Goal: Task Accomplishment & Management: Complete application form

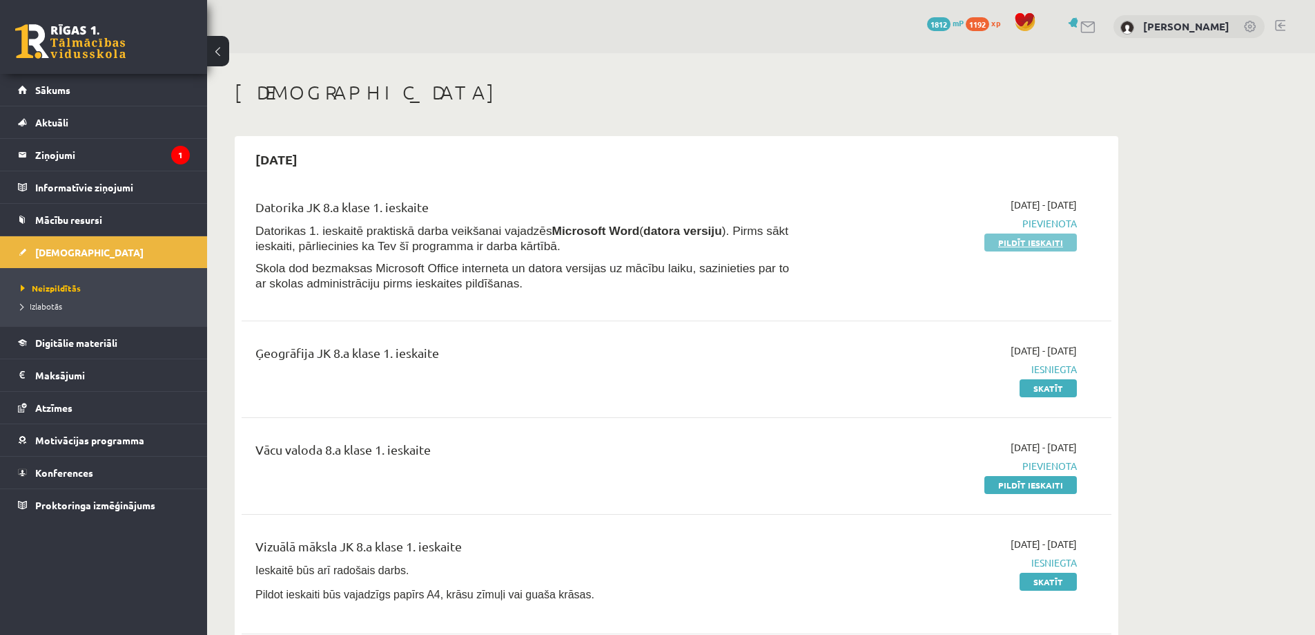
click at [1034, 238] on link "Pildīt ieskaiti" at bounding box center [1031, 242] width 93 height 18
click at [1061, 583] on link "Skatīt" at bounding box center [1048, 581] width 57 height 18
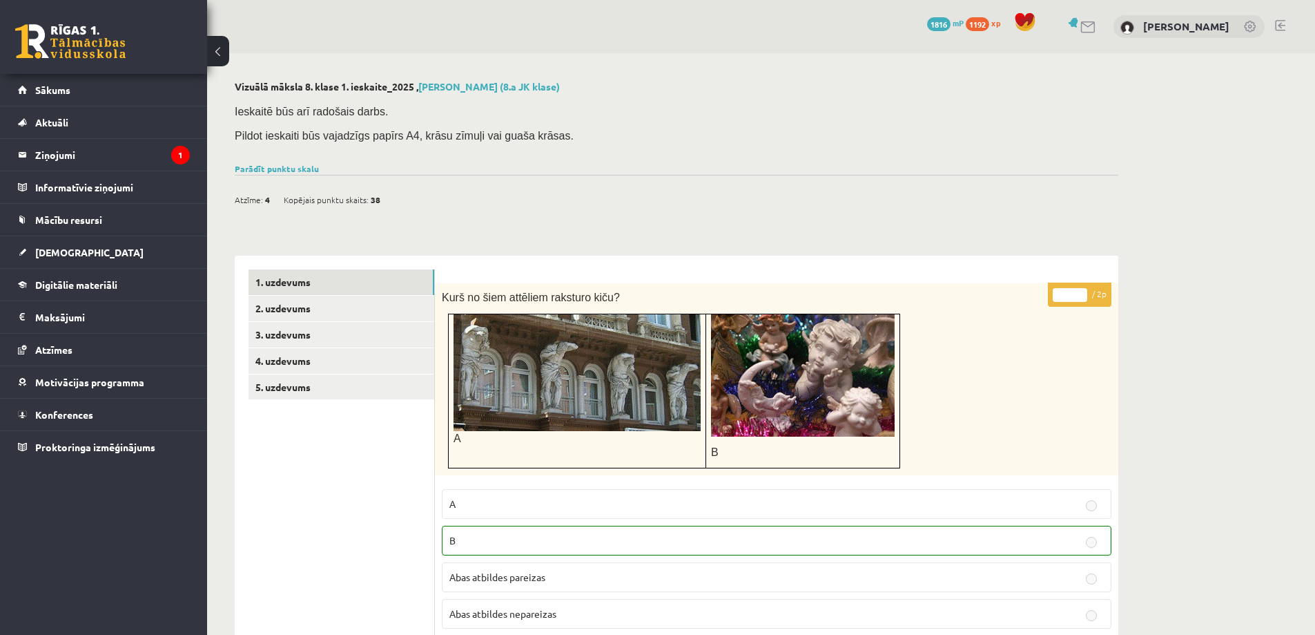
scroll to position [69, 0]
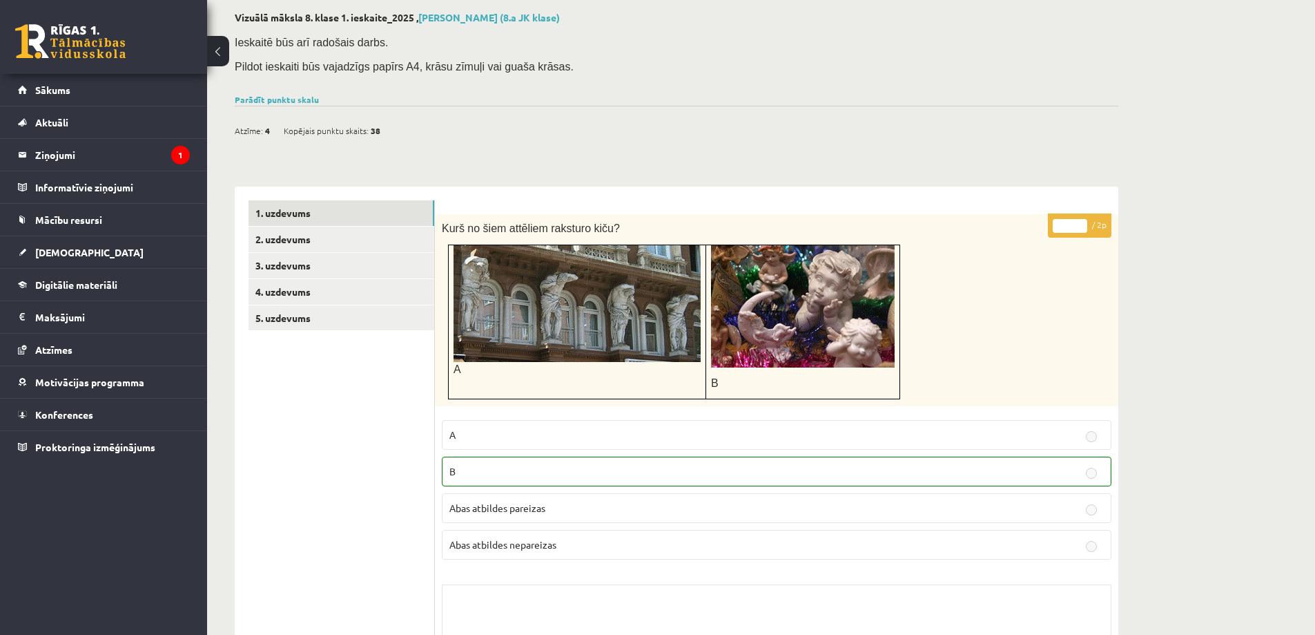
click at [523, 314] on img at bounding box center [577, 303] width 247 height 117
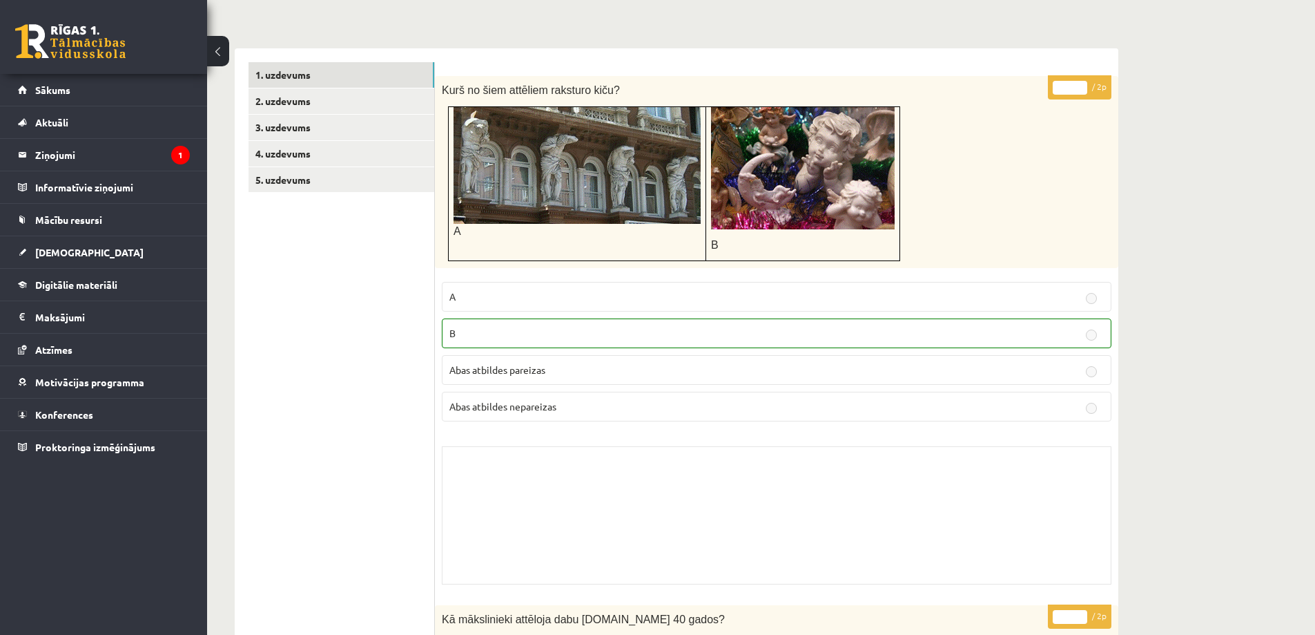
click at [504, 298] on p "A" at bounding box center [777, 296] width 655 height 15
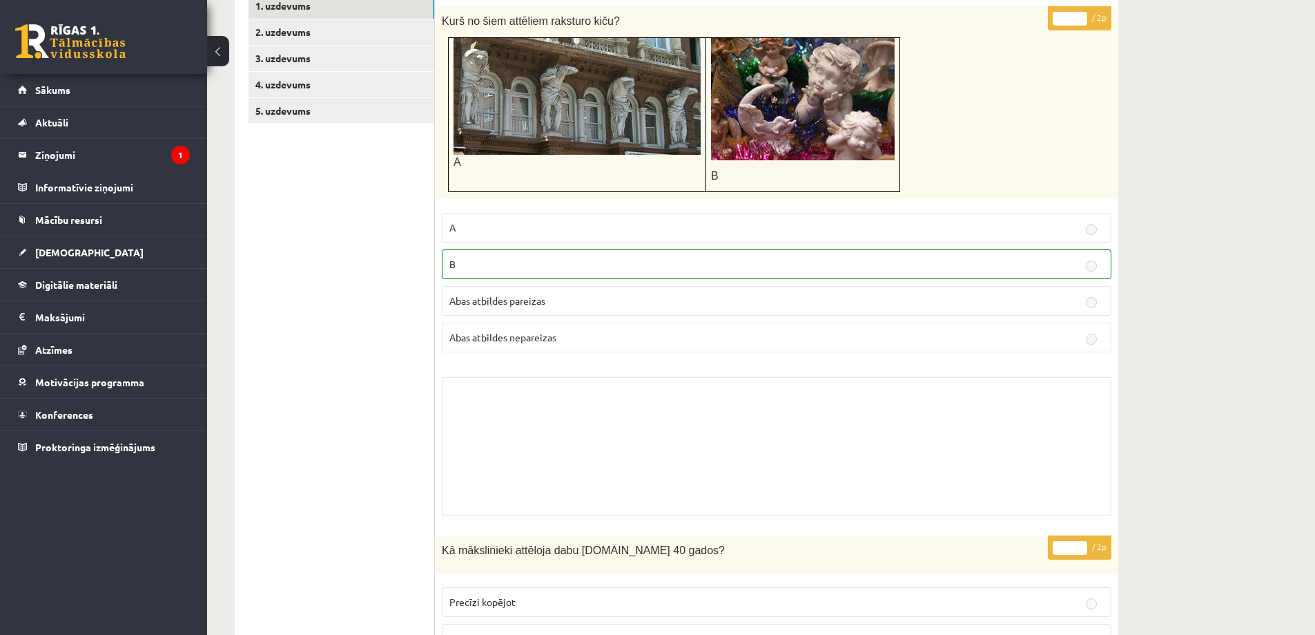
click at [544, 409] on div "Skolotāja pielikums" at bounding box center [777, 446] width 670 height 138
click at [764, 450] on div "Skolotāja pielikums" at bounding box center [777, 446] width 670 height 138
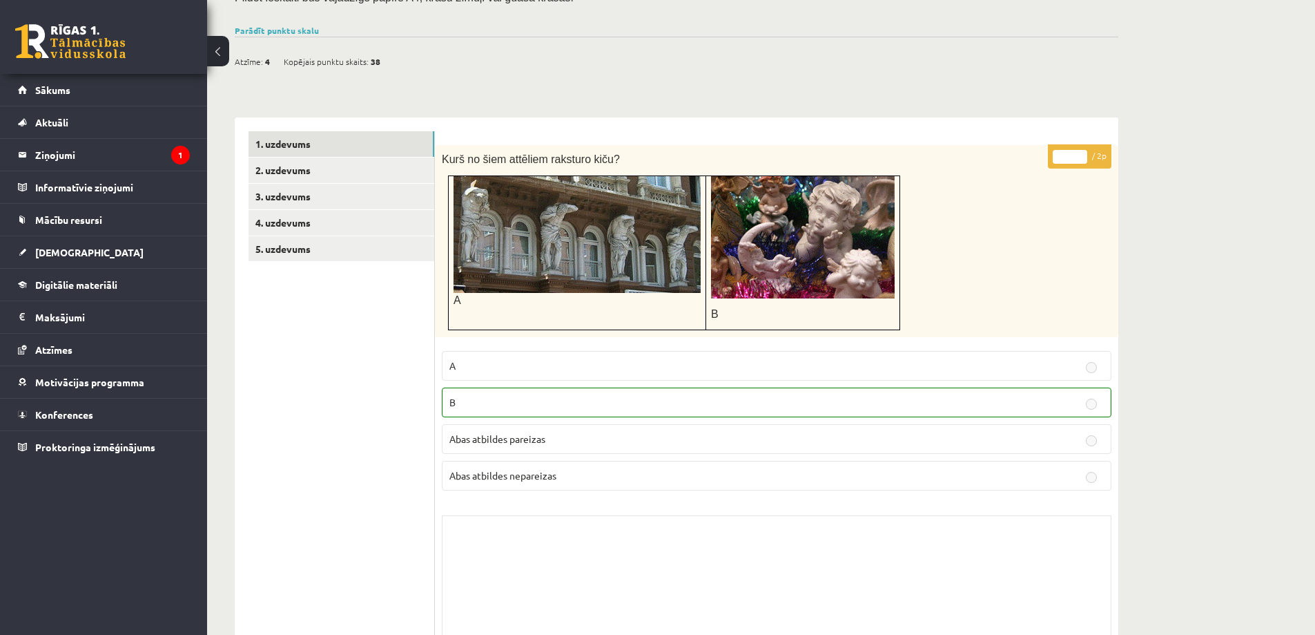
click at [470, 373] on label "A" at bounding box center [777, 366] width 670 height 30
click at [470, 401] on p "B" at bounding box center [777, 402] width 655 height 15
click at [1053, 439] on p "Abas atbildes pareizas" at bounding box center [777, 439] width 655 height 15
click at [340, 163] on link "2. uzdevums" at bounding box center [342, 170] width 186 height 26
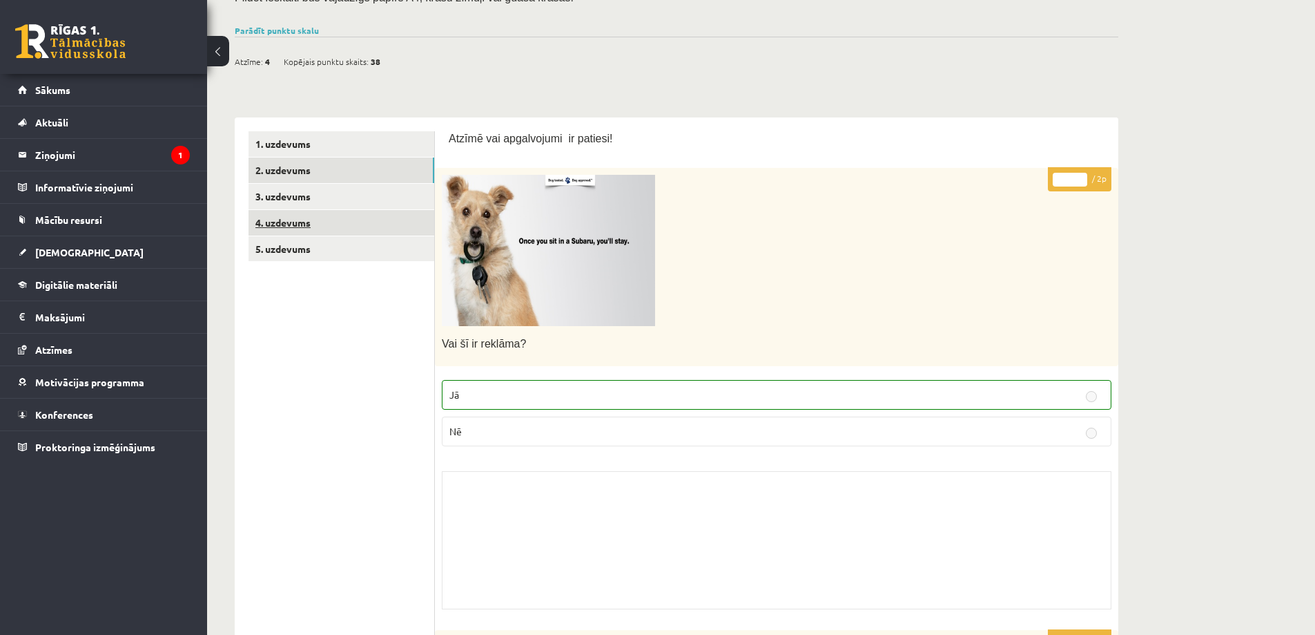
scroll to position [0, 0]
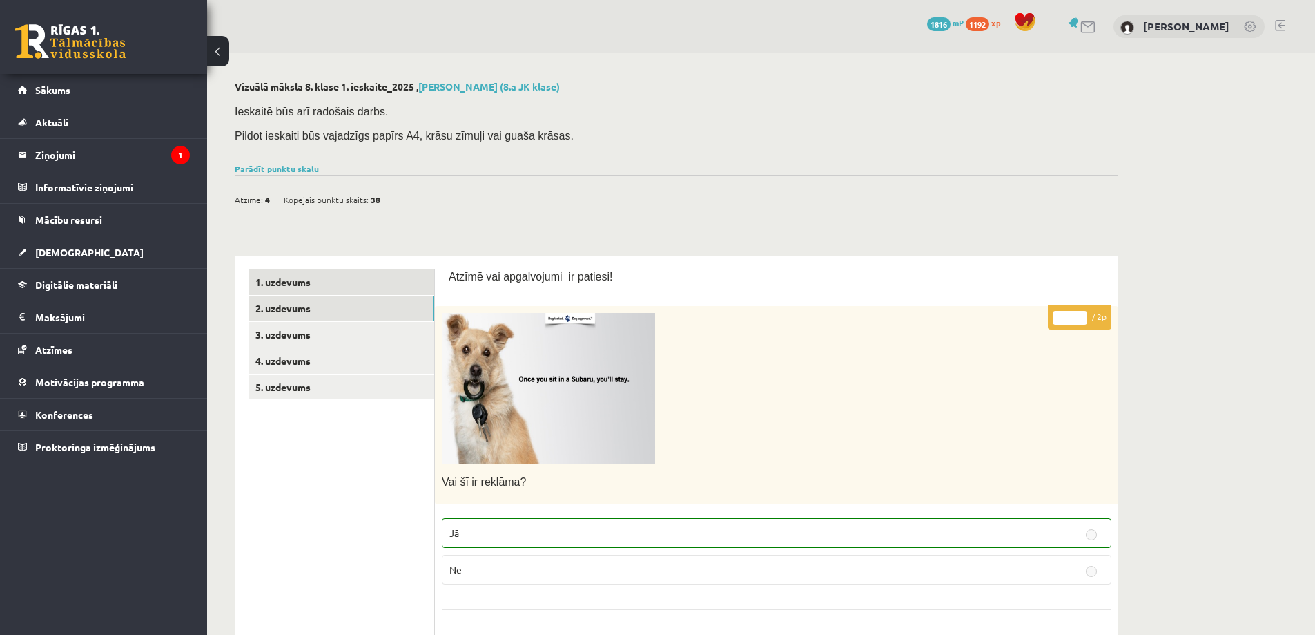
click at [354, 272] on link "1. uzdevums" at bounding box center [342, 282] width 186 height 26
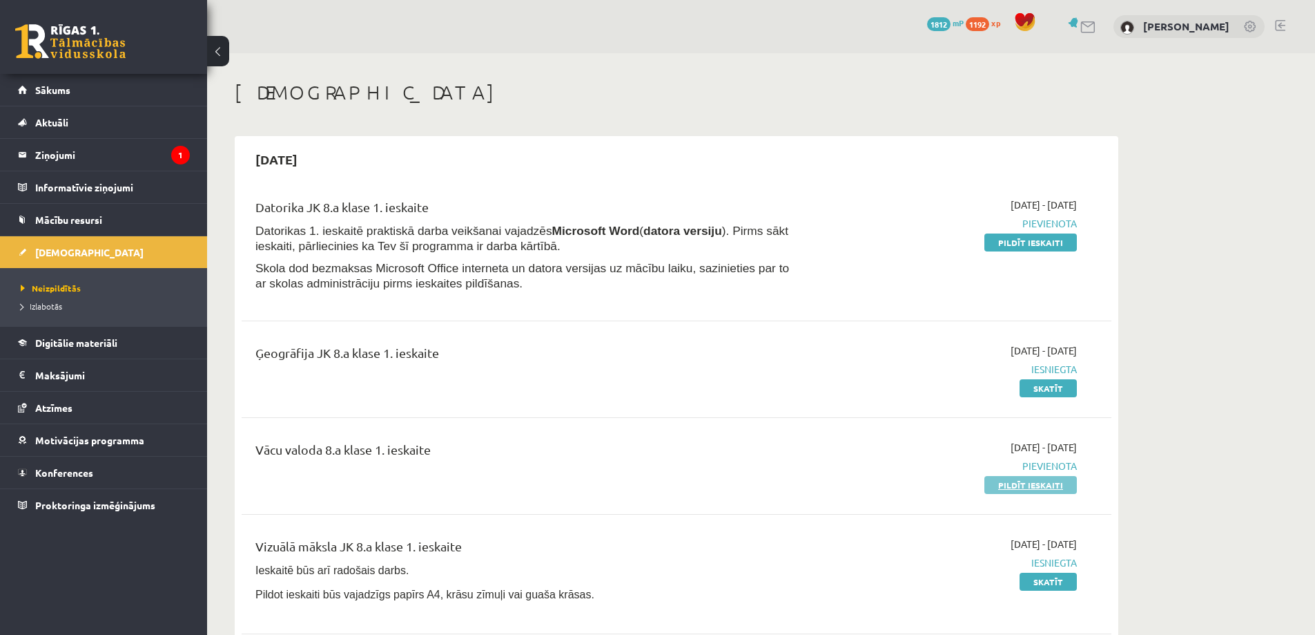
click at [1014, 490] on link "Pildīt ieskaiti" at bounding box center [1031, 485] width 93 height 18
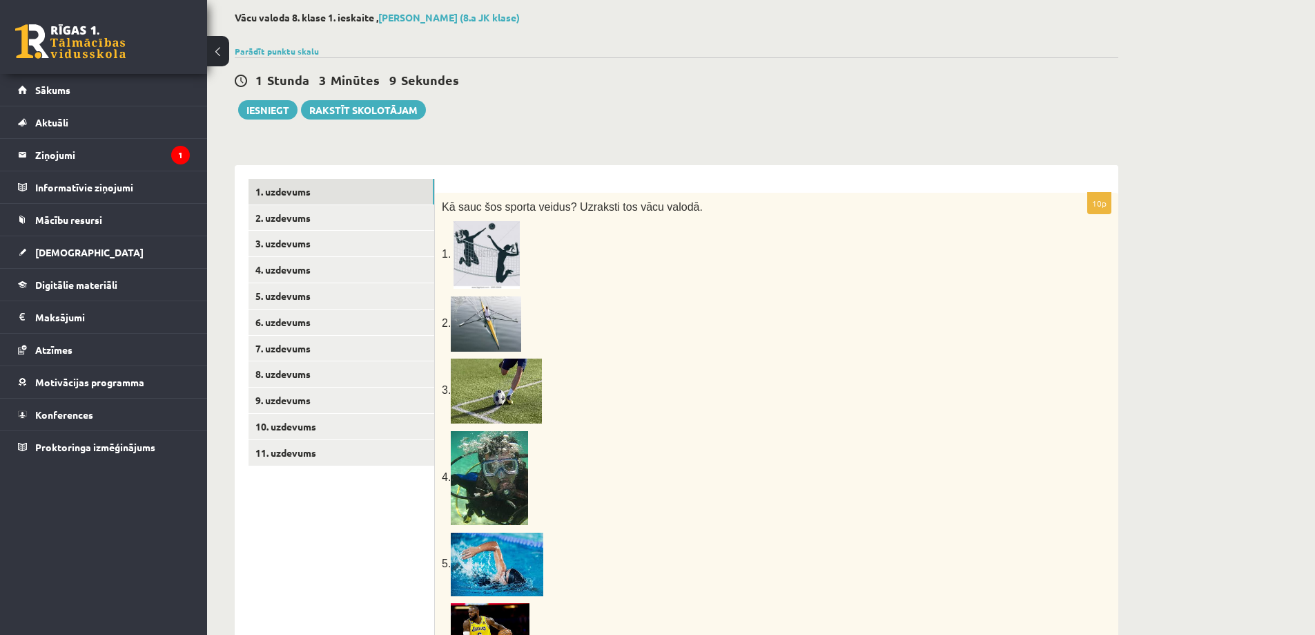
click at [482, 255] on img at bounding box center [487, 255] width 66 height 68
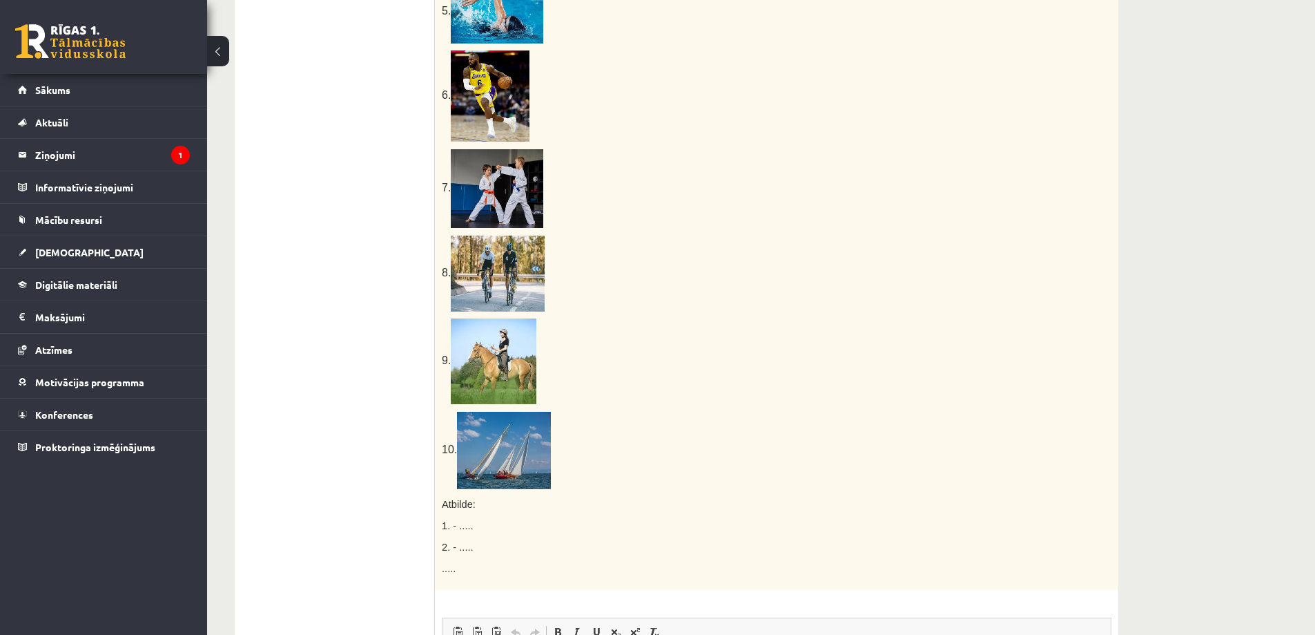
scroll to position [691, 0]
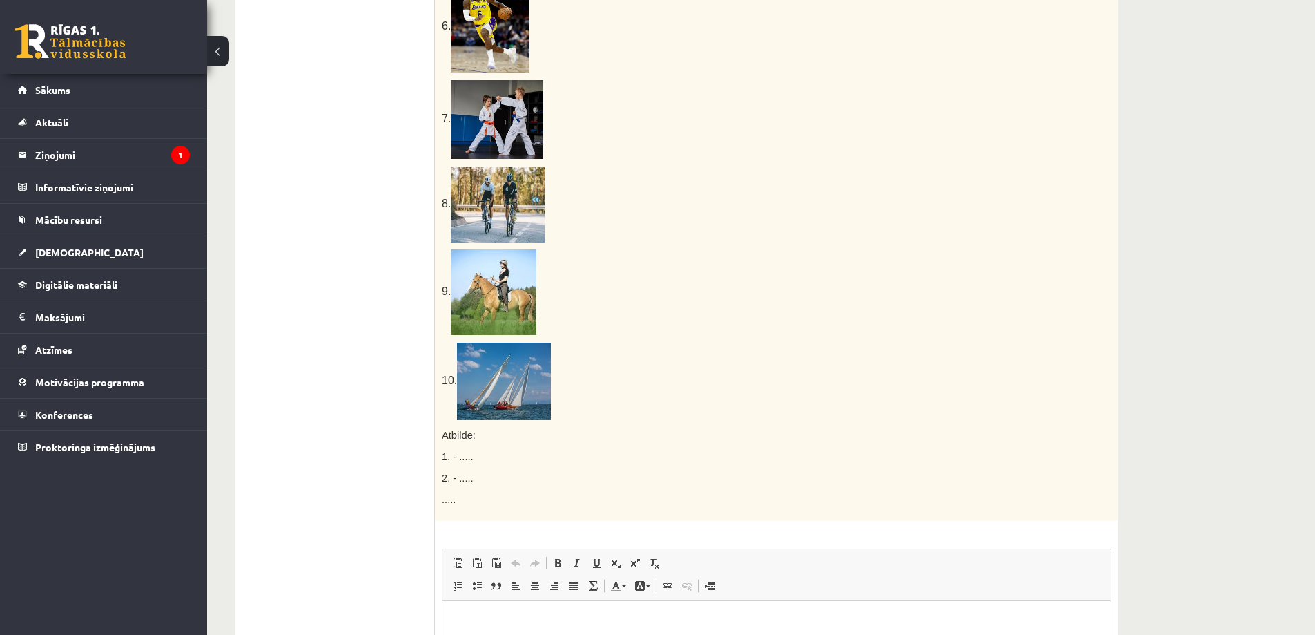
click at [441, 505] on div "Kā sauc šos sporta veidus? Uzraksti tos vācu valodā. 1. 2. 3. 4. 5. 6. 7. 8. 9.…" at bounding box center [777, 46] width 684 height 950
click at [442, 503] on span "....." at bounding box center [449, 499] width 14 height 11
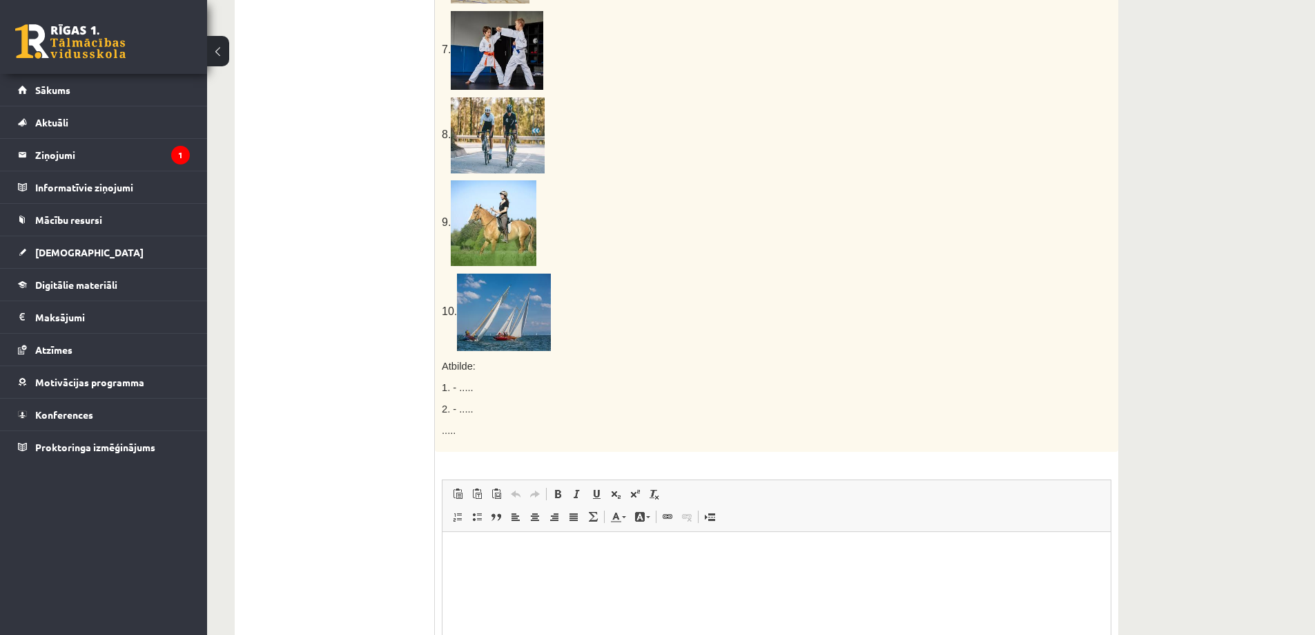
scroll to position [934, 0]
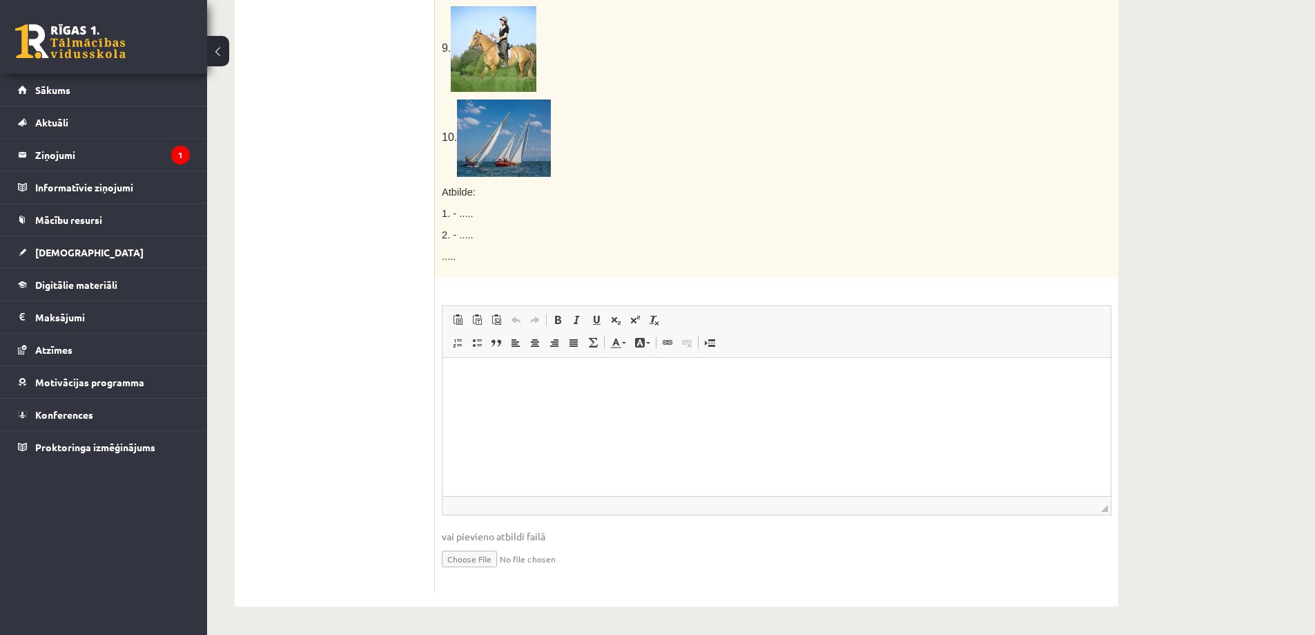
click at [487, 389] on html at bounding box center [777, 378] width 668 height 42
click at [495, 423] on p "***" at bounding box center [776, 424] width 641 height 15
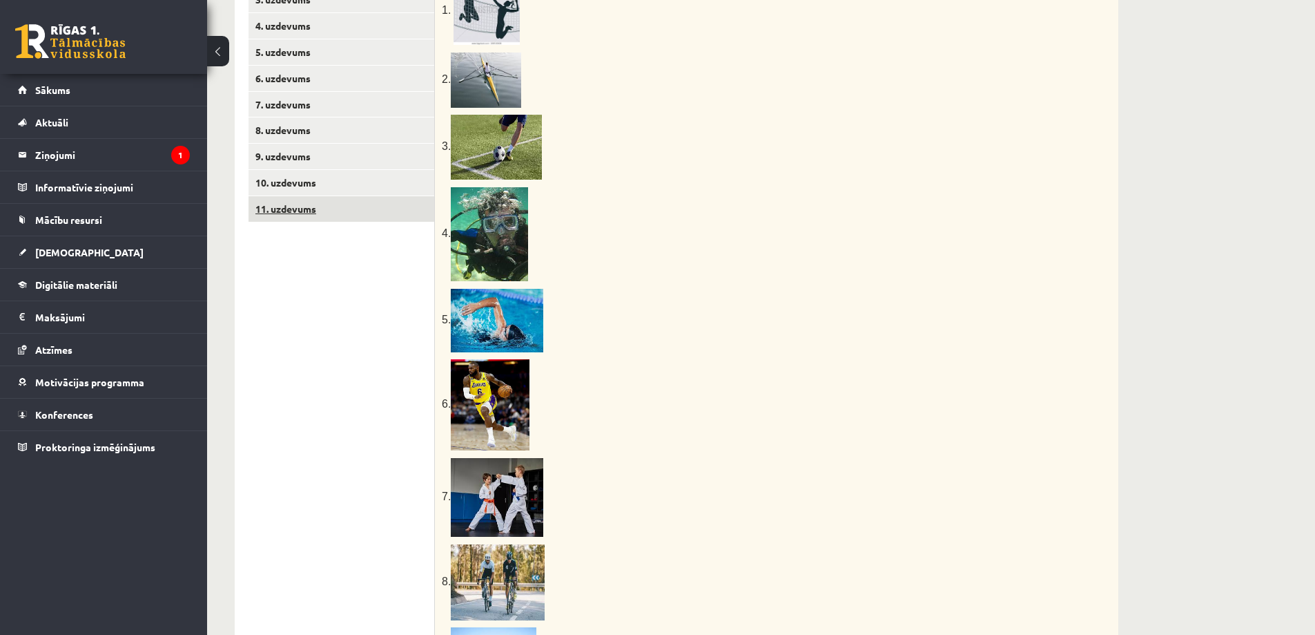
scroll to position [37, 0]
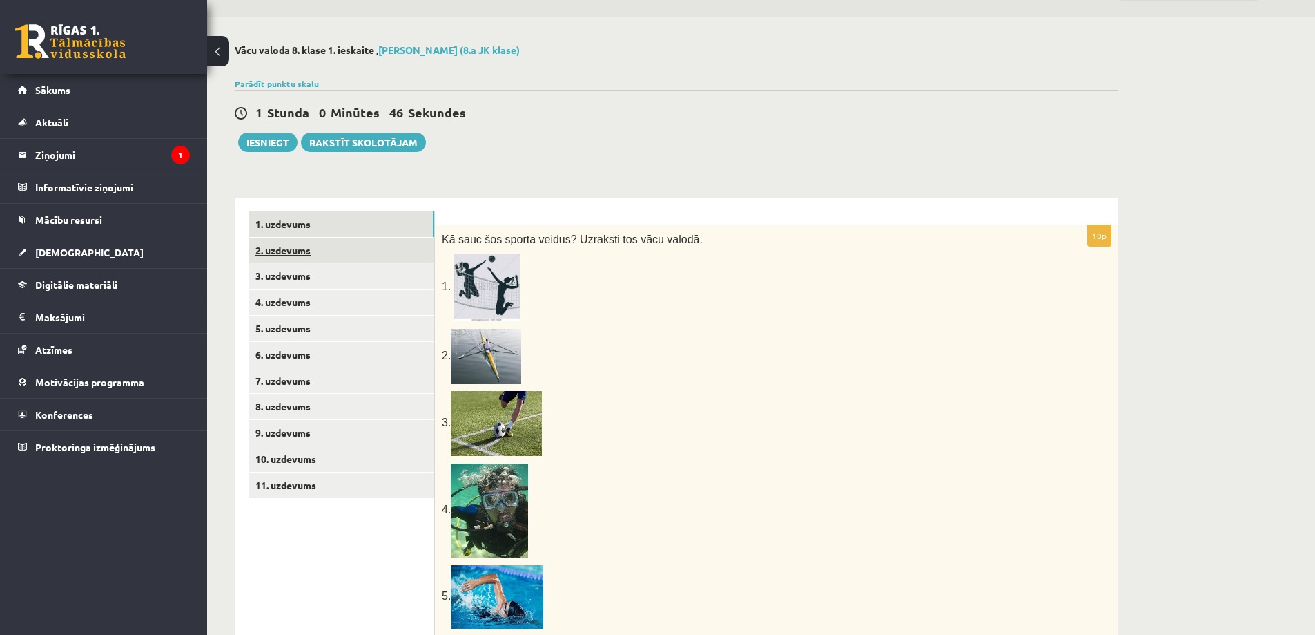
click at [298, 244] on link "2. uzdevums" at bounding box center [342, 251] width 186 height 26
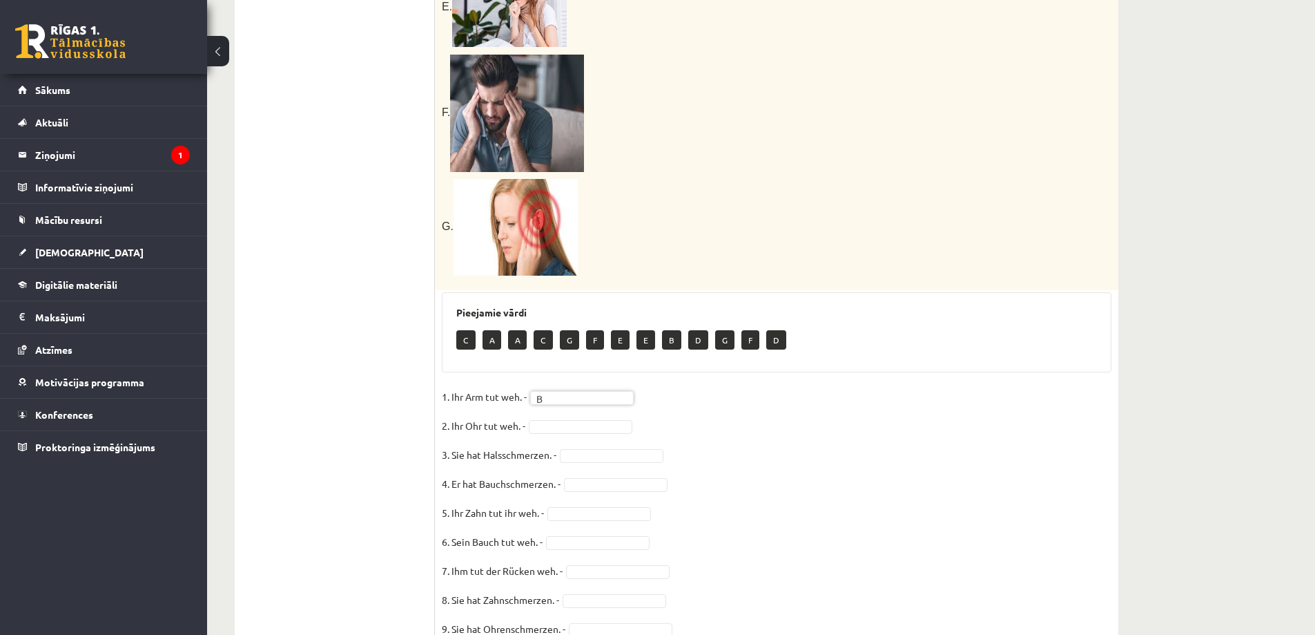
scroll to position [889, 0]
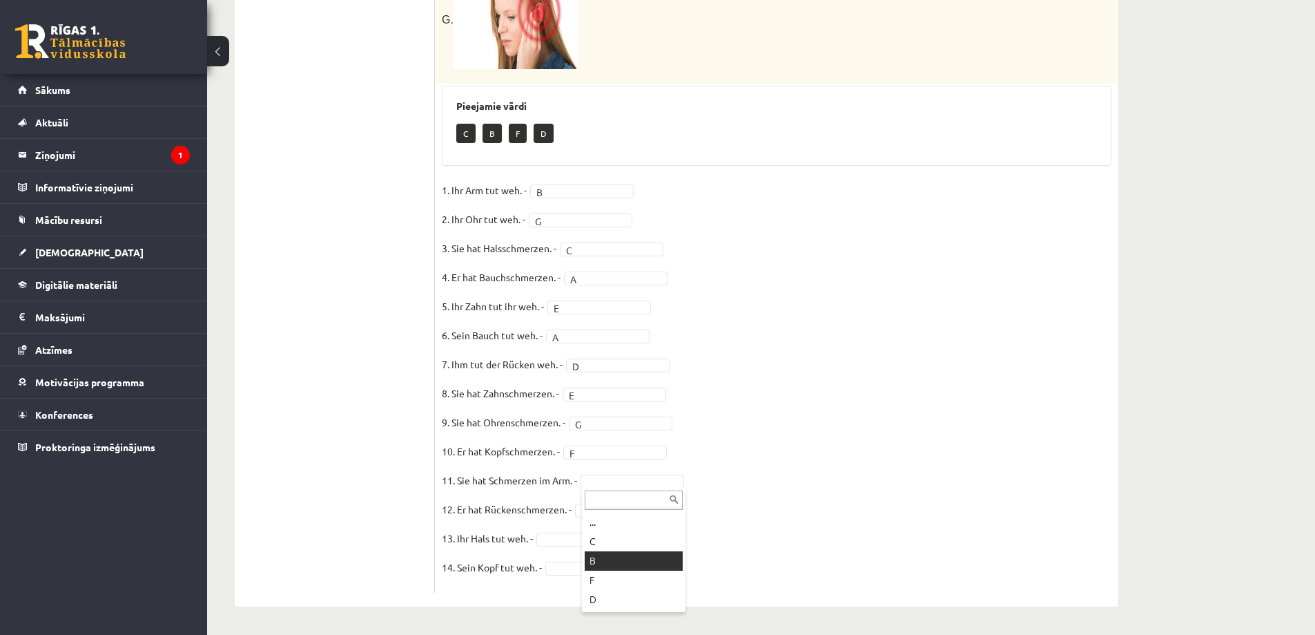
drag, startPoint x: 602, startPoint y: 561, endPoint x: 608, endPoint y: 544, distance: 17.7
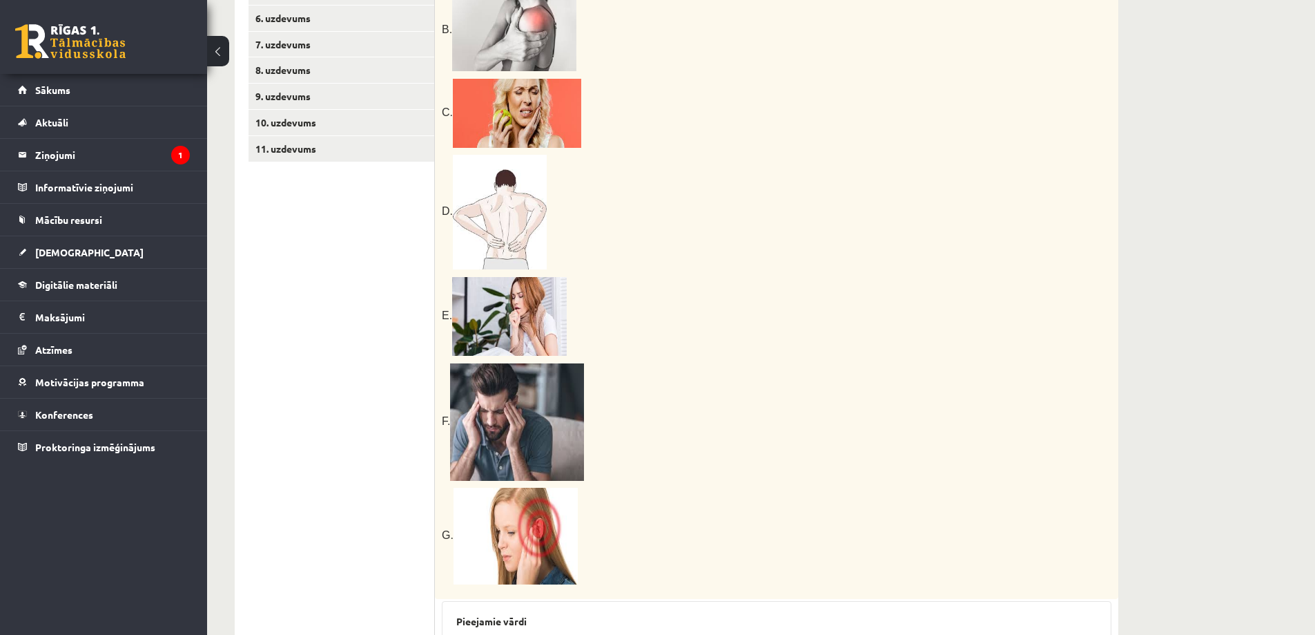
scroll to position [166, 0]
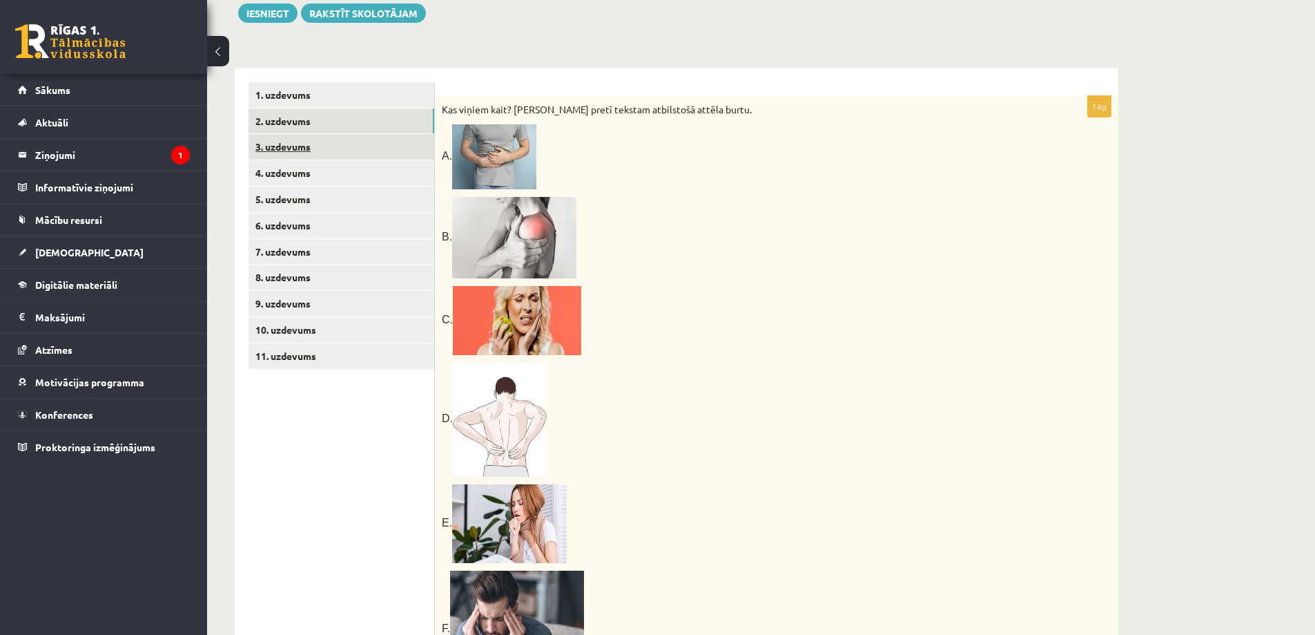
click at [316, 144] on link "3. uzdevums" at bounding box center [342, 147] width 186 height 26
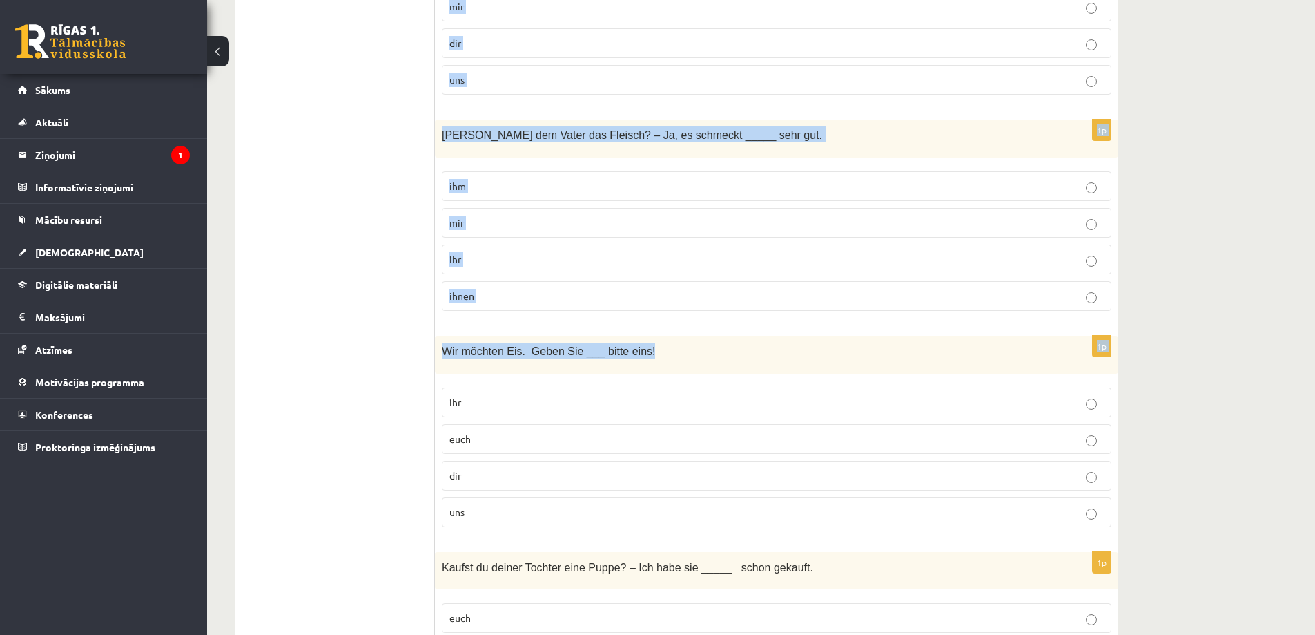
scroll to position [2261, 0]
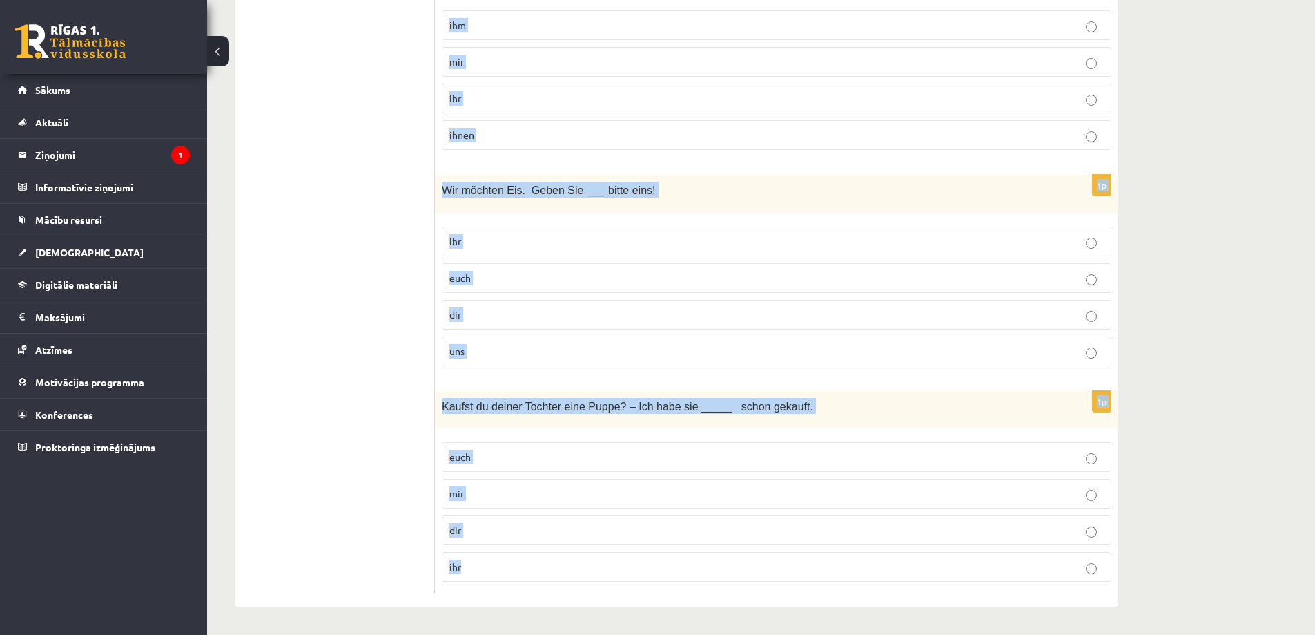
drag, startPoint x: 445, startPoint y: 88, endPoint x: 876, endPoint y: 632, distance: 693.6
copy form "Izvēlies pareizo vietniekvārdu! 1p Sie hat schwarze Haare. ................ Haa…"
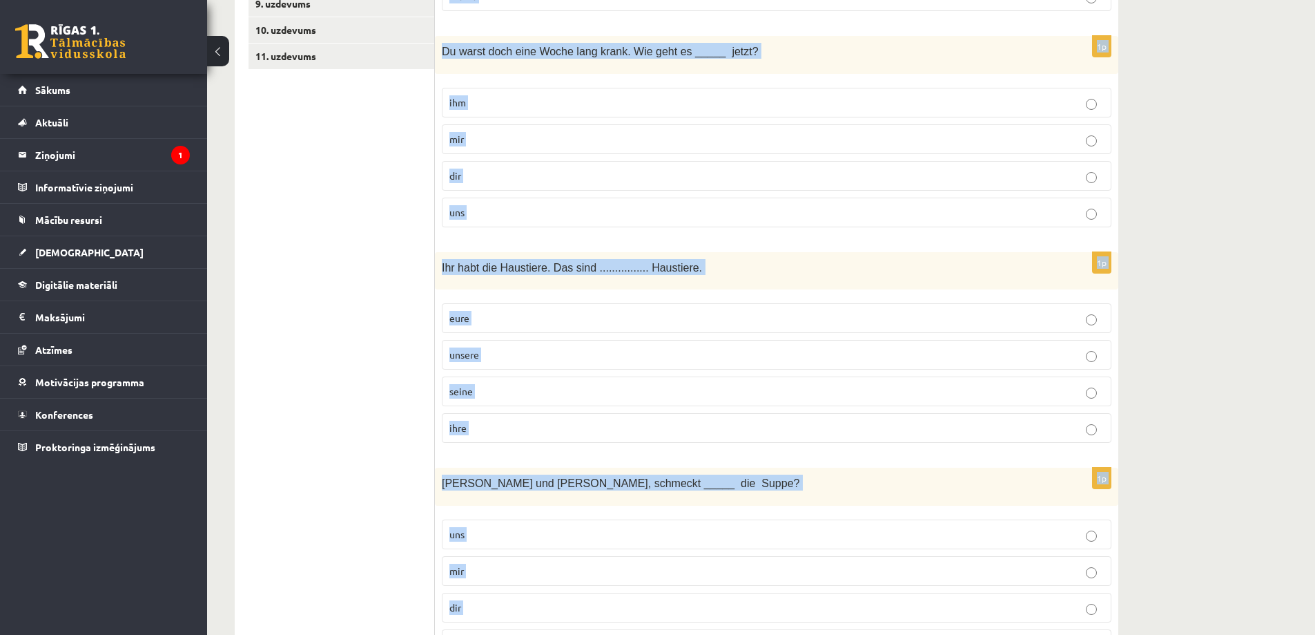
scroll to position [0, 0]
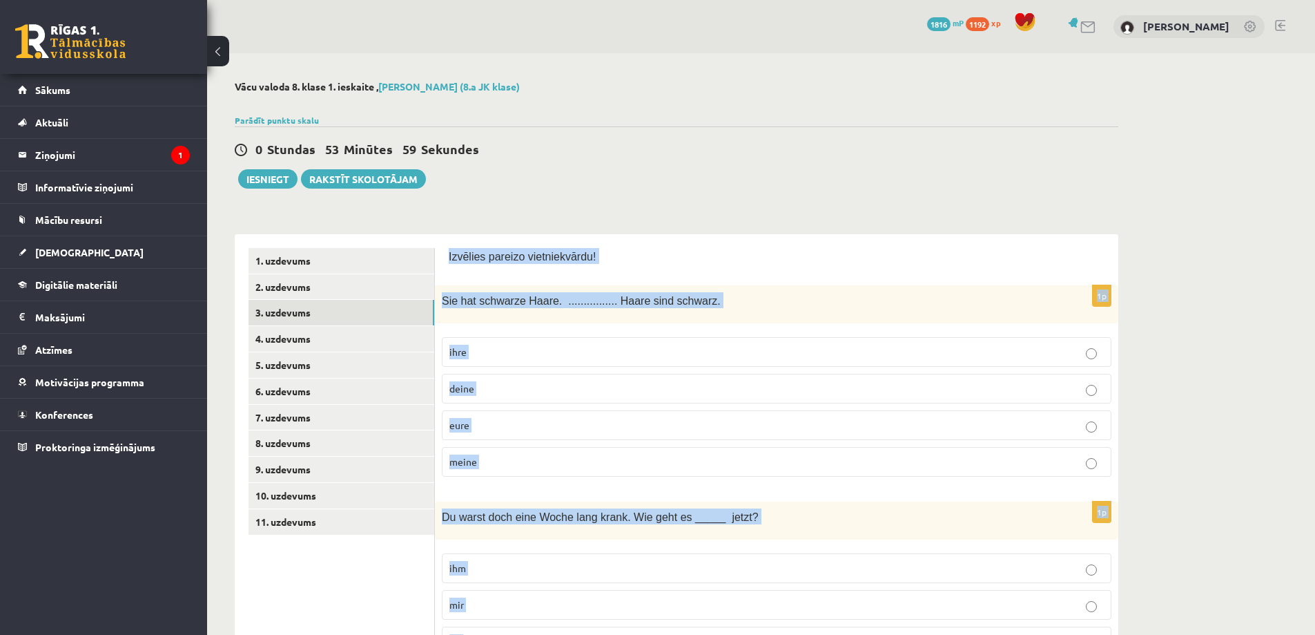
drag, startPoint x: 1235, startPoint y: 365, endPoint x: 1189, endPoint y: 320, distance: 64.9
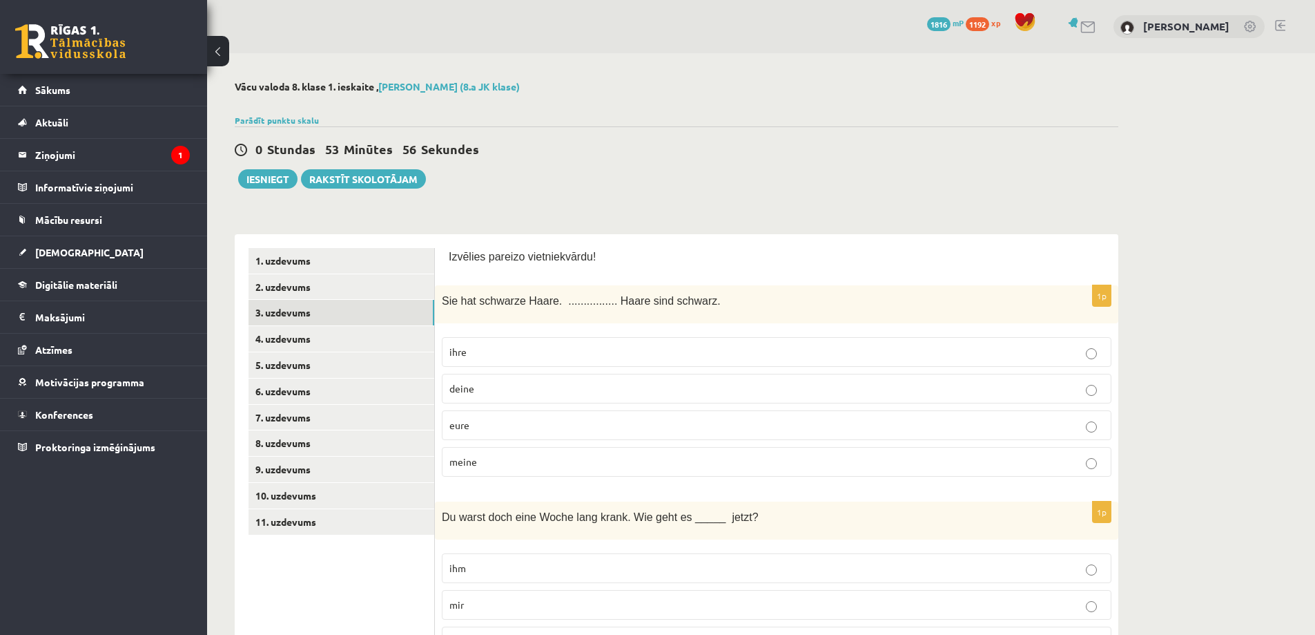
click at [484, 347] on p "ihre" at bounding box center [777, 352] width 655 height 15
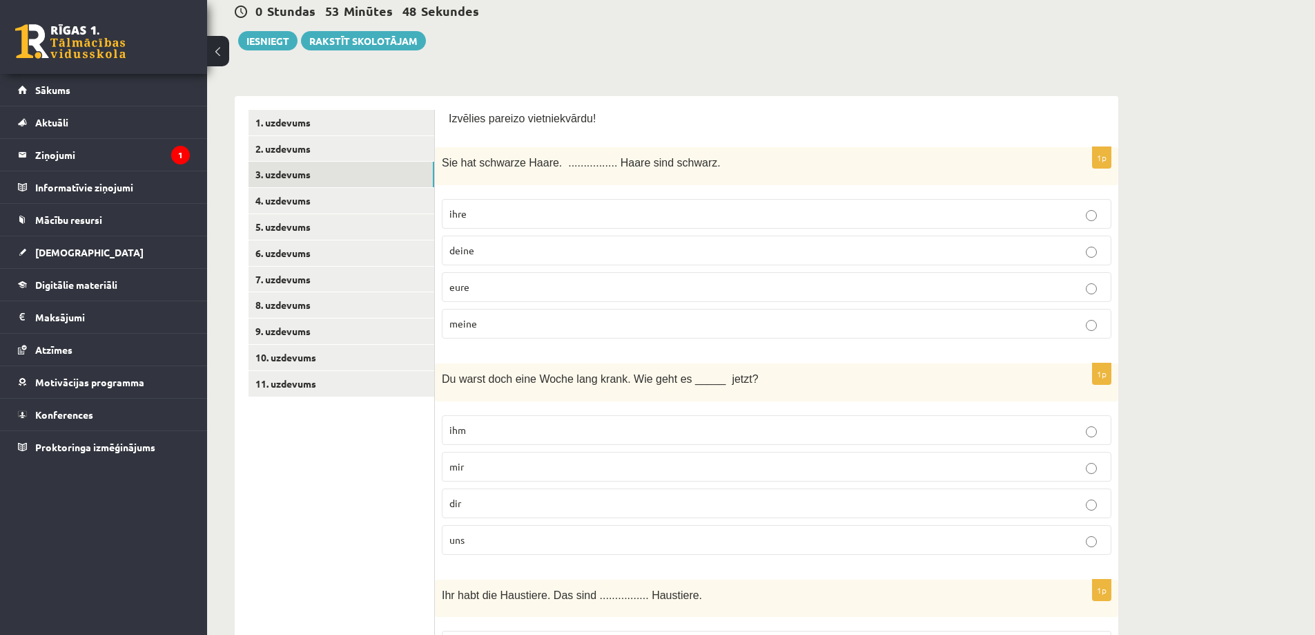
click at [455, 508] on p "dir" at bounding box center [777, 503] width 655 height 15
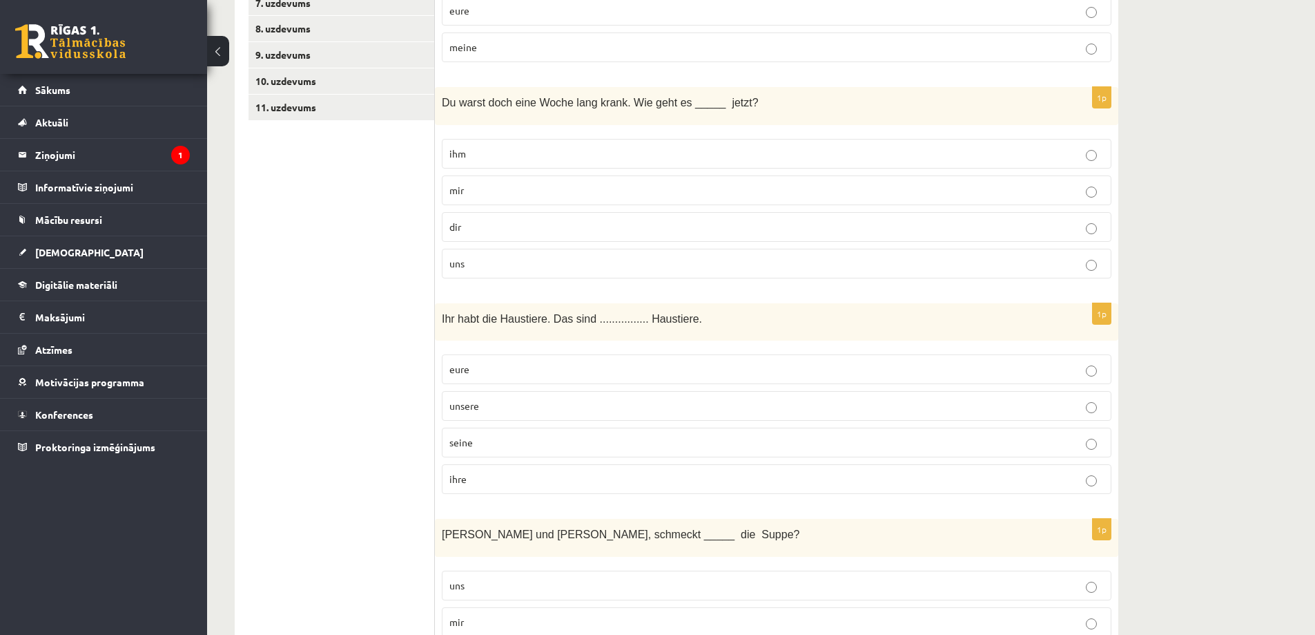
click at [483, 370] on p "eure" at bounding box center [777, 369] width 655 height 15
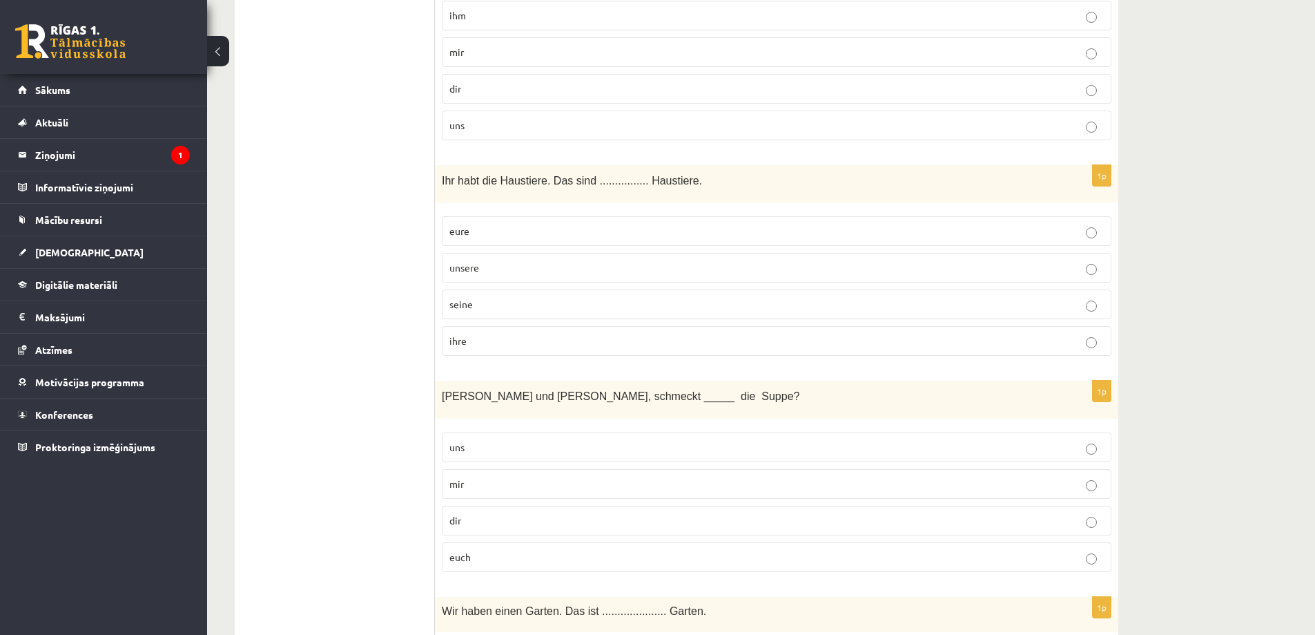
click at [481, 553] on p "euch" at bounding box center [777, 557] width 655 height 15
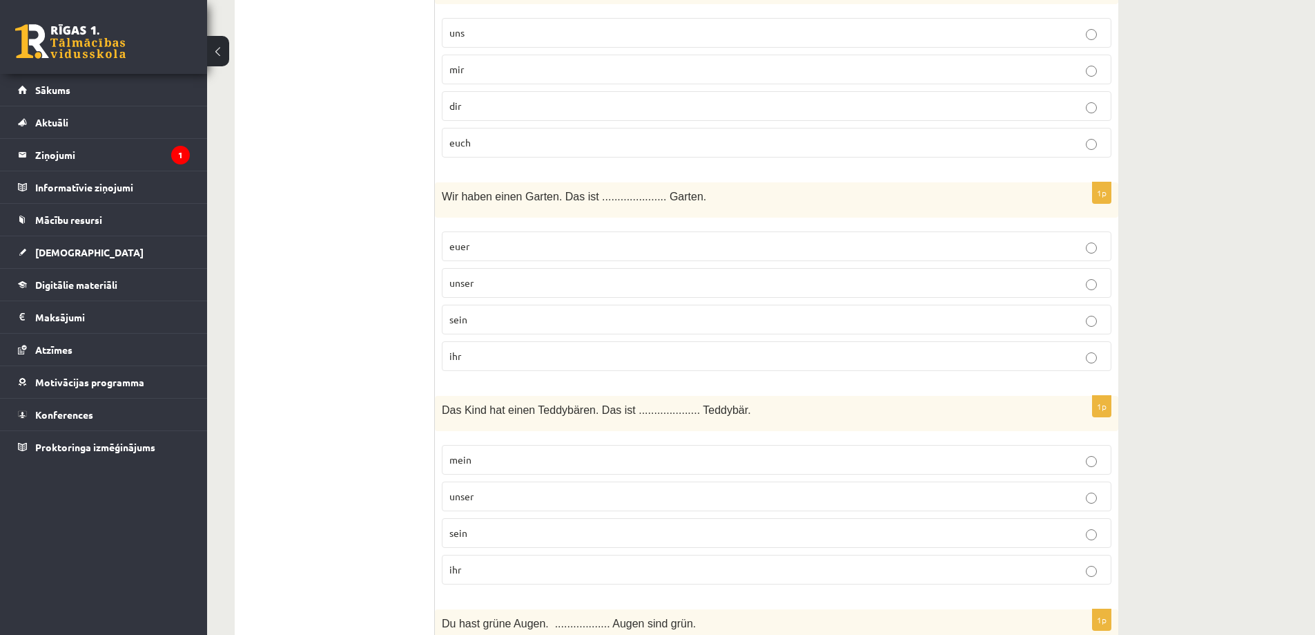
scroll to position [1036, 0]
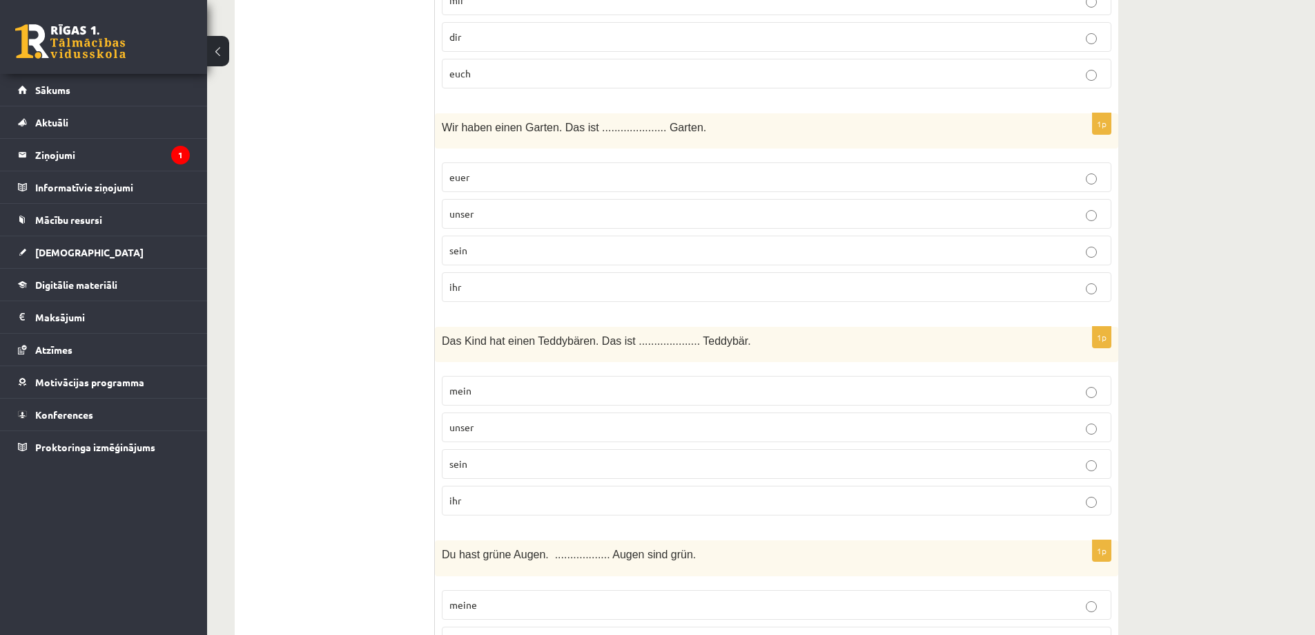
click at [518, 416] on label "unser" at bounding box center [777, 427] width 670 height 30
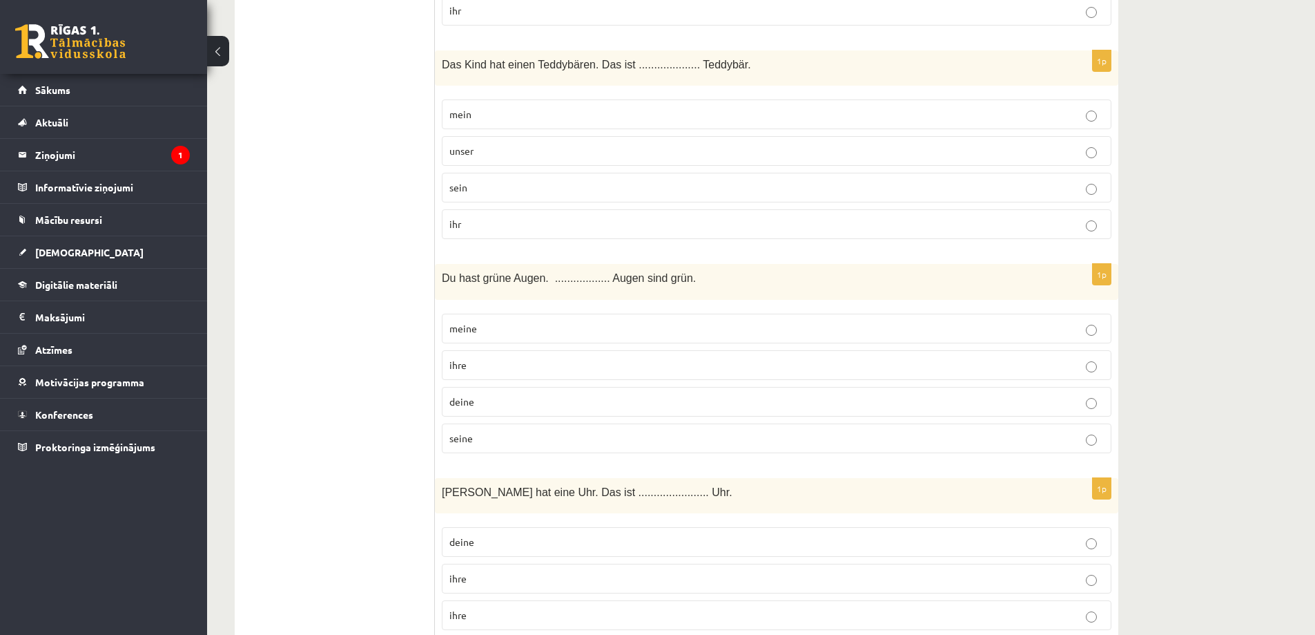
click at [483, 438] on p "seine" at bounding box center [777, 438] width 655 height 15
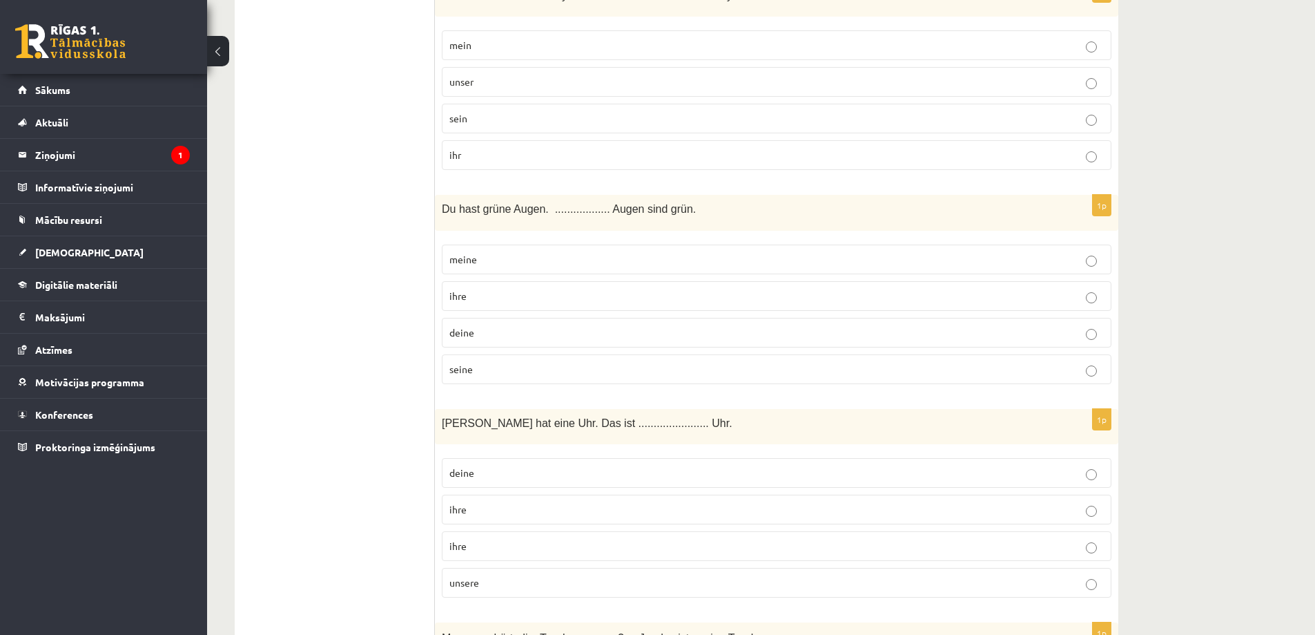
scroll to position [1450, 0]
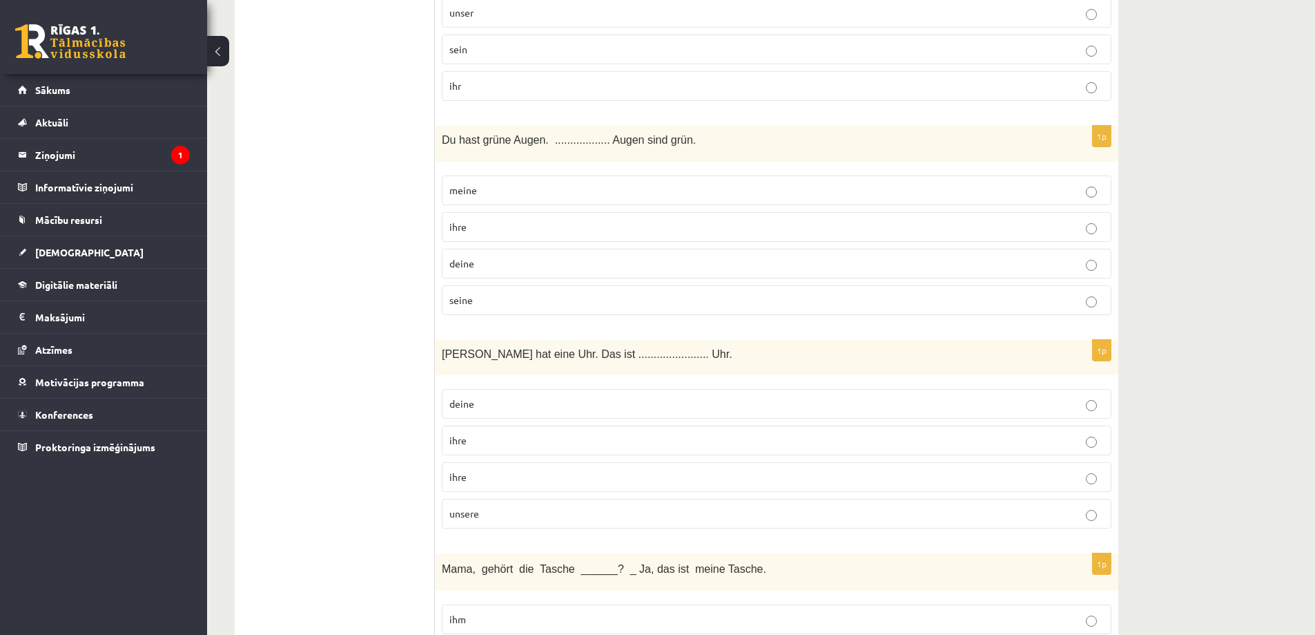
click at [476, 410] on p "deine" at bounding box center [777, 403] width 655 height 15
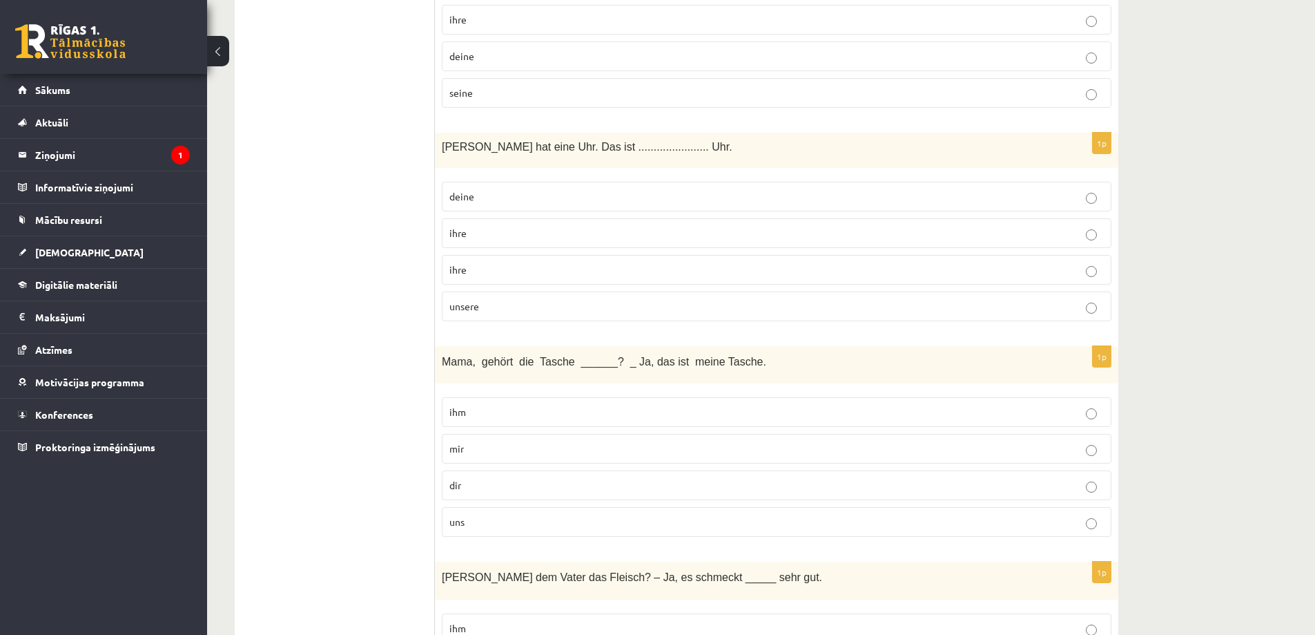
click at [464, 273] on span "ihre" at bounding box center [458, 269] width 17 height 12
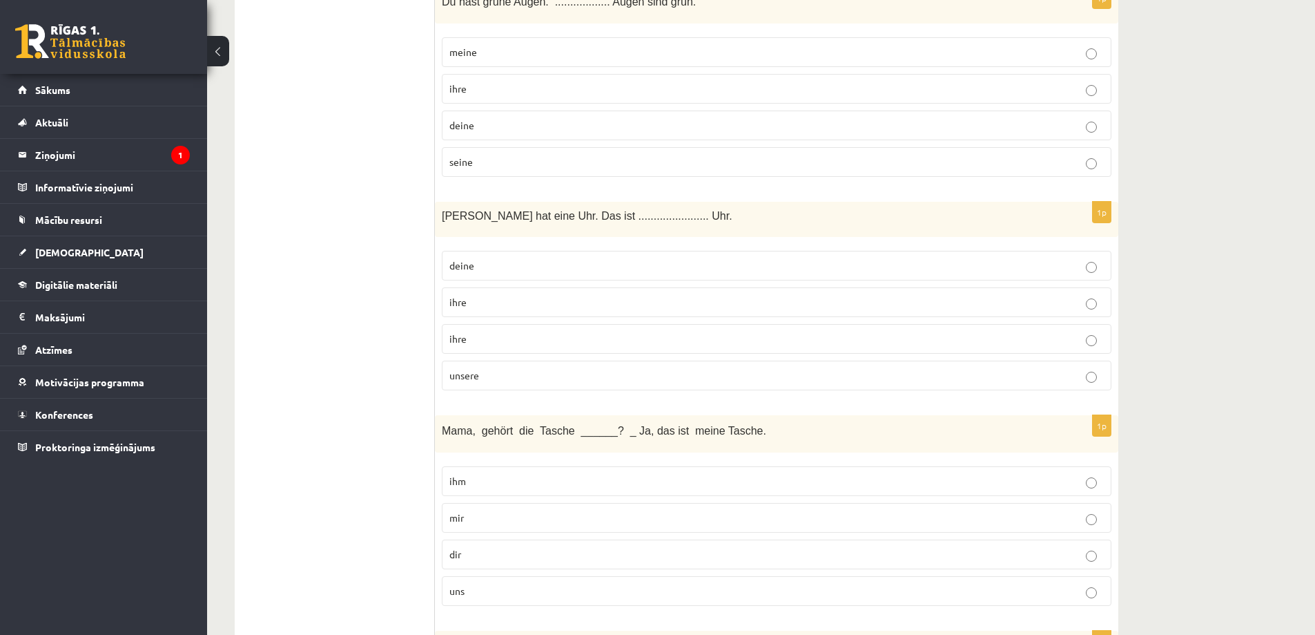
click at [494, 129] on p "deine" at bounding box center [777, 125] width 655 height 15
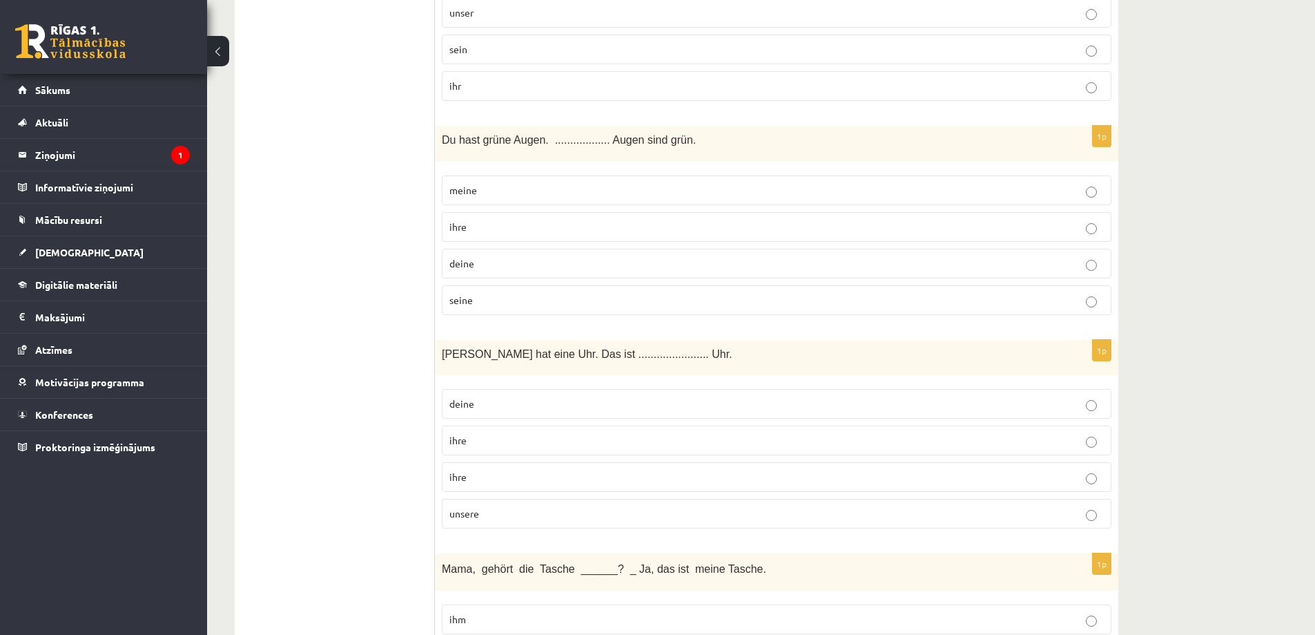
scroll to position [1381, 0]
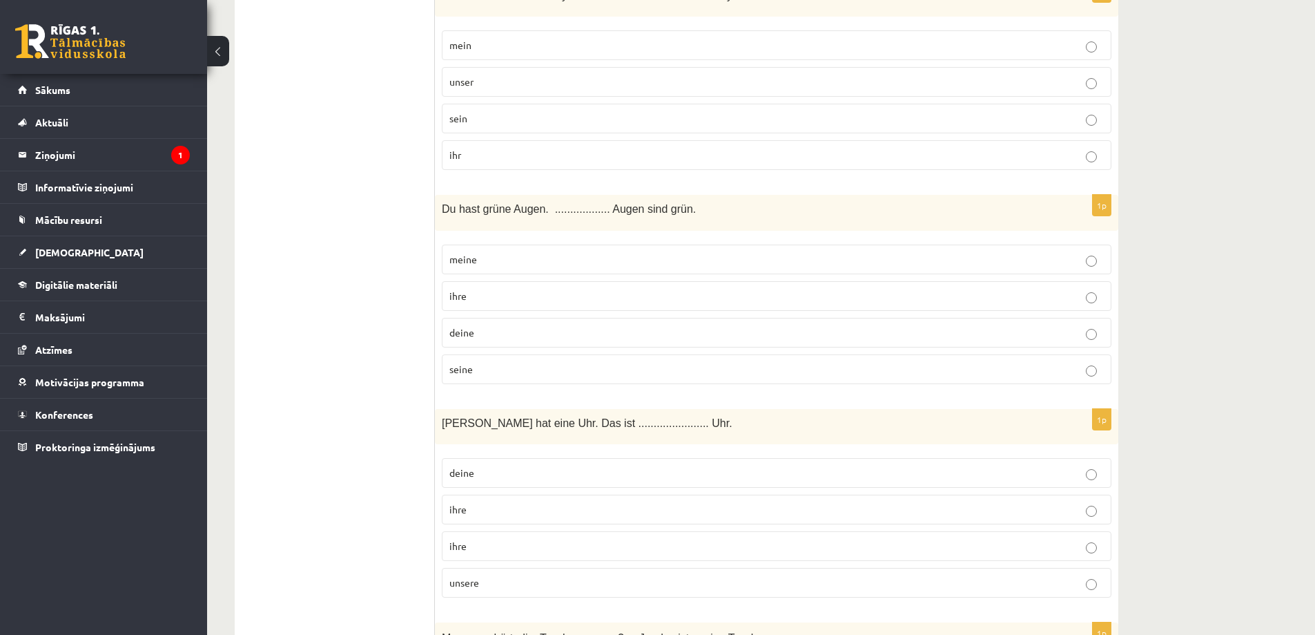
click at [488, 117] on p "sein" at bounding box center [777, 118] width 655 height 15
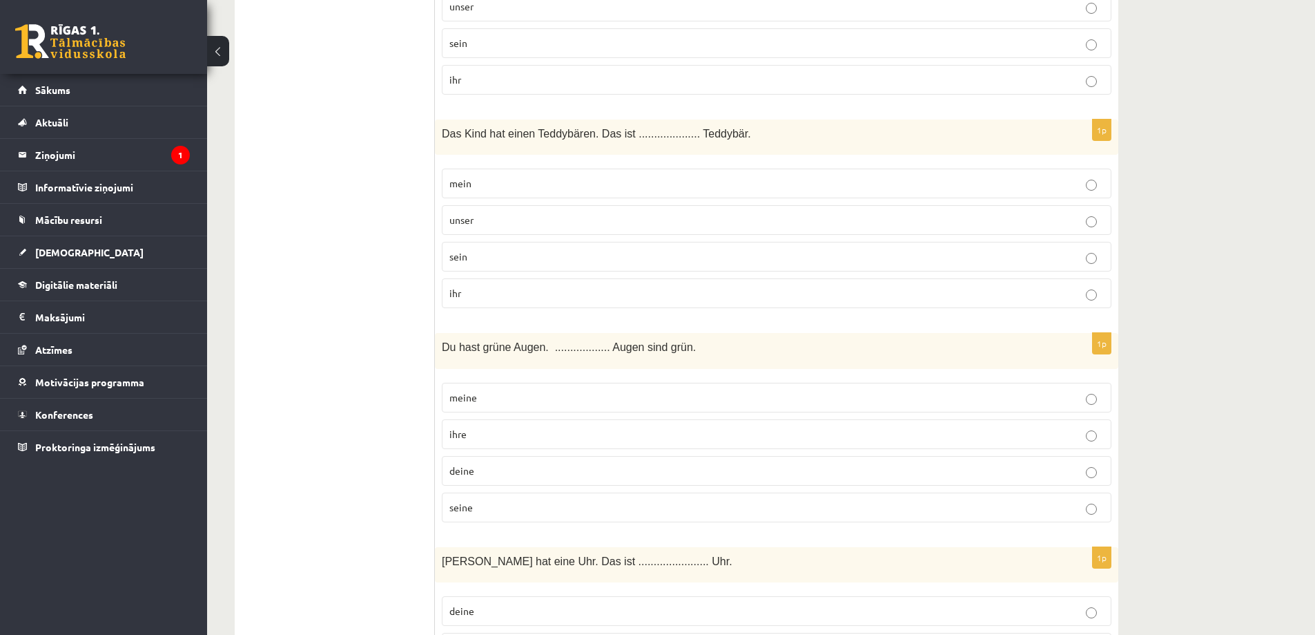
scroll to position [1174, 0]
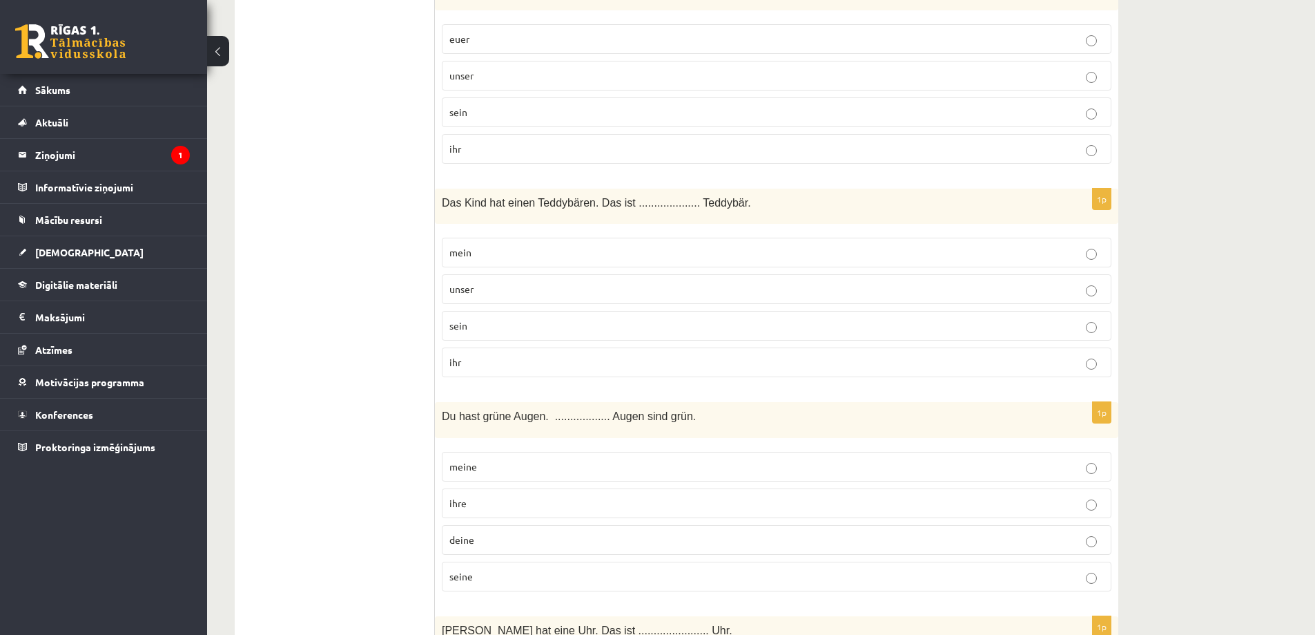
click at [485, 75] on p "unser" at bounding box center [777, 75] width 655 height 15
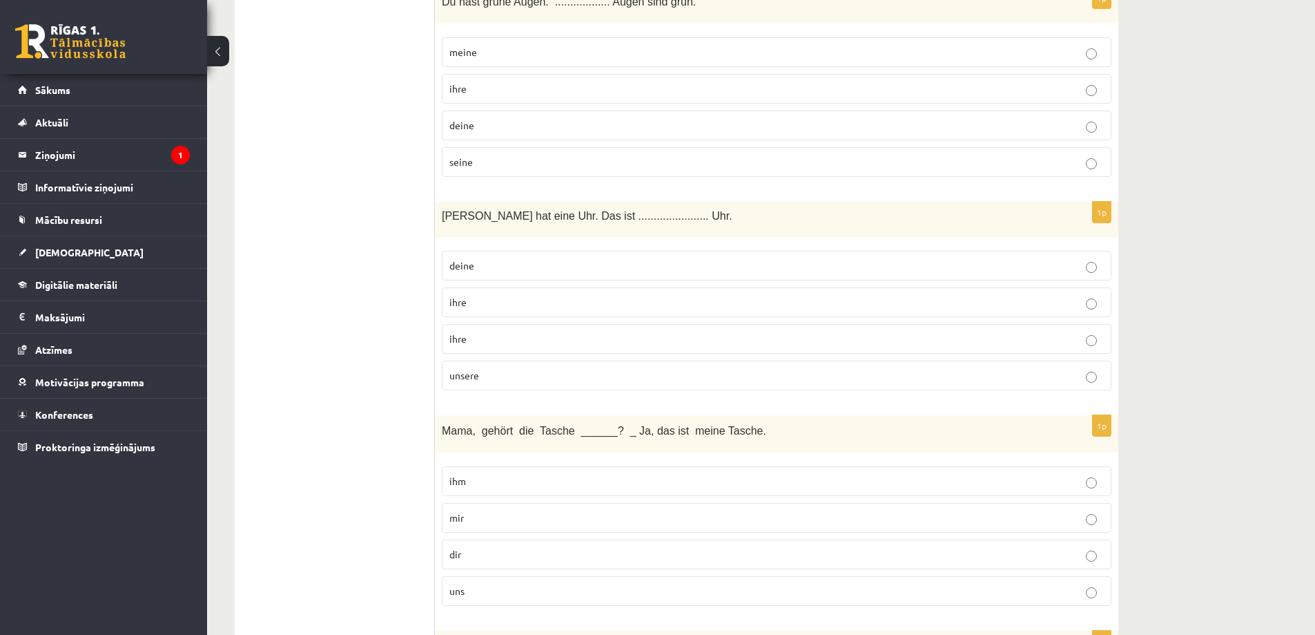
scroll to position [1657, 0]
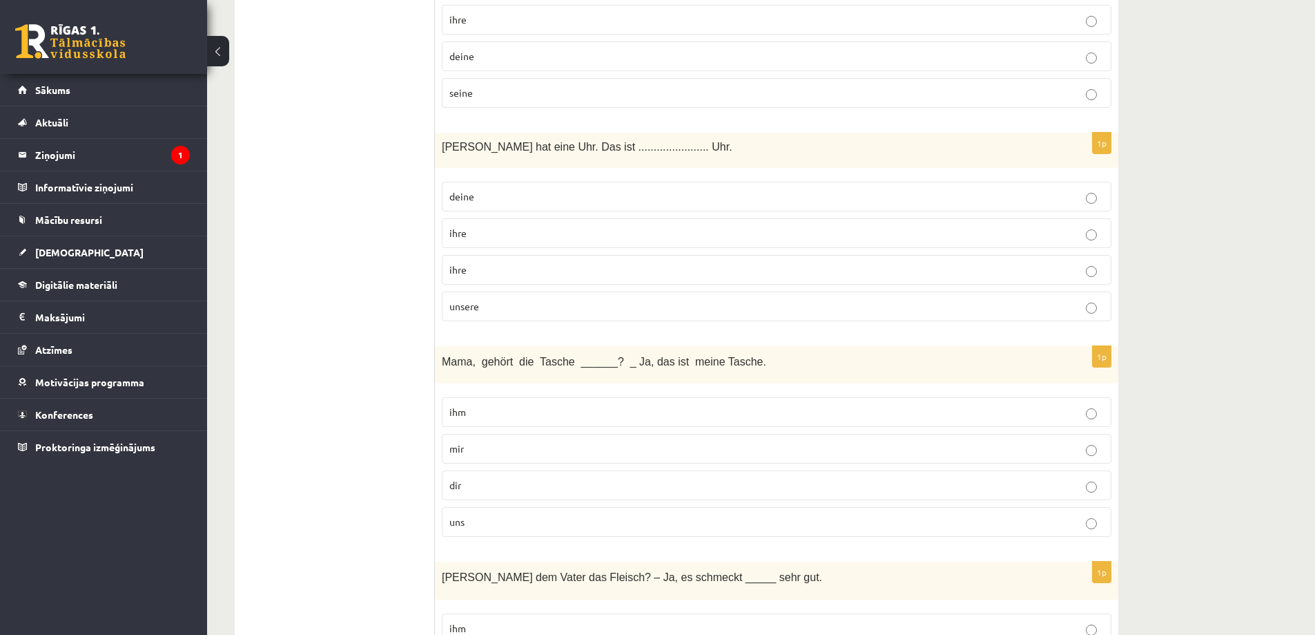
click at [522, 486] on p "dir" at bounding box center [777, 485] width 655 height 15
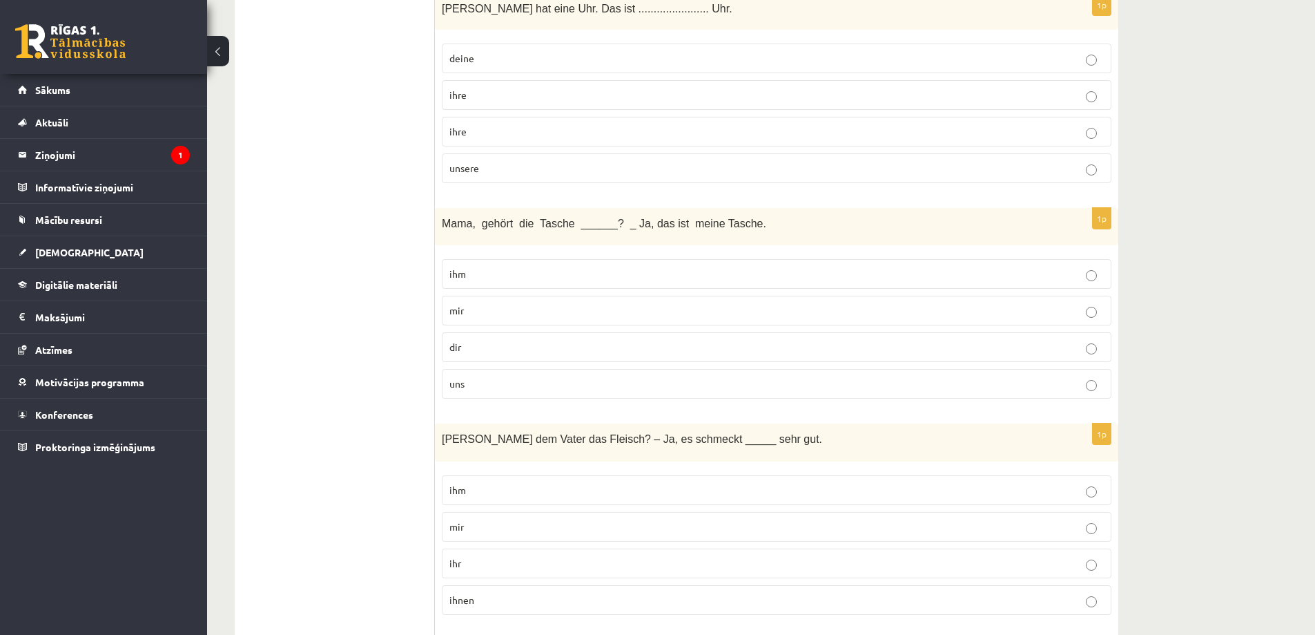
scroll to position [1934, 0]
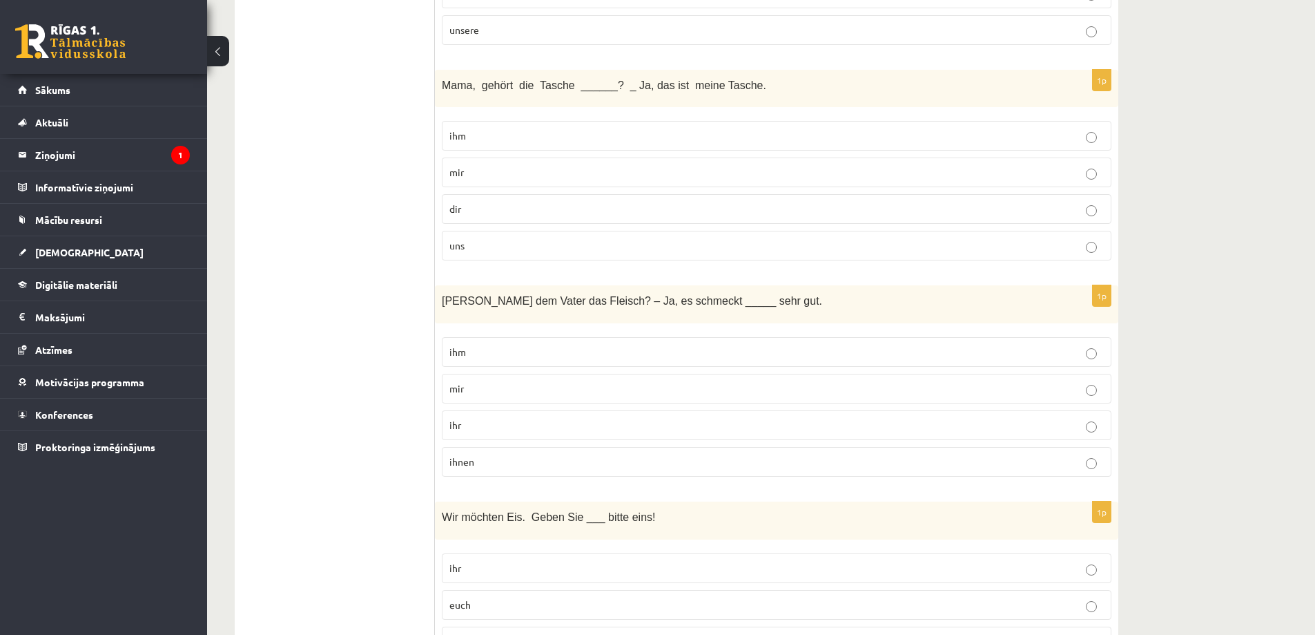
click at [473, 435] on label "ihr" at bounding box center [777, 425] width 670 height 30
click at [476, 356] on p "ihm" at bounding box center [777, 352] width 655 height 15
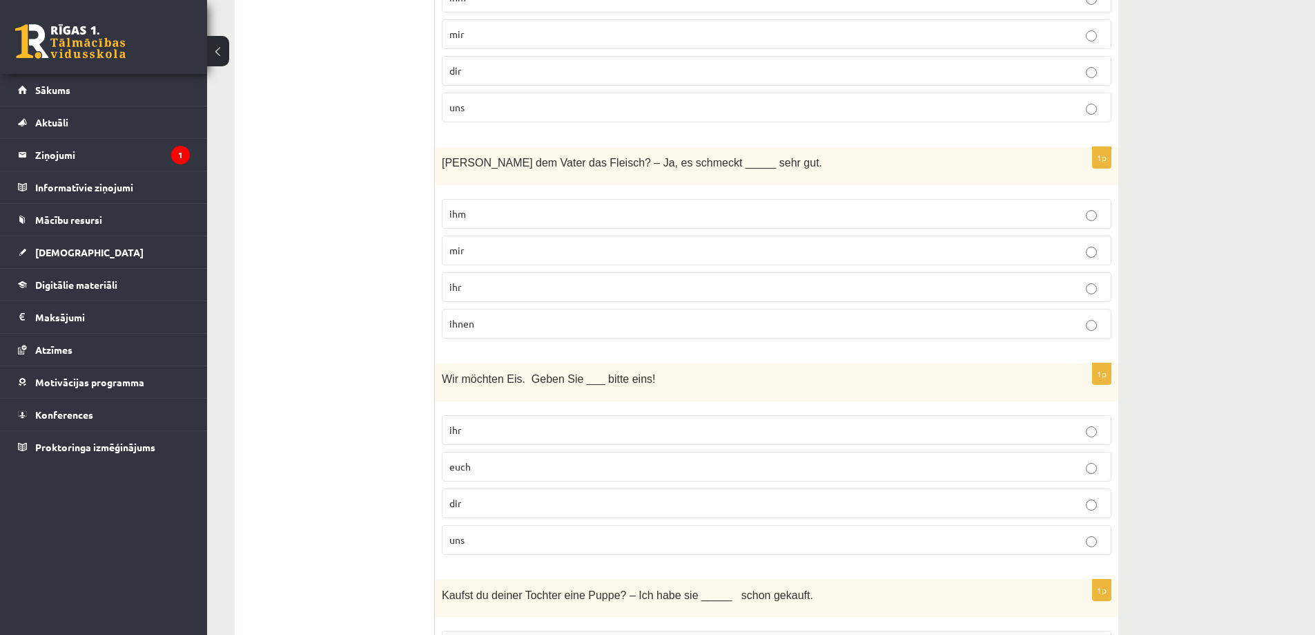
click at [483, 539] on p "uns" at bounding box center [777, 539] width 655 height 15
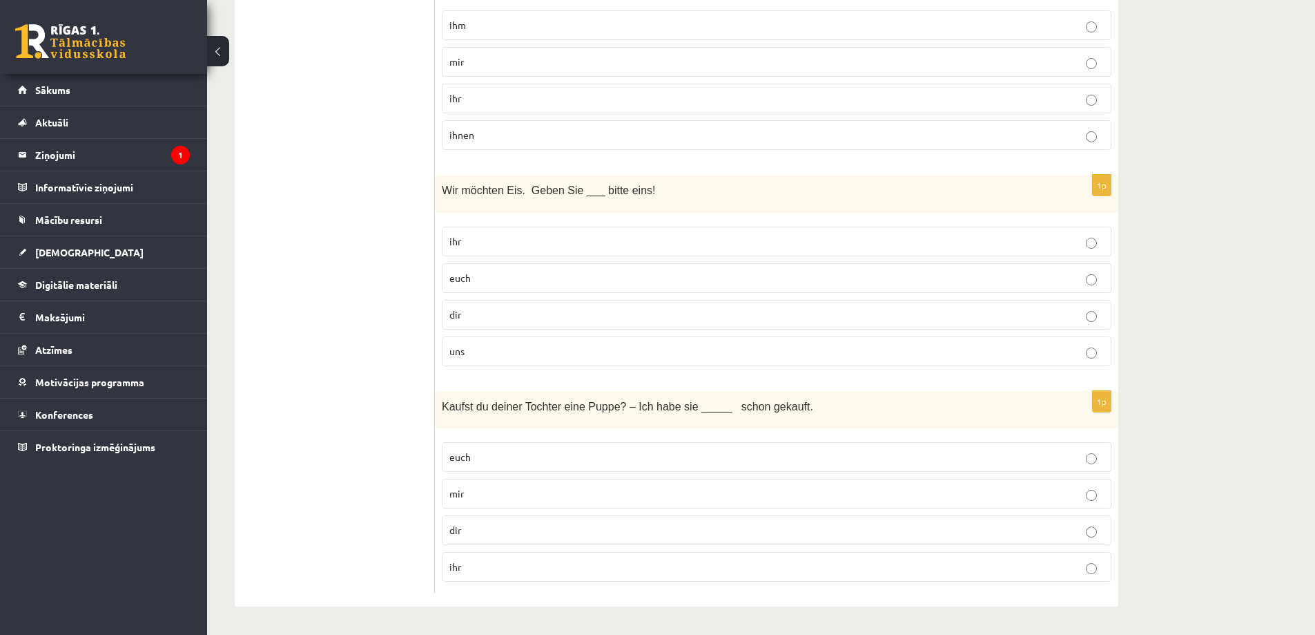
click at [511, 566] on p "ihr" at bounding box center [777, 566] width 655 height 15
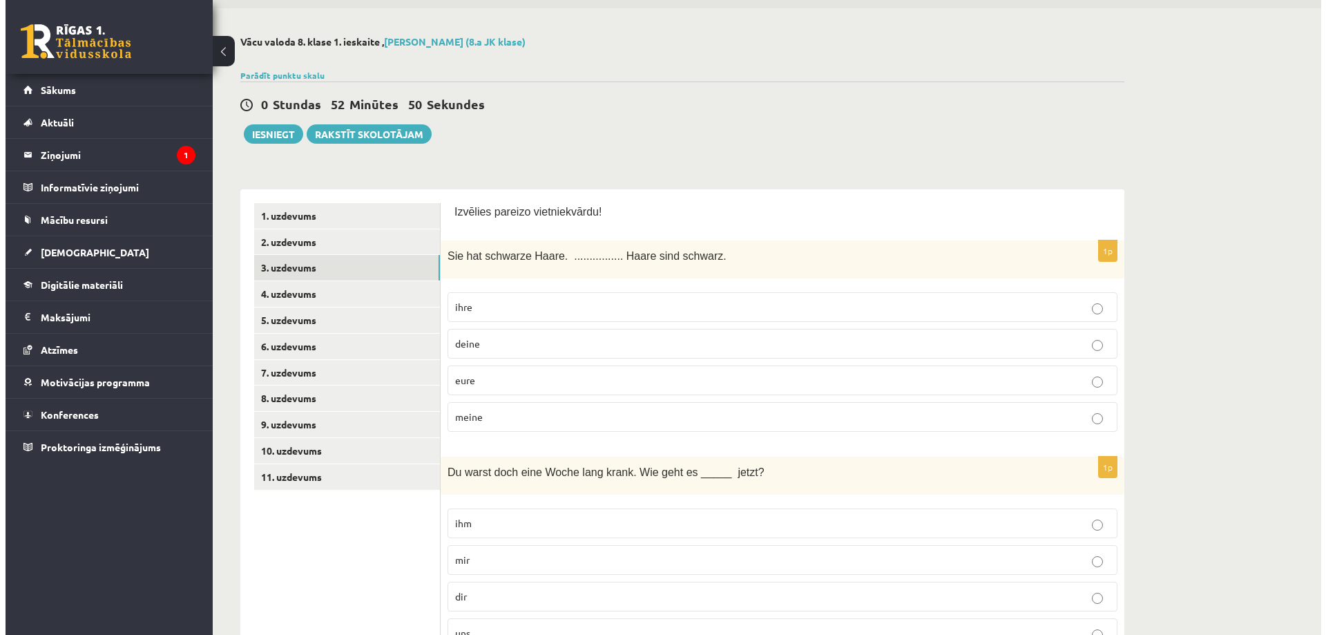
scroll to position [0, 0]
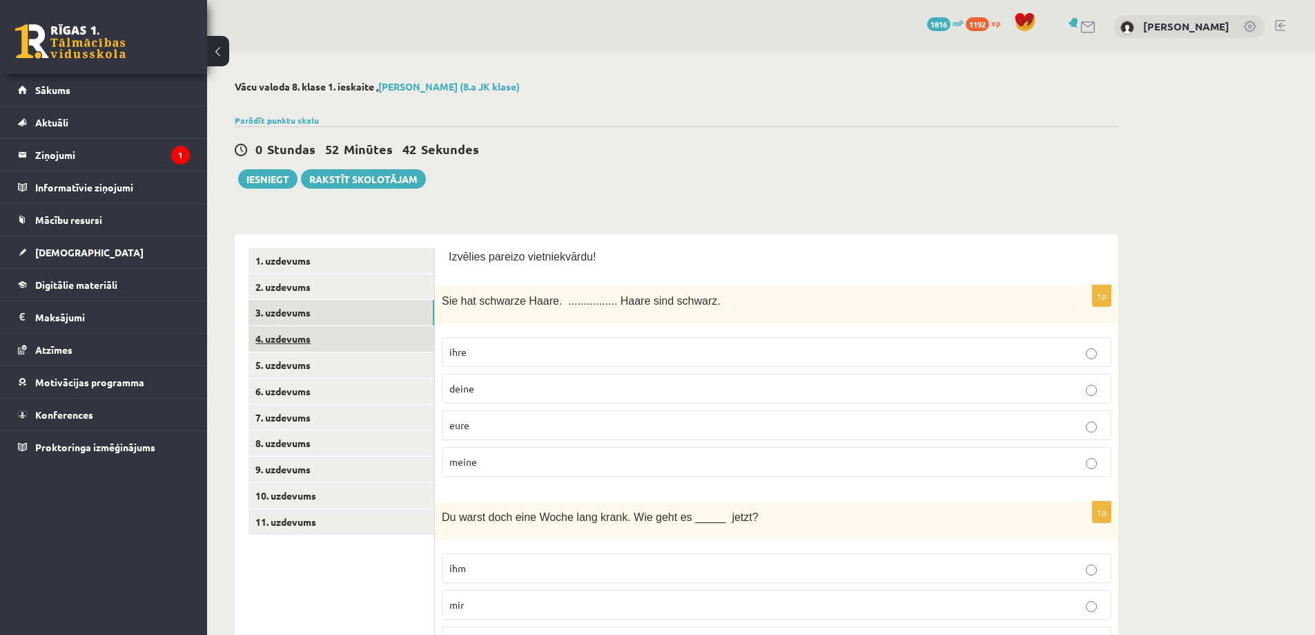
click at [285, 338] on link "4. uzdevums" at bounding box center [342, 339] width 186 height 26
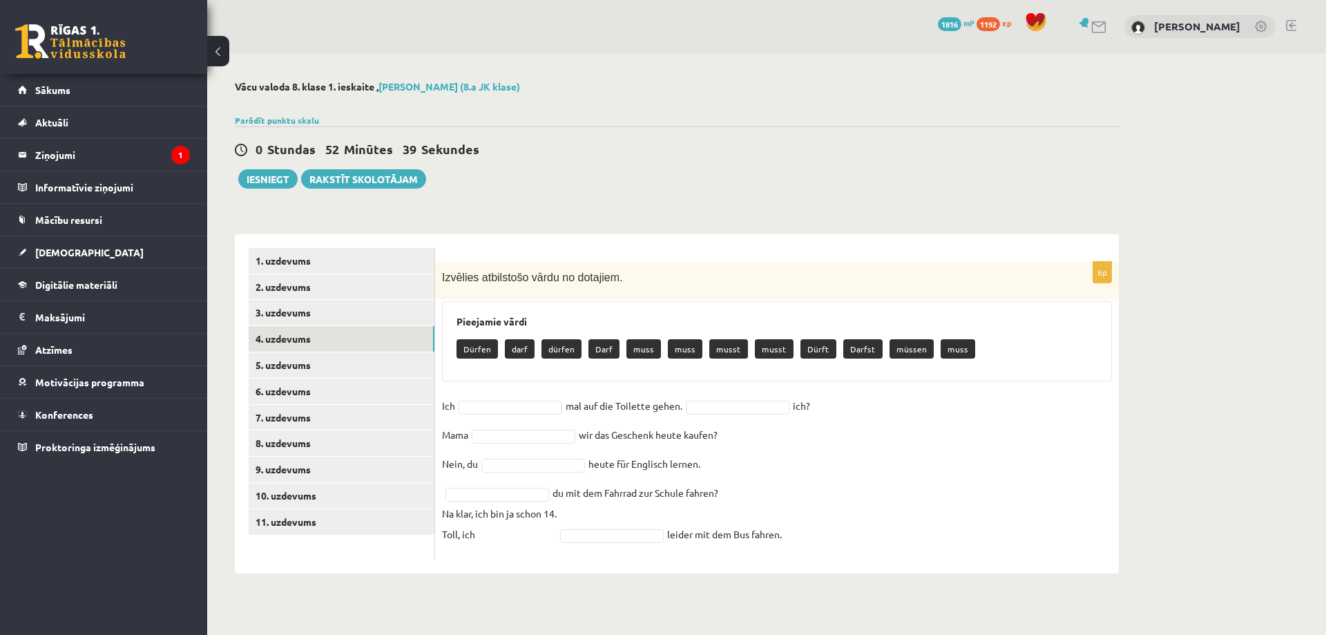
drag, startPoint x: 445, startPoint y: 276, endPoint x: 897, endPoint y: 532, distance: 520.2
click at [897, 532] on div "6p Izvēlies atbilstošo vārdu no dotajiem. Pieejamie vārdi Dürfen darf dürfen Da…" at bounding box center [777, 411] width 684 height 298
copy div "zvēlies atbilstošo vārdu no dotajiem. Pieejamie vārdi Dürfen darf dürfen Darf m…"
click at [1039, 385] on div "6p Izvēlies atbilstošo vārdu no dotajiem. Pieejamie vārdi Dürfen darf dürfen Da…" at bounding box center [777, 411] width 684 height 298
click at [765, 396] on fieldset "Ich muss **** mal auf die Toilette gehen. ich?   Mama wir das Geschenk heute ka…" at bounding box center [777, 473] width 670 height 157
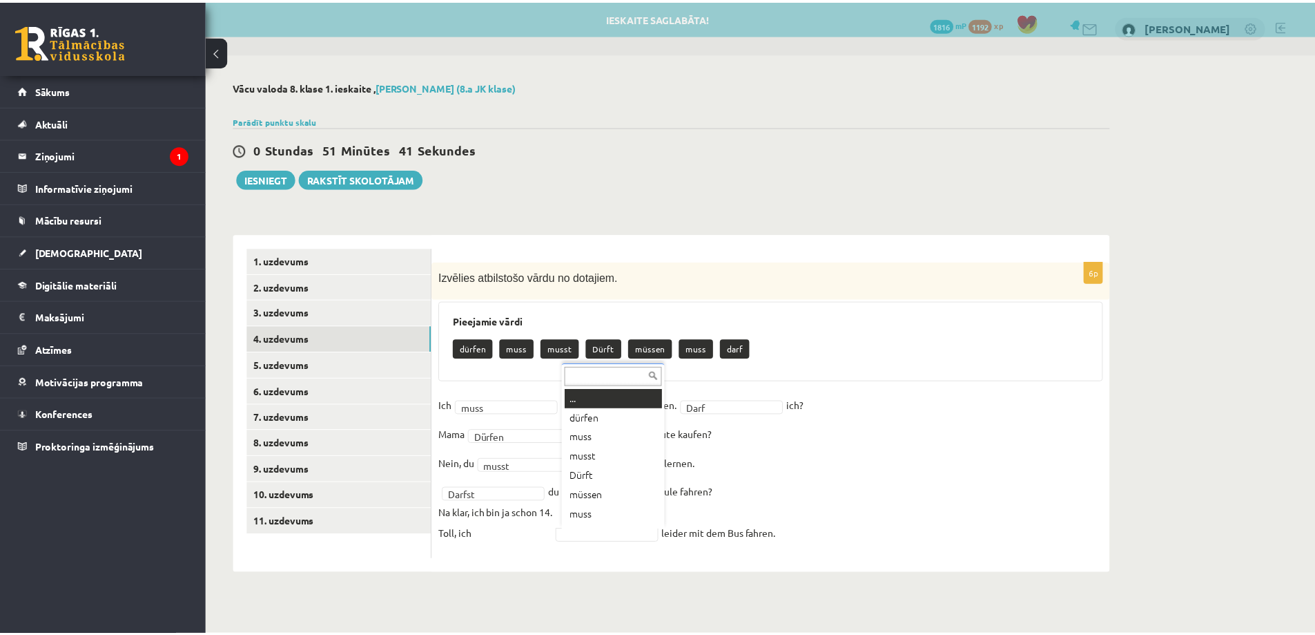
scroll to position [17, 0]
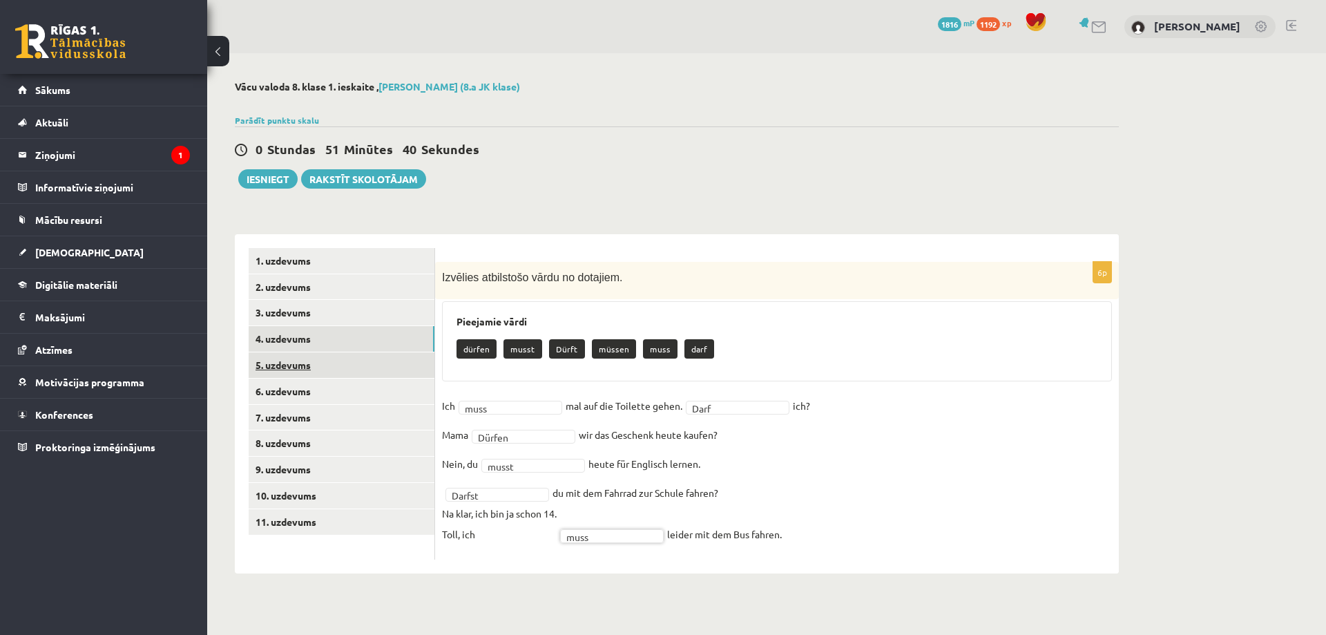
click at [345, 364] on link "5. uzdevums" at bounding box center [342, 365] width 186 height 26
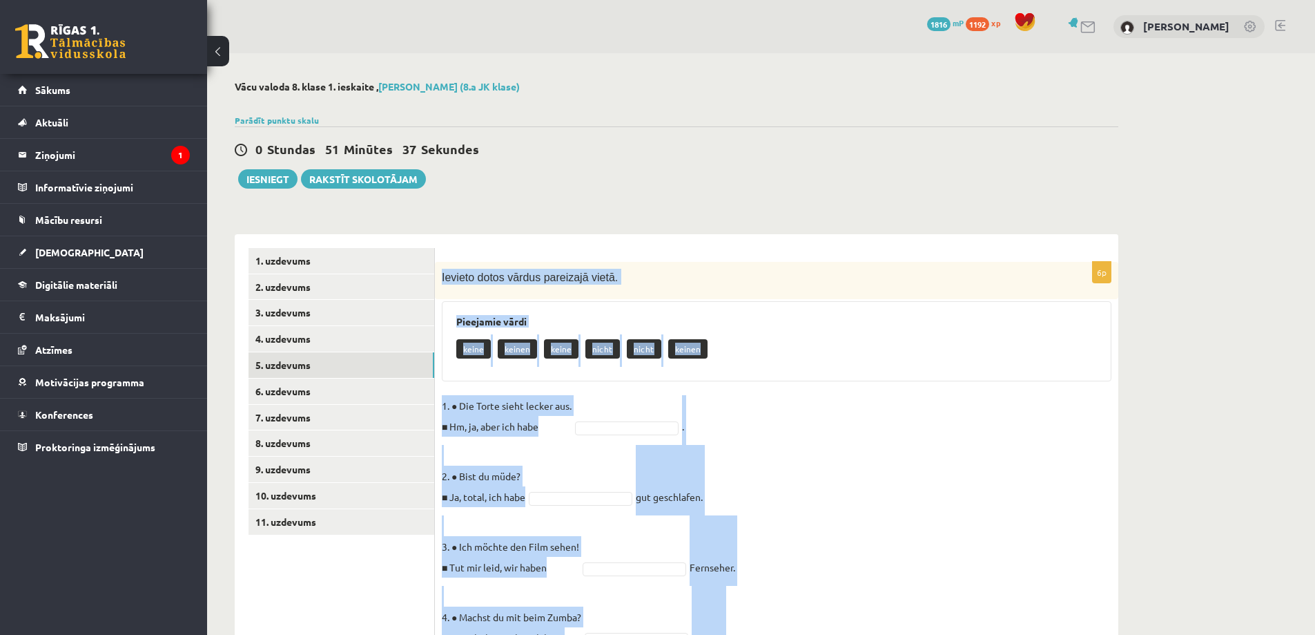
scroll to position [212, 0]
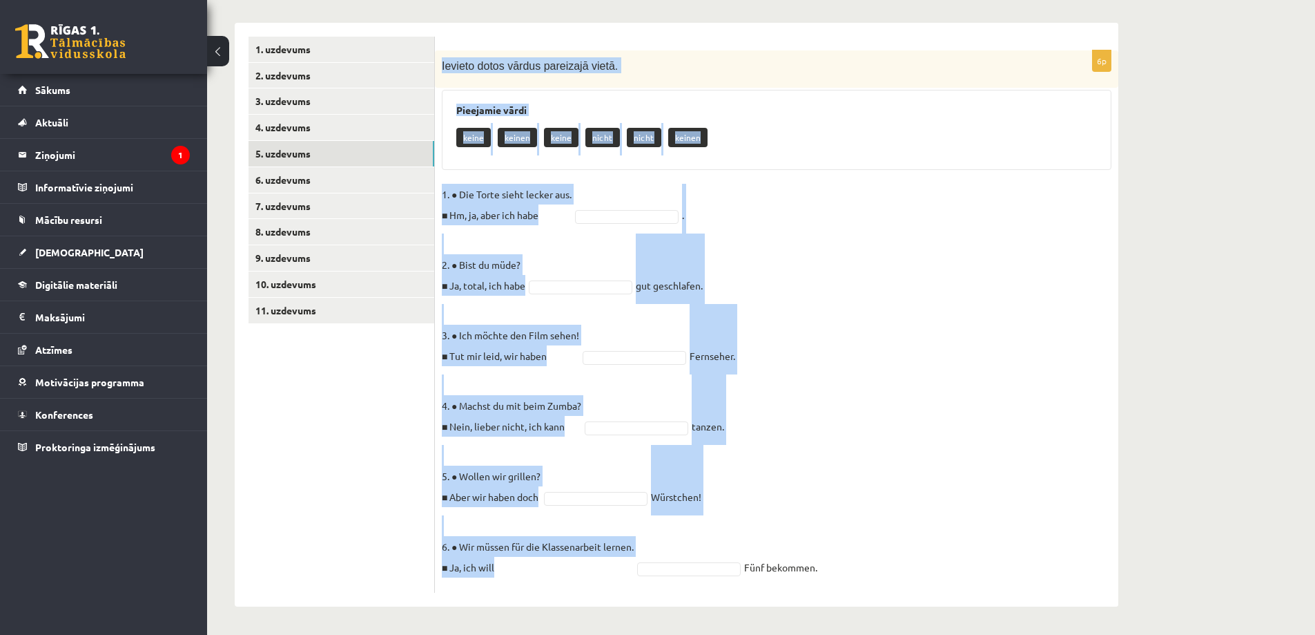
drag, startPoint x: 442, startPoint y: 277, endPoint x: 874, endPoint y: 580, distance: 528.0
click at [874, 582] on div "6p Ievieto dotos vārdus pareizajā vietā. Pieejamie vārdi keine keinen keine nic…" at bounding box center [777, 321] width 684 height 542
copy div "Ievieto dotos vārdus pareizajā vietā. Pieejamie vārdi keine keinen keine nicht …"
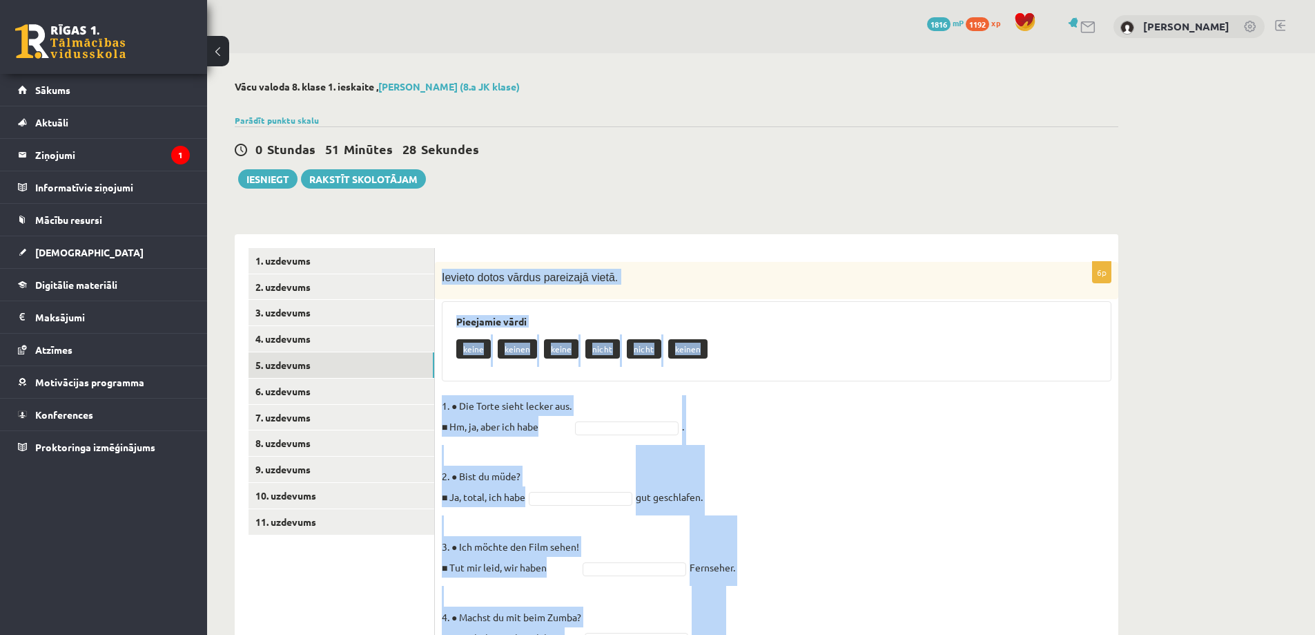
click at [1007, 440] on fieldset "1. ● Die Torte sieht lecker aus. ■ Hm, ja, aber ich habe . 2. ● Bist du müde? ■…" at bounding box center [777, 596] width 670 height 402
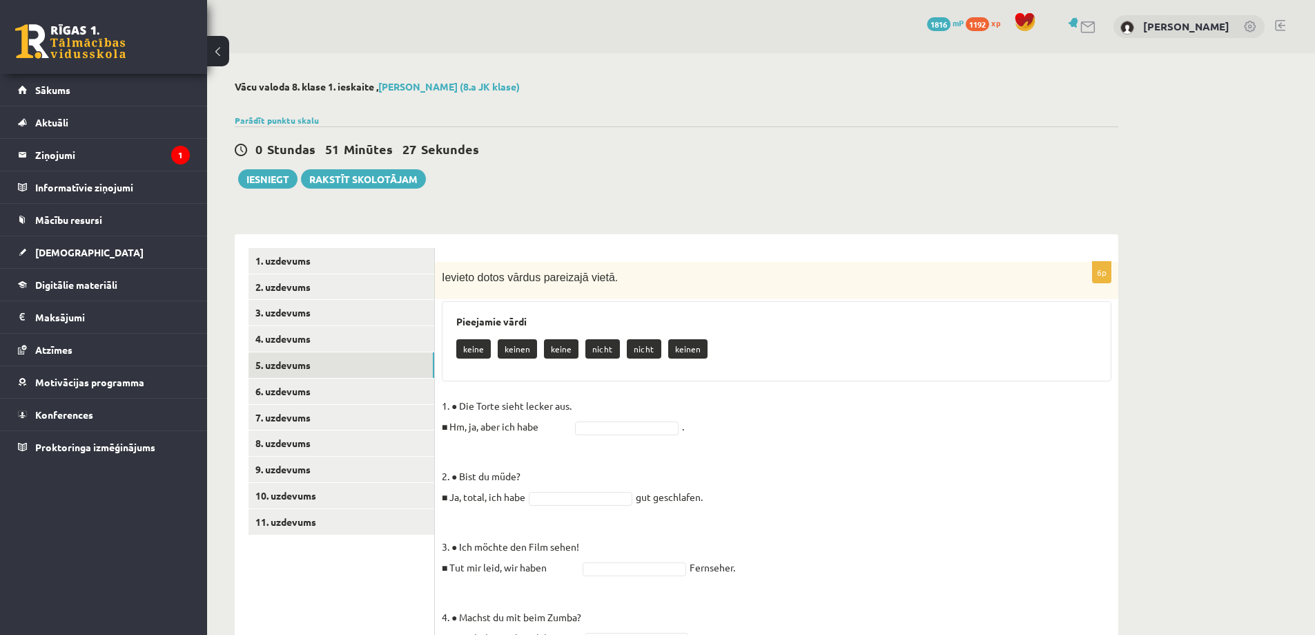
scroll to position [207, 0]
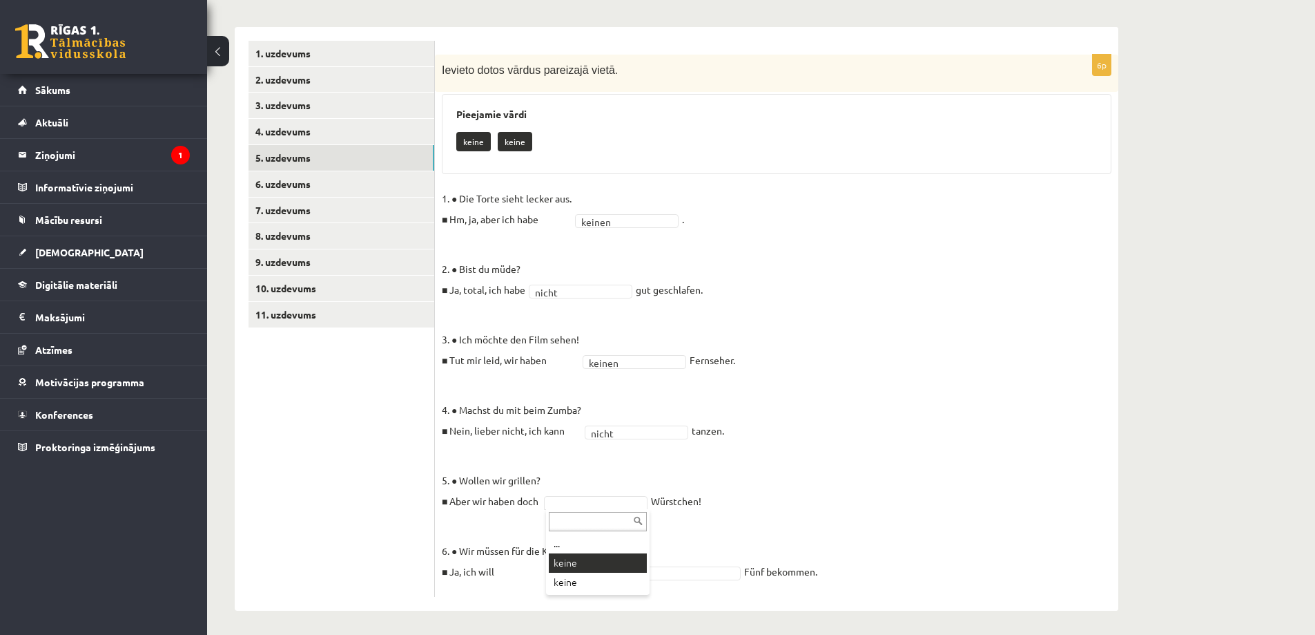
drag, startPoint x: 581, startPoint y: 559, endPoint x: 681, endPoint y: 592, distance: 105.5
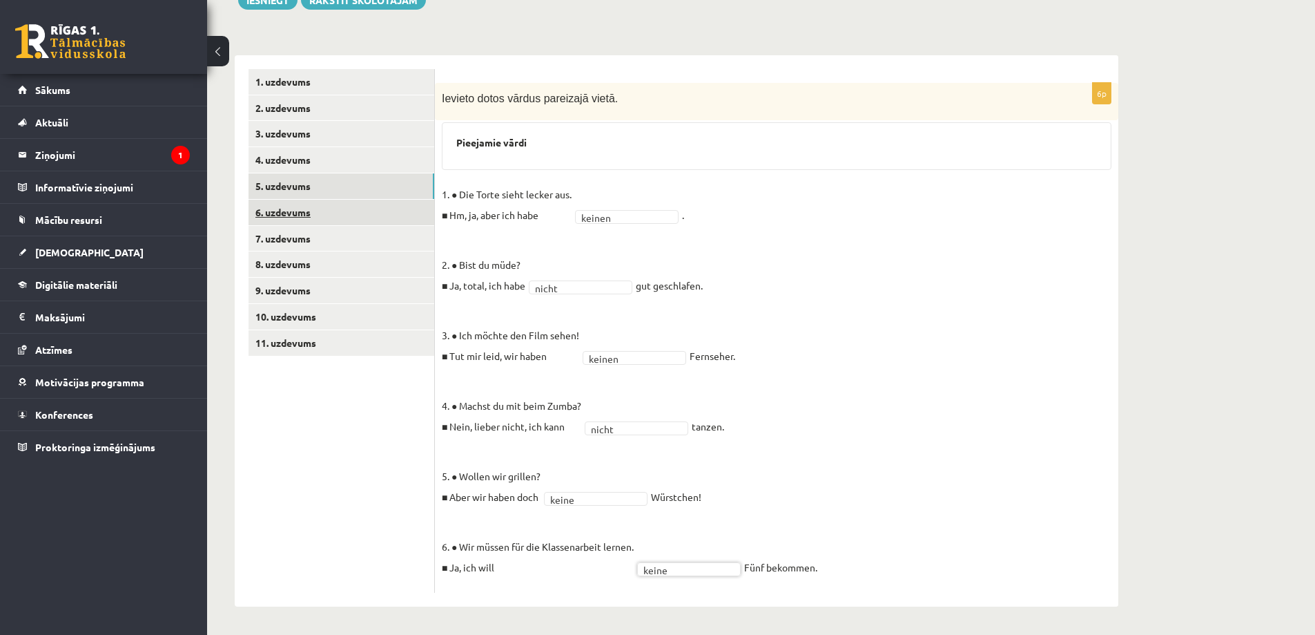
click at [310, 214] on link "6. uzdevums" at bounding box center [342, 213] width 186 height 26
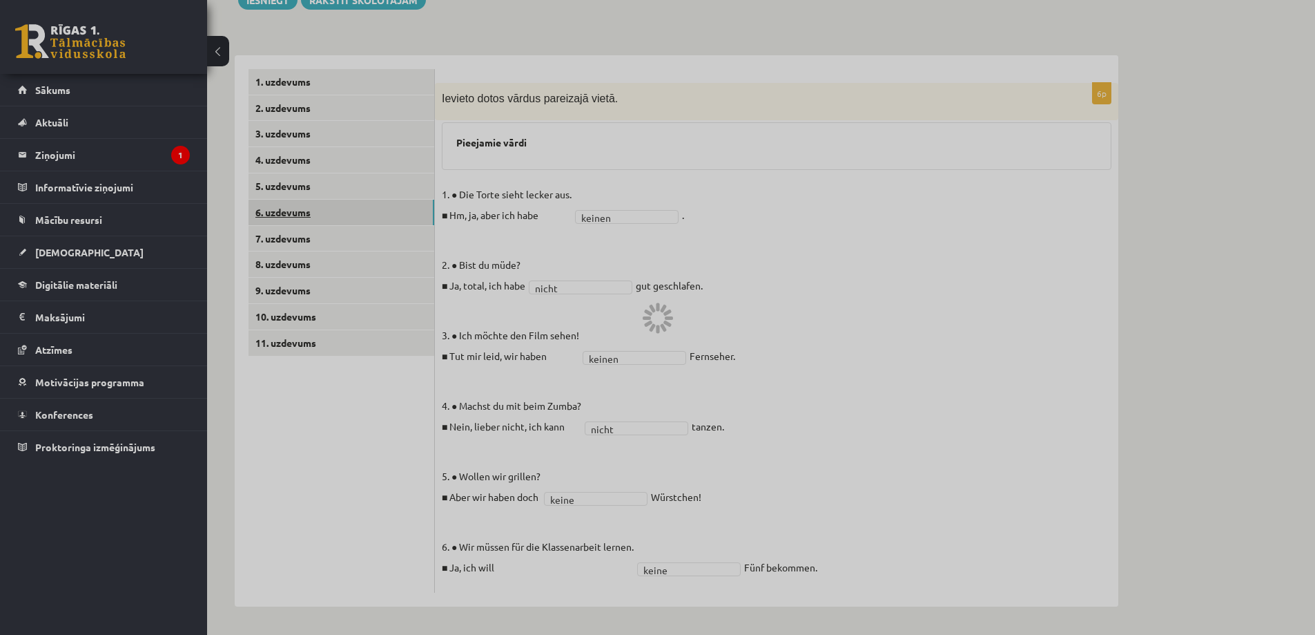
scroll to position [180, 0]
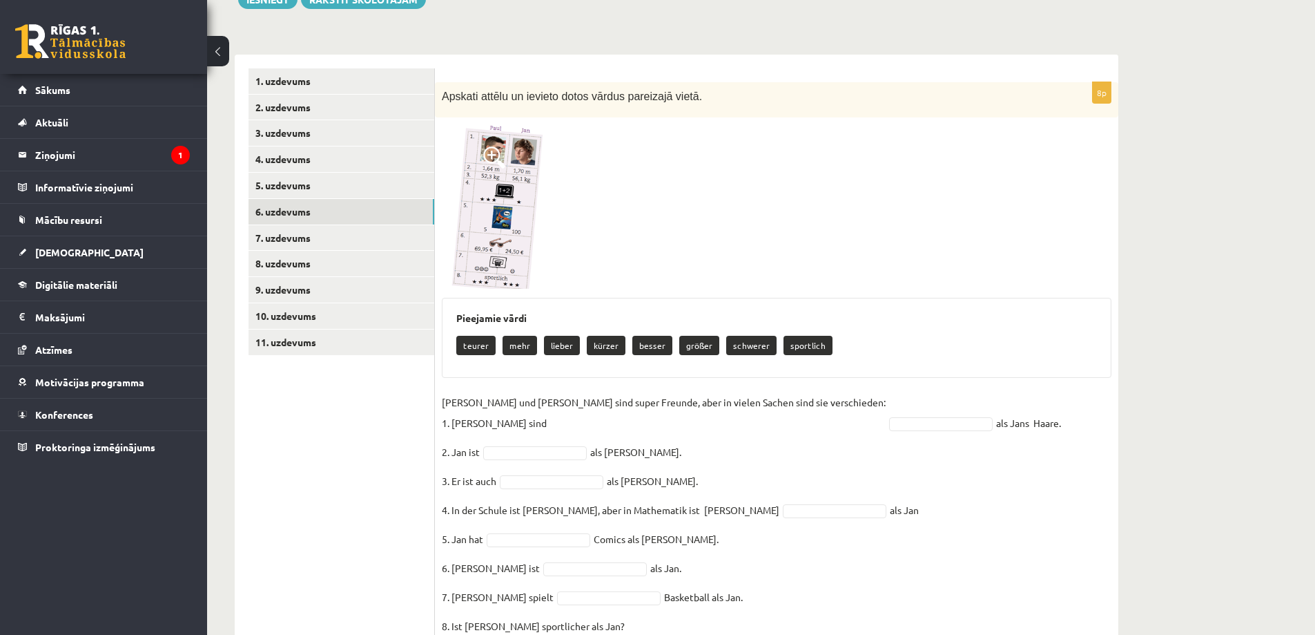
click at [489, 172] on img at bounding box center [494, 206] width 104 height 164
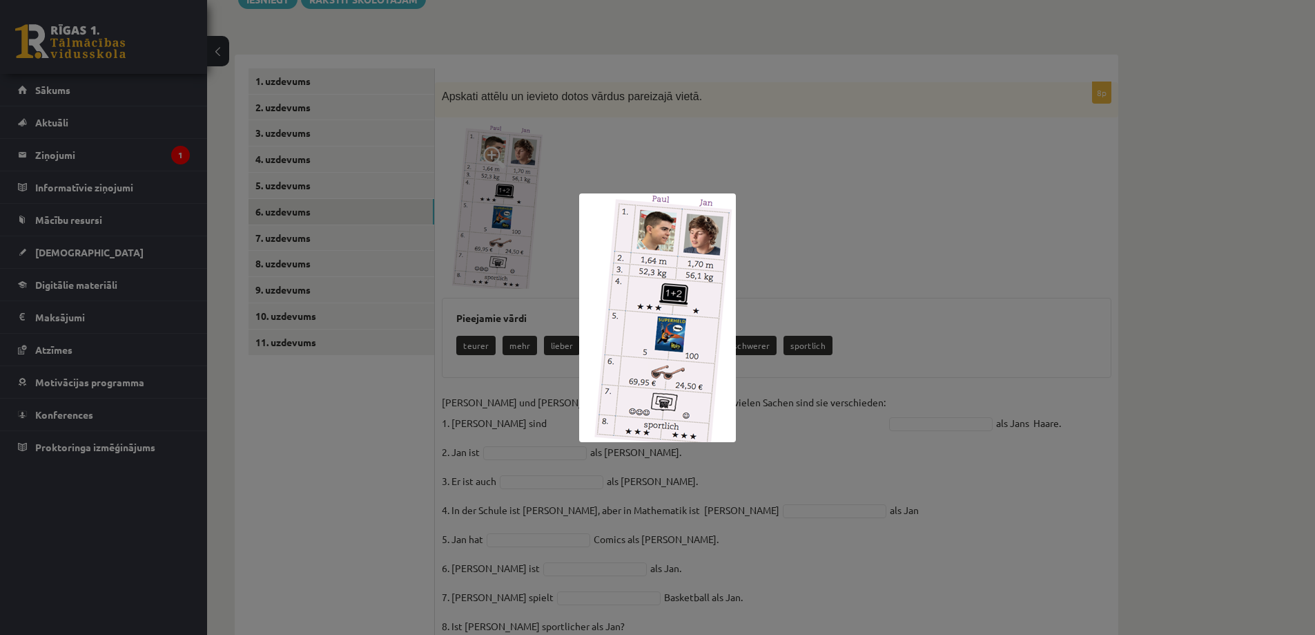
click at [622, 110] on div at bounding box center [657, 317] width 1315 height 635
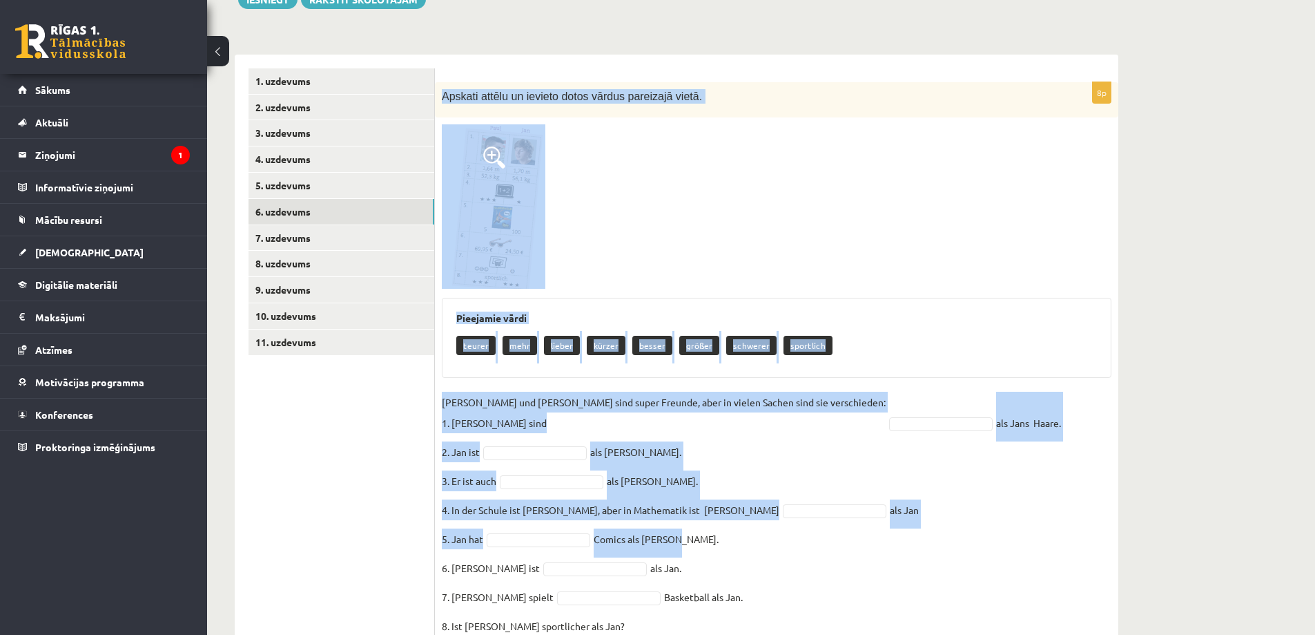
scroll to position [260, 0]
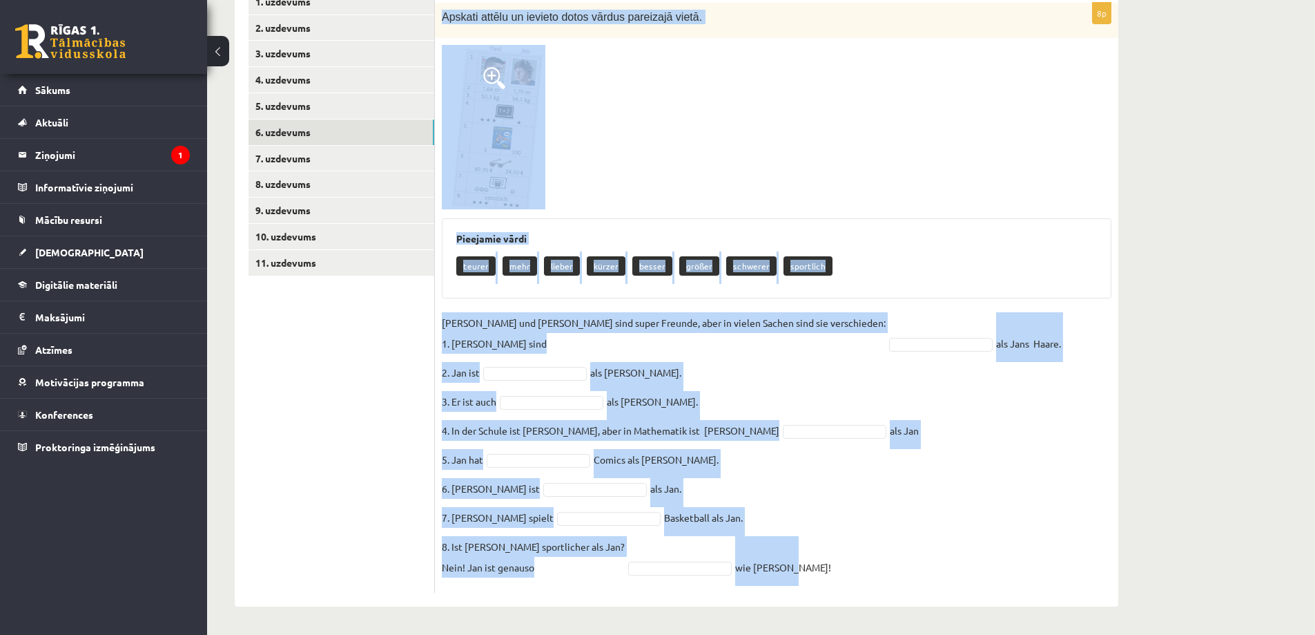
drag, startPoint x: 443, startPoint y: 97, endPoint x: 837, endPoint y: 541, distance: 592.9
click at [837, 541] on div "8p Apskati attēlu un ievieto dotos vārdus pareizajā vietā. Pieejamie vārdi teur…" at bounding box center [777, 298] width 684 height 590
copy div "Apskati attēlu un ievieto dotos vārdus pareizajā vietā. Pieejamie vārdi teurer …"
click at [744, 95] on div at bounding box center [777, 127] width 670 height 164
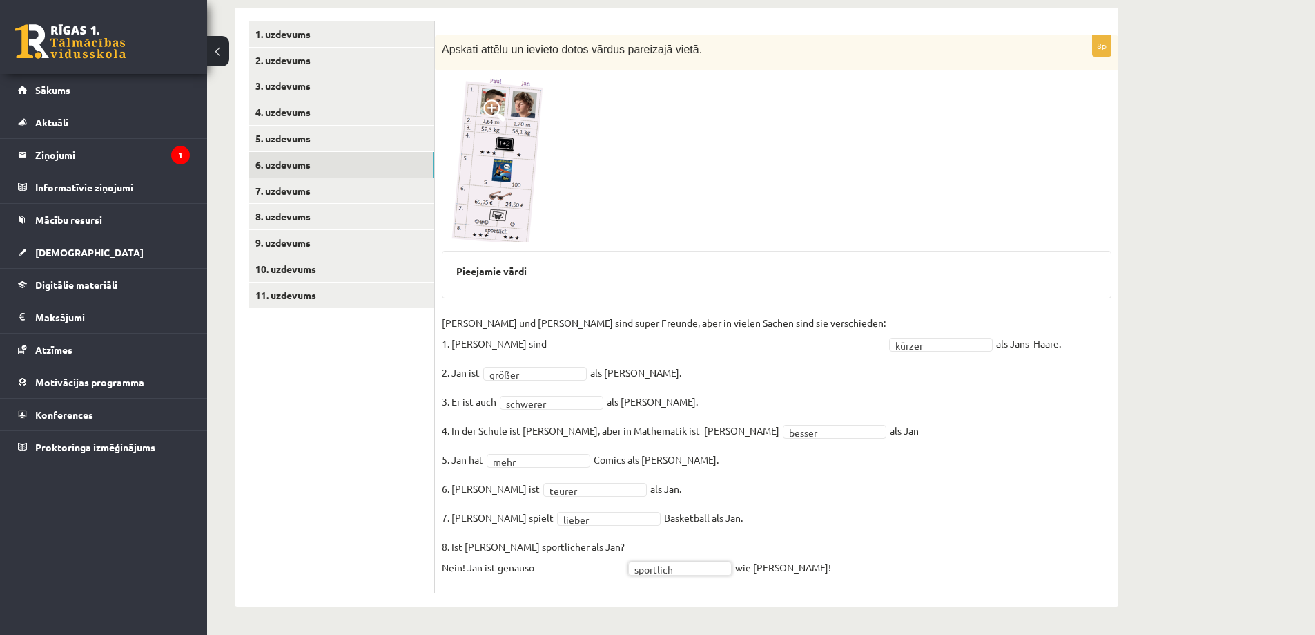
scroll to position [20, 0]
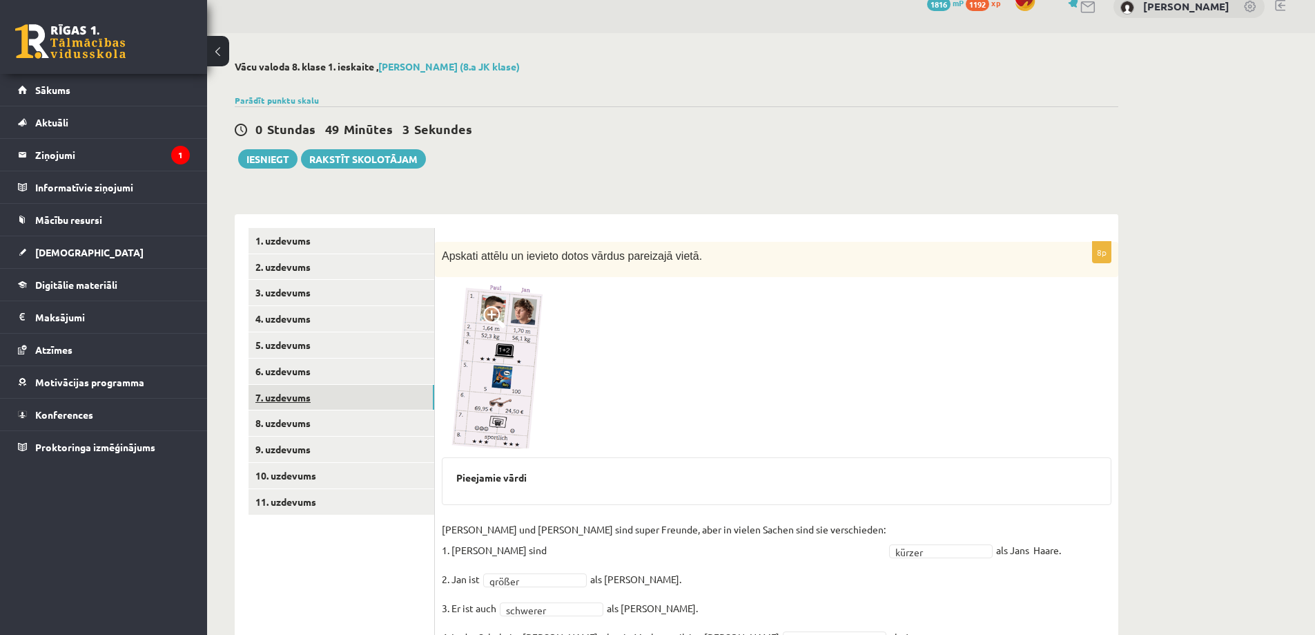
click at [305, 405] on link "7. uzdevums" at bounding box center [342, 398] width 186 height 26
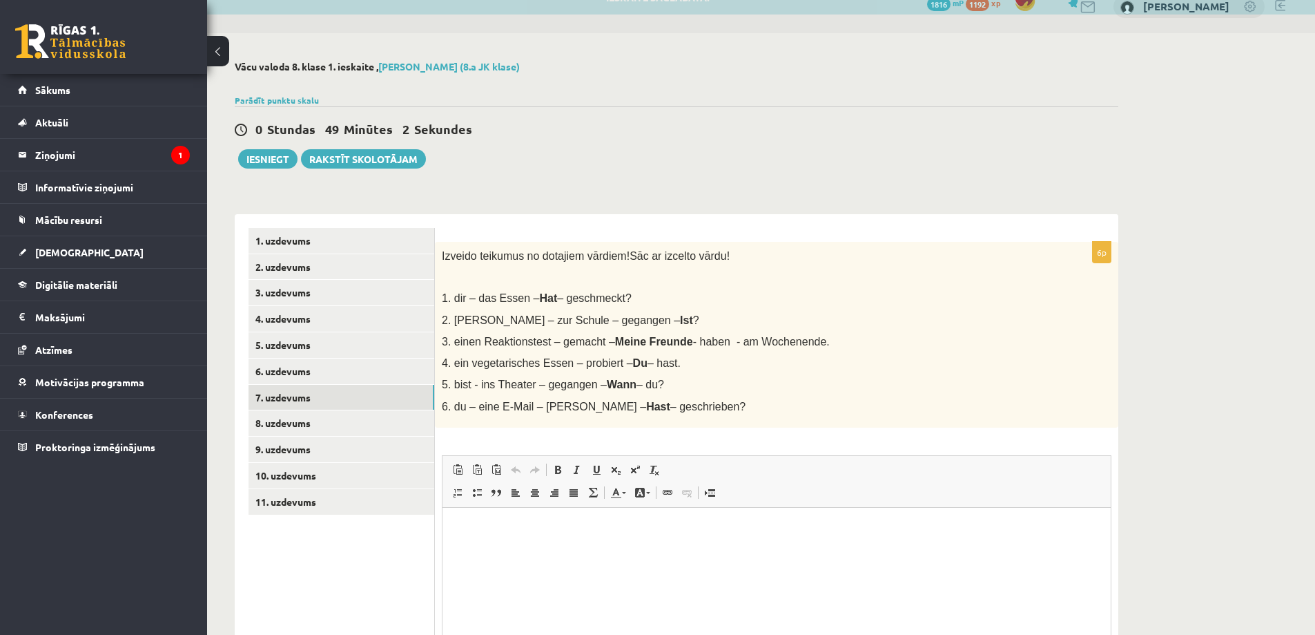
scroll to position [0, 0]
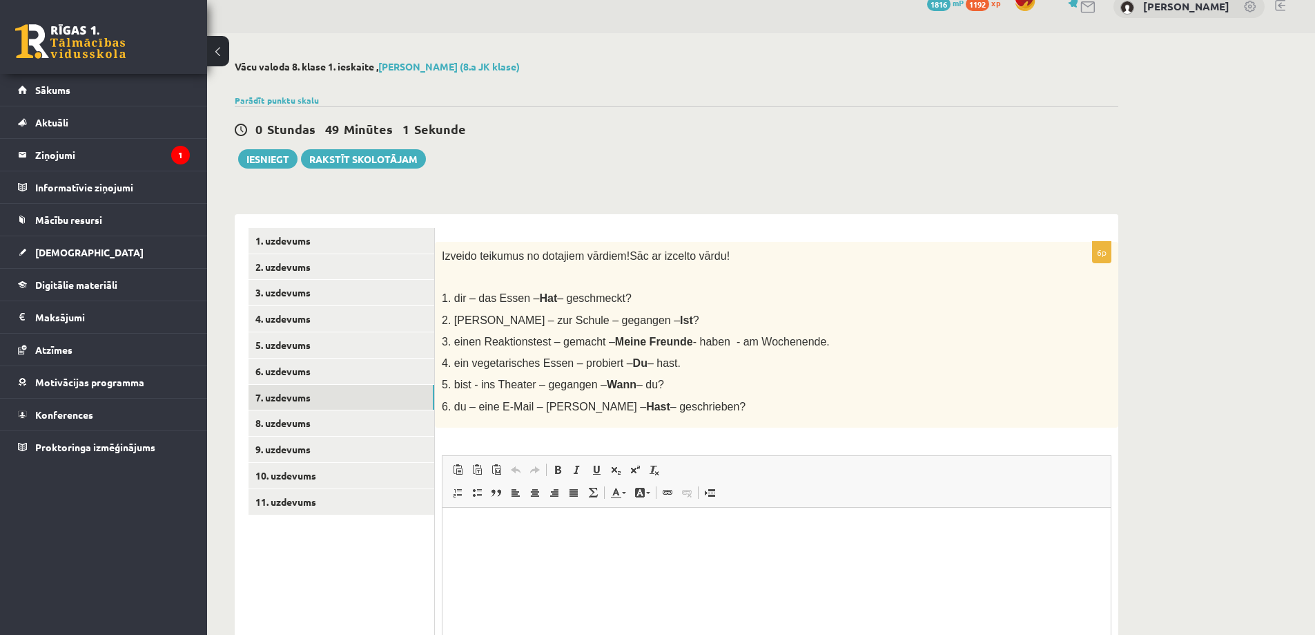
drag, startPoint x: 439, startPoint y: 254, endPoint x: 766, endPoint y: 401, distance: 358.2
click at [766, 401] on div "Izveido teikumus no dotajiem vārdiem! Sāc ar izcelto vārdu! 1. dir – das Essen …" at bounding box center [777, 335] width 684 height 186
copy div "Izveido teikumus no dotajiem vārdiem! Sāc ar izcelto vārdu! 1. dir – das Essen …"
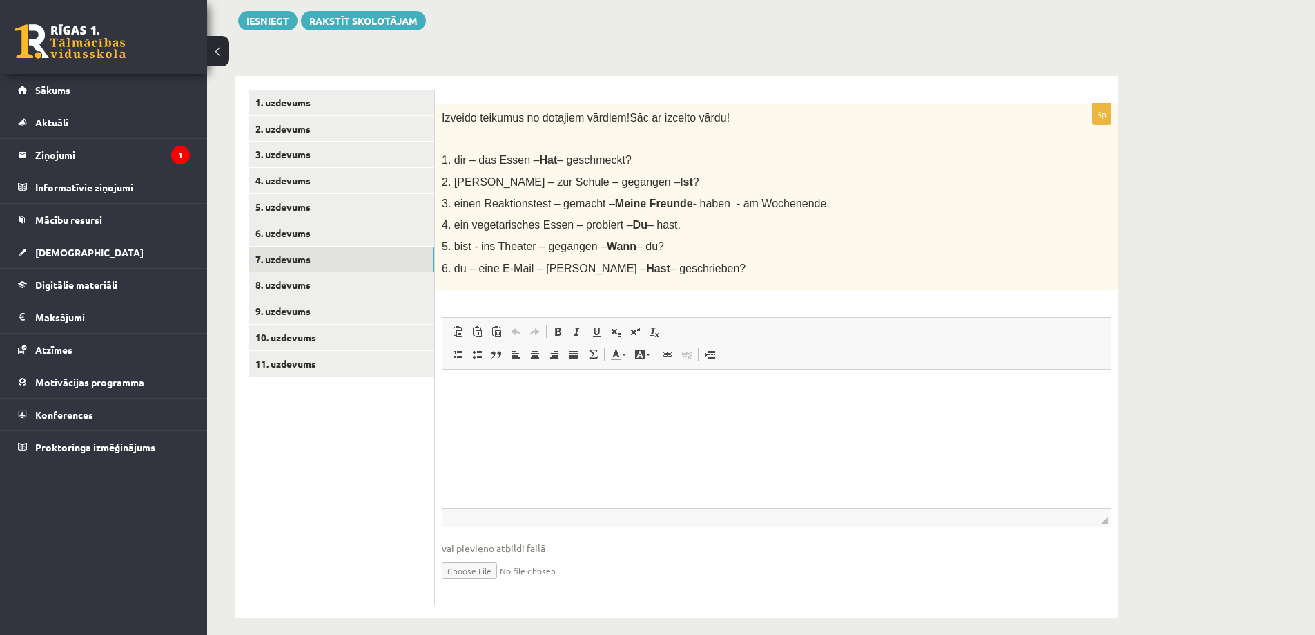
drag, startPoint x: 643, startPoint y: 437, endPoint x: 621, endPoint y: 436, distance: 21.4
click at [639, 411] on html at bounding box center [777, 390] width 668 height 42
click at [471, 397] on html at bounding box center [777, 390] width 668 height 42
click at [471, 395] on p "Editor, wiswyg-editor-user-answer-47434025502400" at bounding box center [776, 390] width 641 height 15
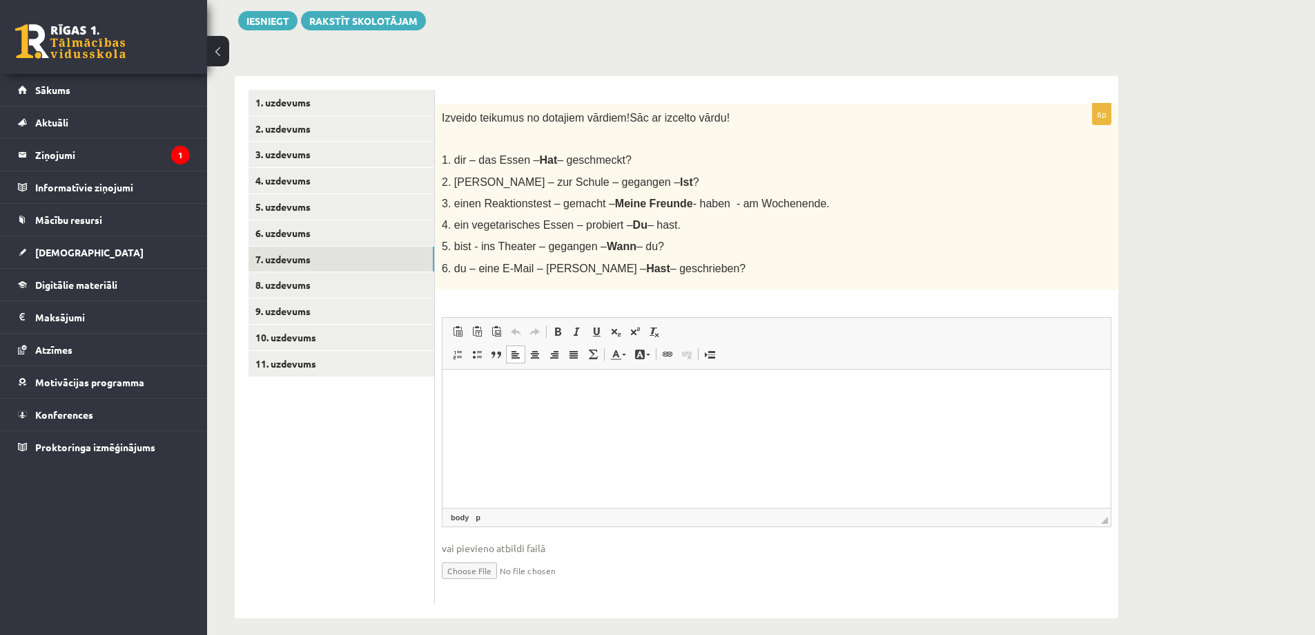
click at [702, 166] on p "1. dir – das Essen – Hat – geschmeckt?" at bounding box center [742, 160] width 601 height 15
click at [662, 160] on p "1. dir – das Essen – Hat – geschmeckt?" at bounding box center [742, 160] width 601 height 15
click at [463, 388] on p "Editor, wiswyg-editor-user-answer-47434025502400" at bounding box center [776, 390] width 641 height 15
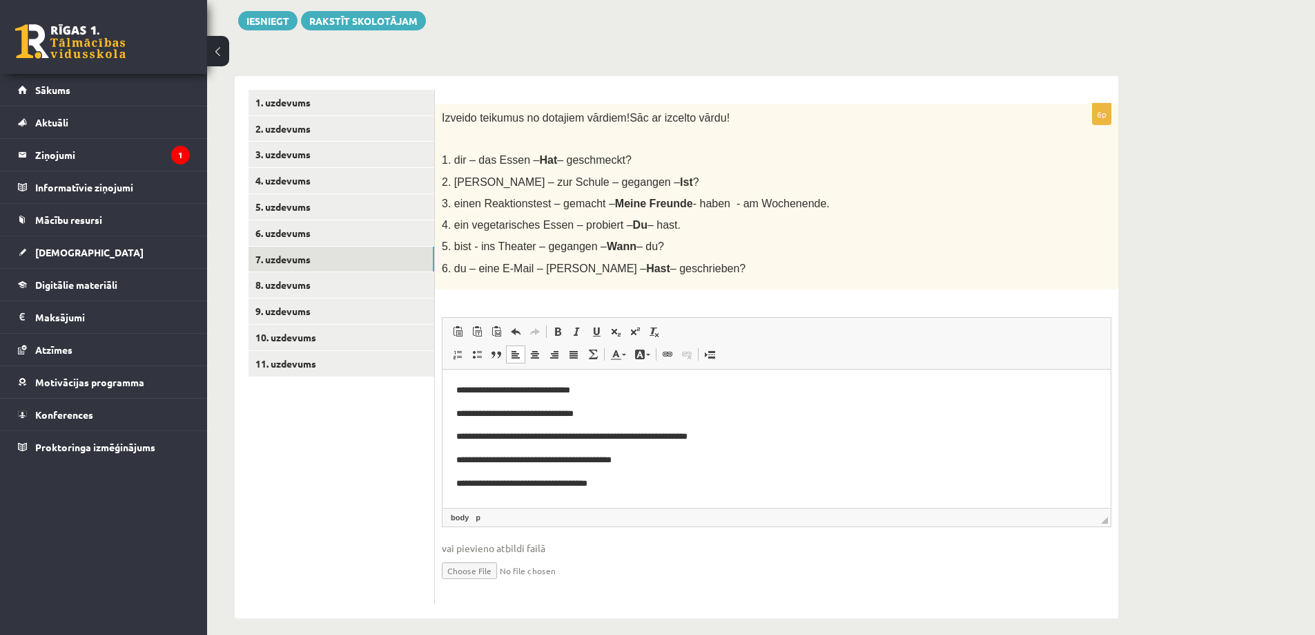
scroll to position [4, 0]
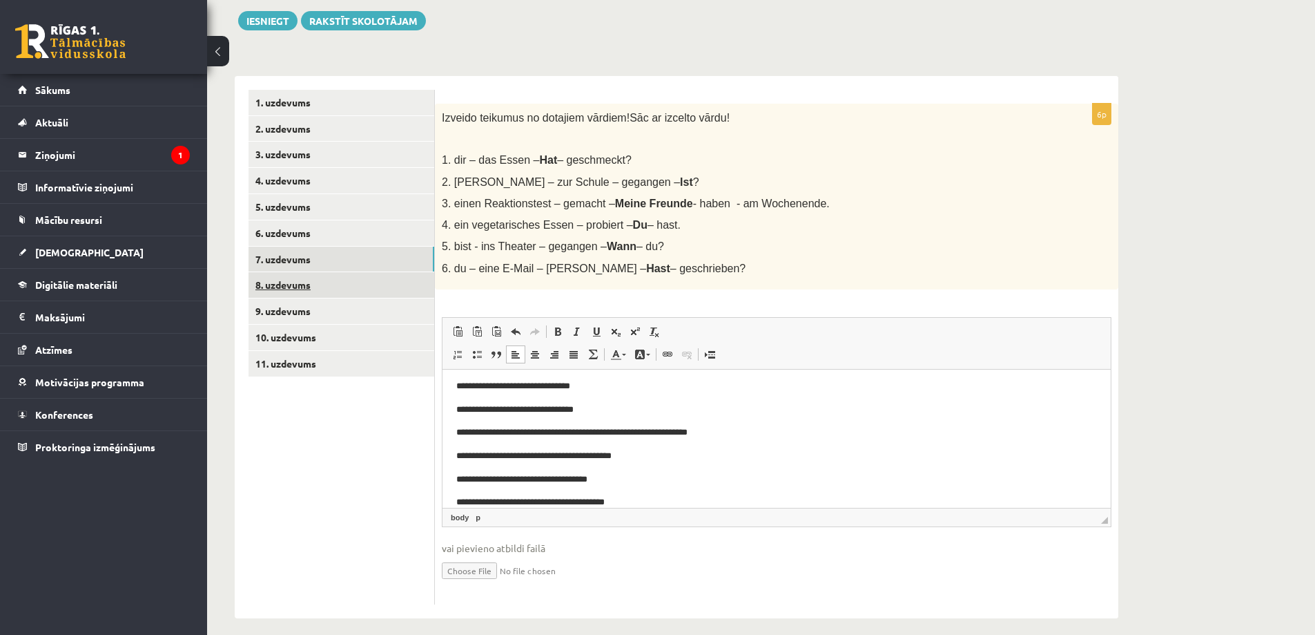
click at [305, 278] on link "8. uzdevums" at bounding box center [342, 285] width 186 height 26
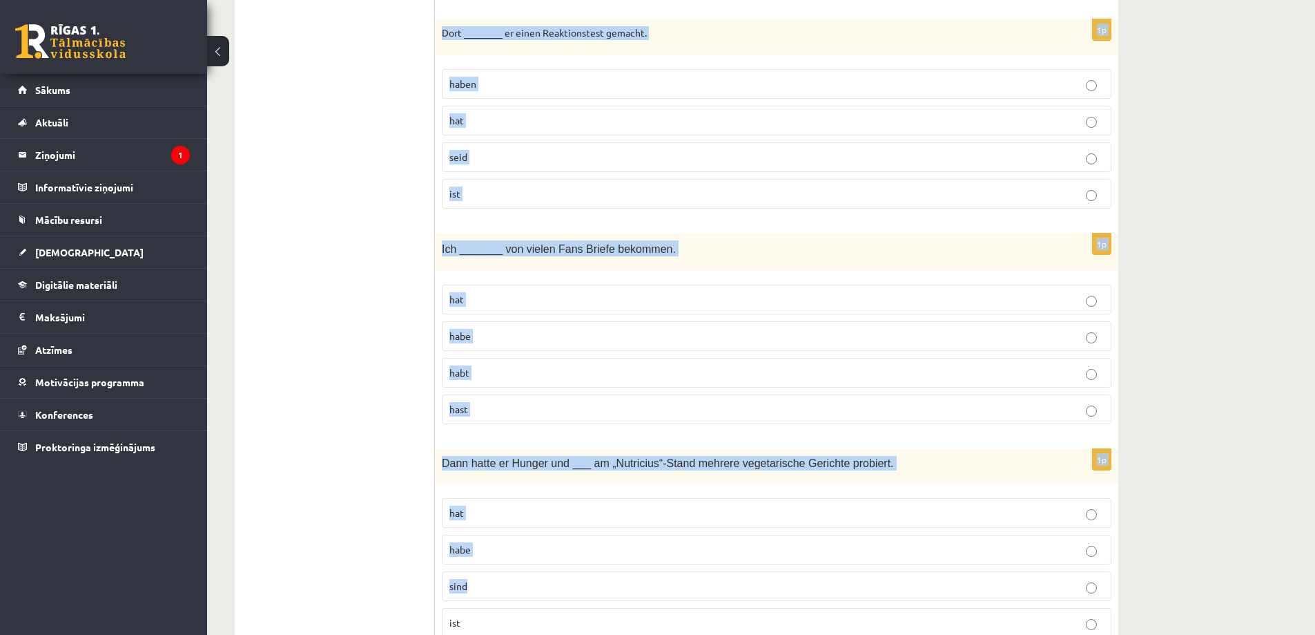
scroll to position [1803, 0]
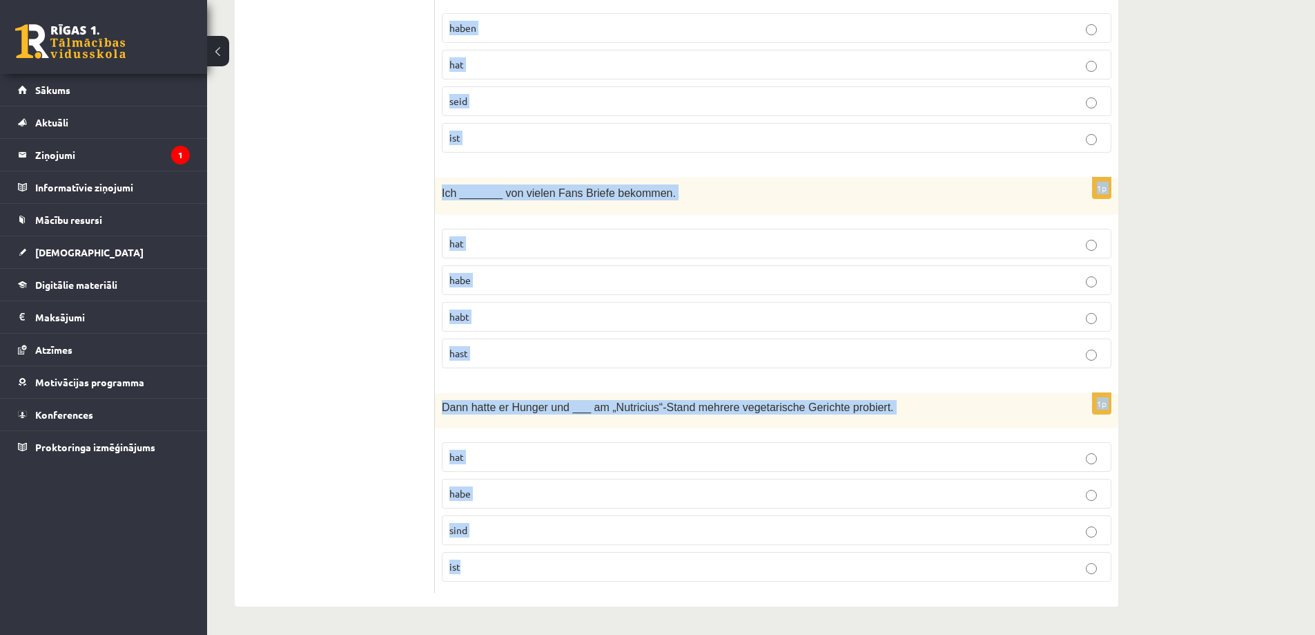
drag, startPoint x: 443, startPoint y: 119, endPoint x: 862, endPoint y: 574, distance: 618.7
copy form "Zuerst ________ er zum „Gesundheits-Check“-Stand gegangen. hat habe sind ist 1p…"
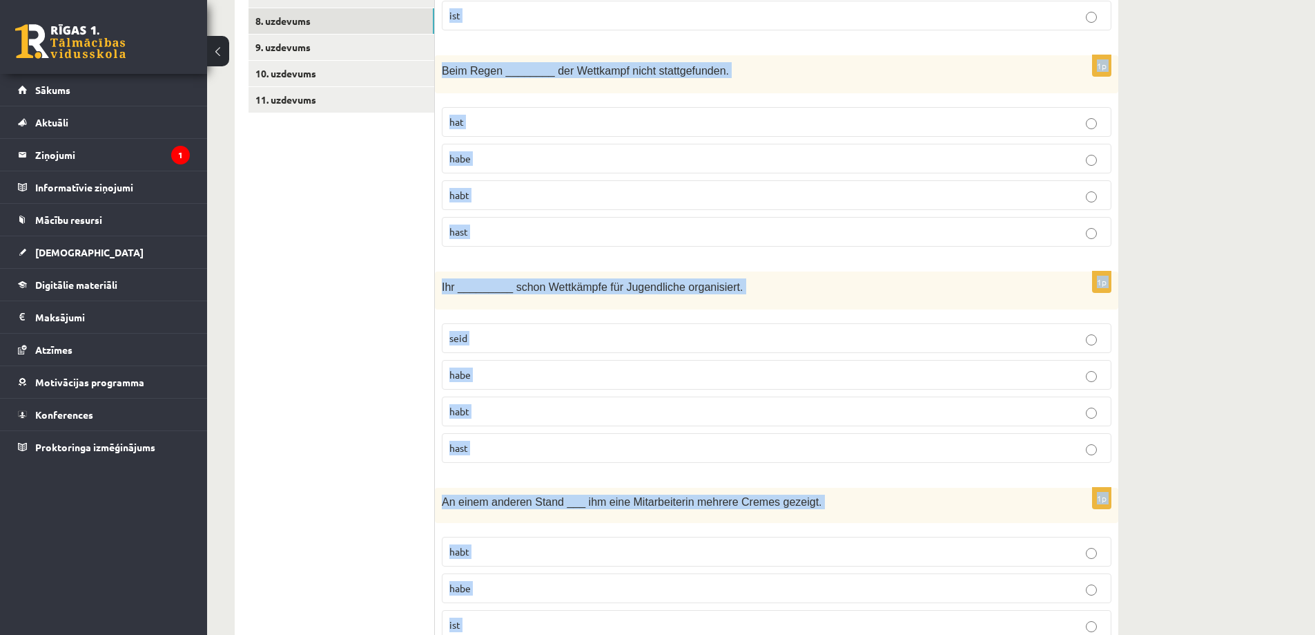
scroll to position [284, 0]
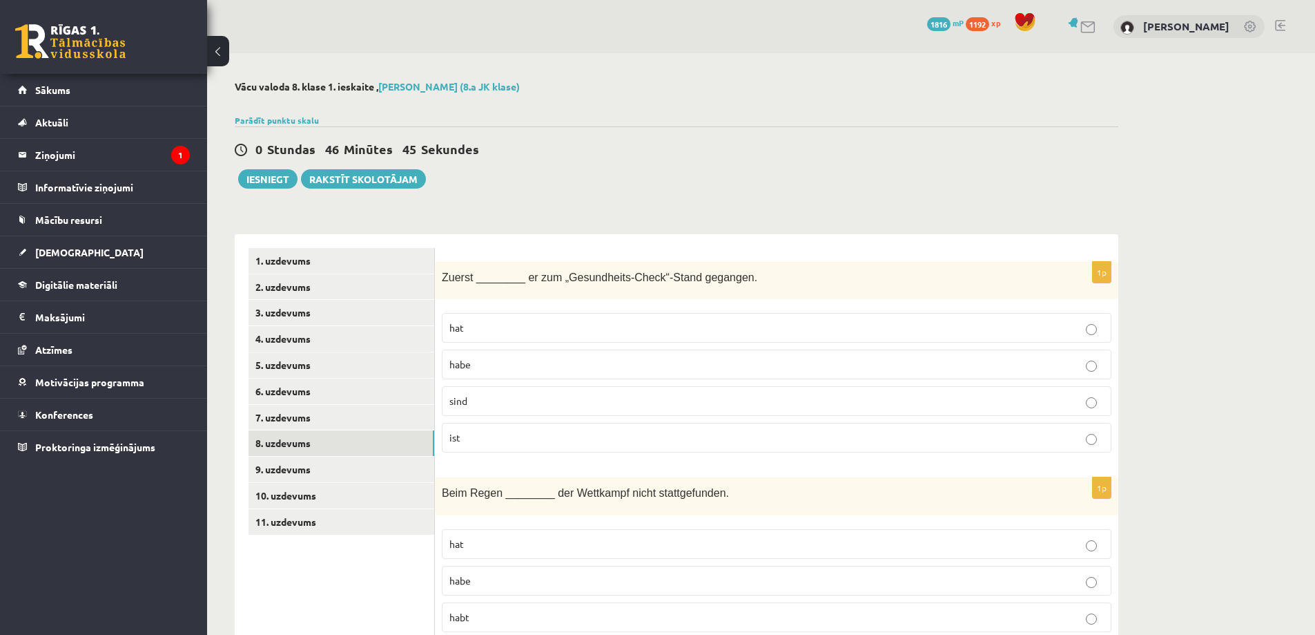
click at [537, 437] on p "ist" at bounding box center [777, 437] width 655 height 15
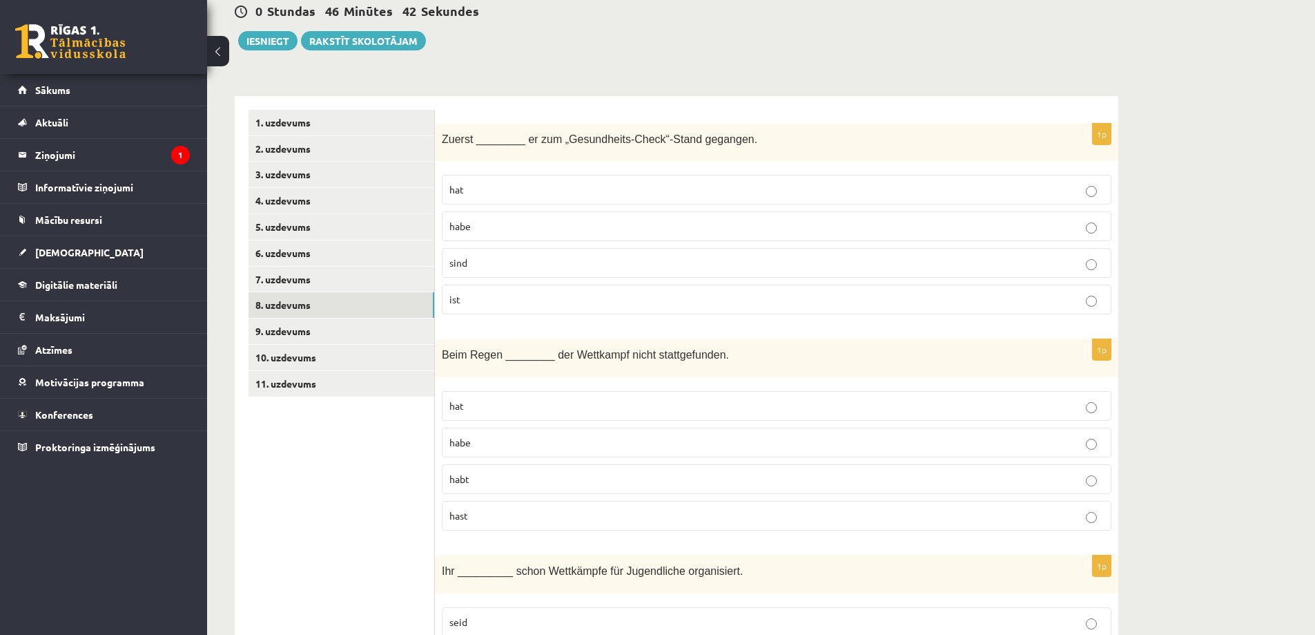
click at [468, 407] on p "hat" at bounding box center [777, 405] width 655 height 15
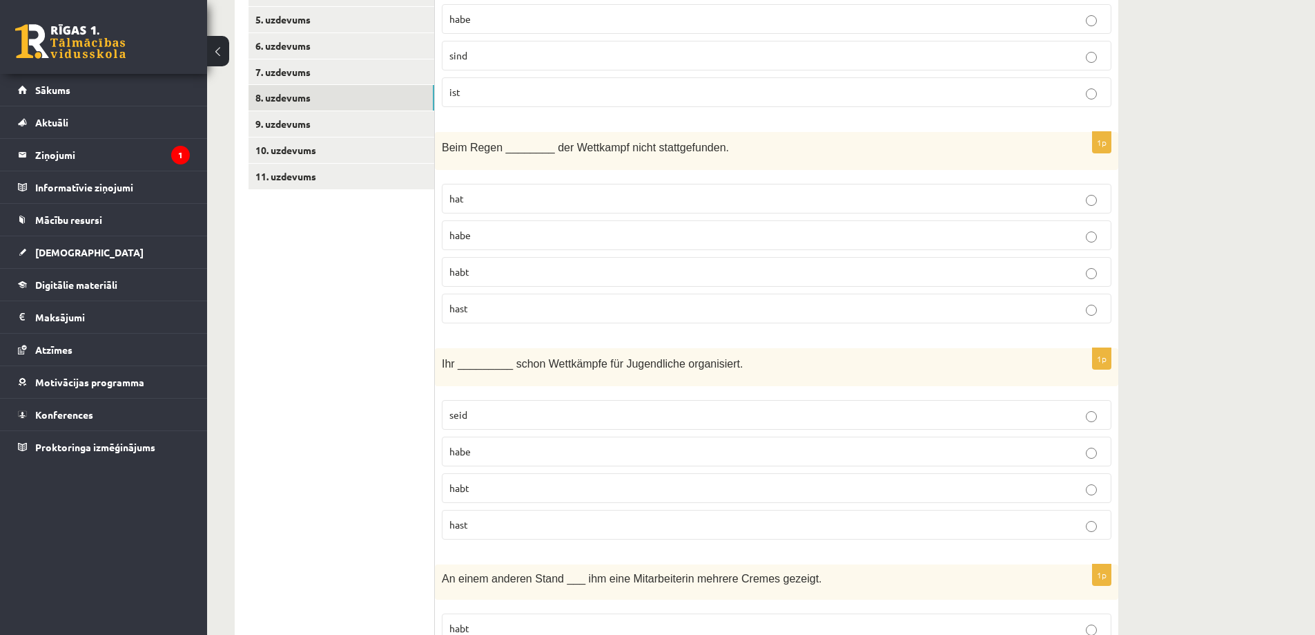
click at [480, 493] on p "habt" at bounding box center [777, 488] width 655 height 15
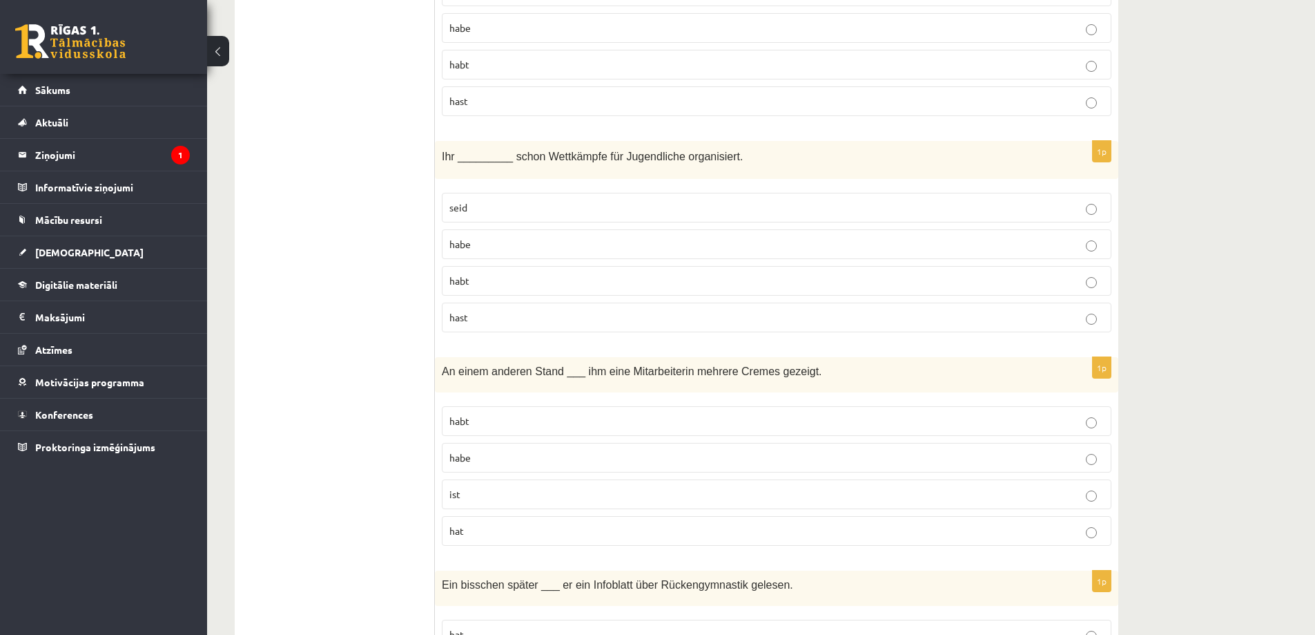
click at [474, 532] on p "hat" at bounding box center [777, 530] width 655 height 15
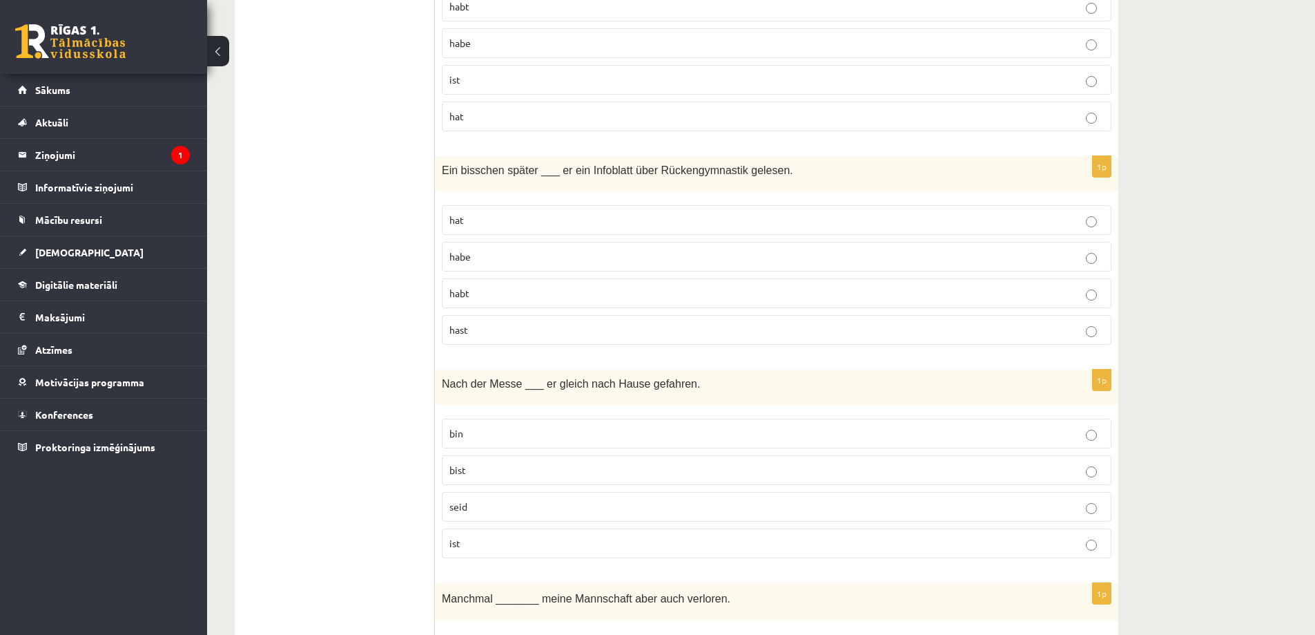
scroll to position [1105, 0]
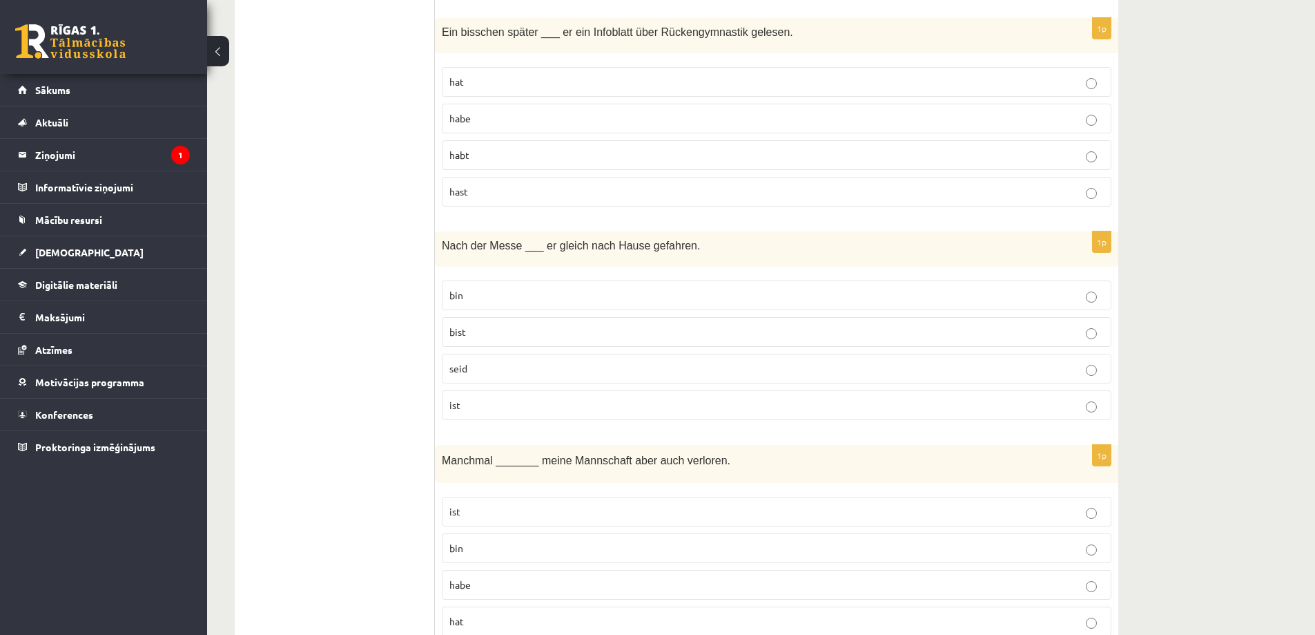
click at [452, 88] on span "hat" at bounding box center [457, 81] width 15 height 12
click at [482, 406] on p "ist" at bounding box center [777, 405] width 655 height 15
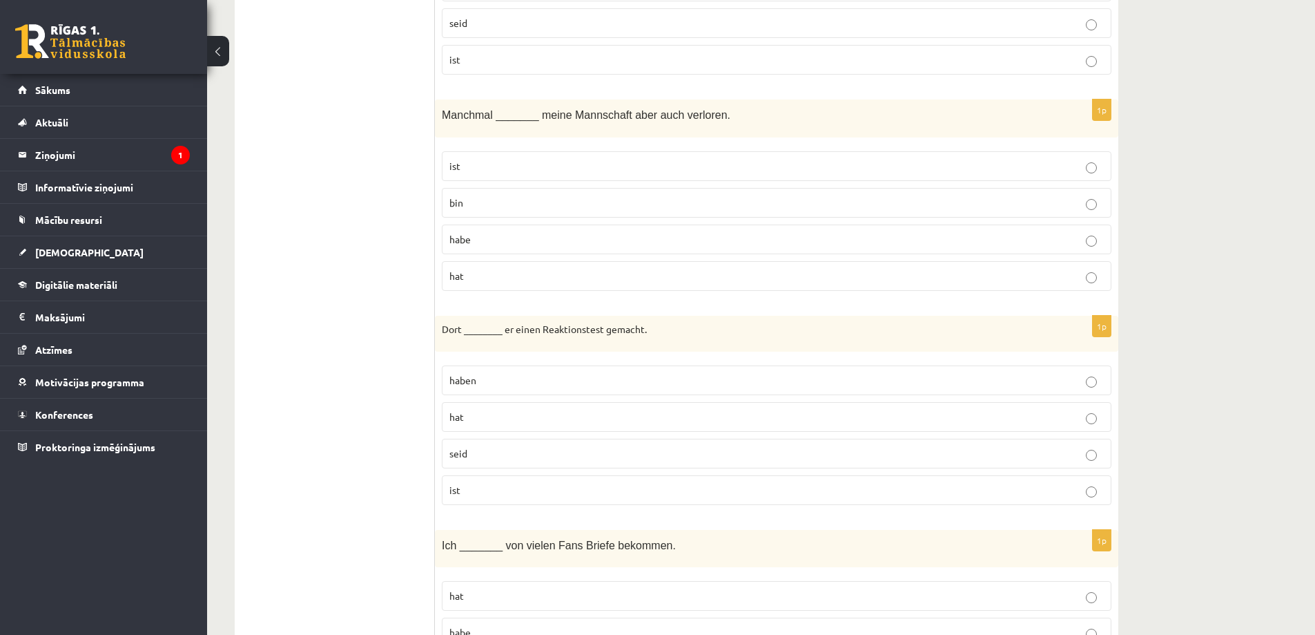
scroll to position [1519, 0]
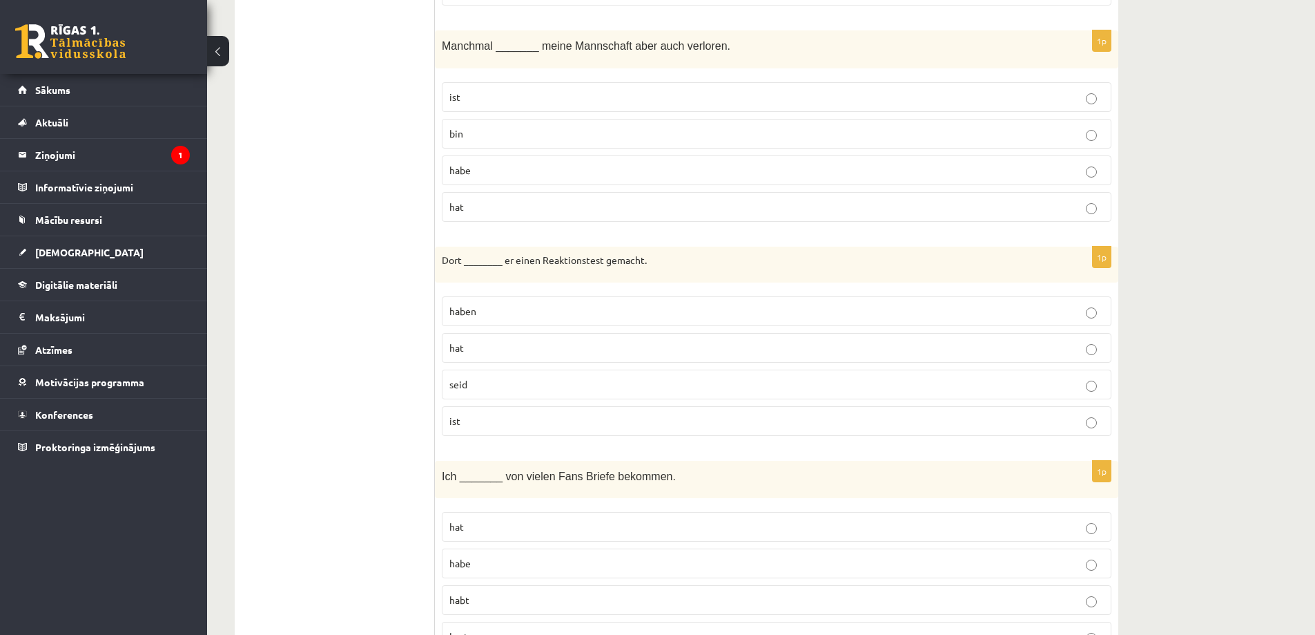
click at [479, 205] on p "hat" at bounding box center [777, 207] width 655 height 15
click at [475, 360] on label "hat" at bounding box center [777, 348] width 670 height 30
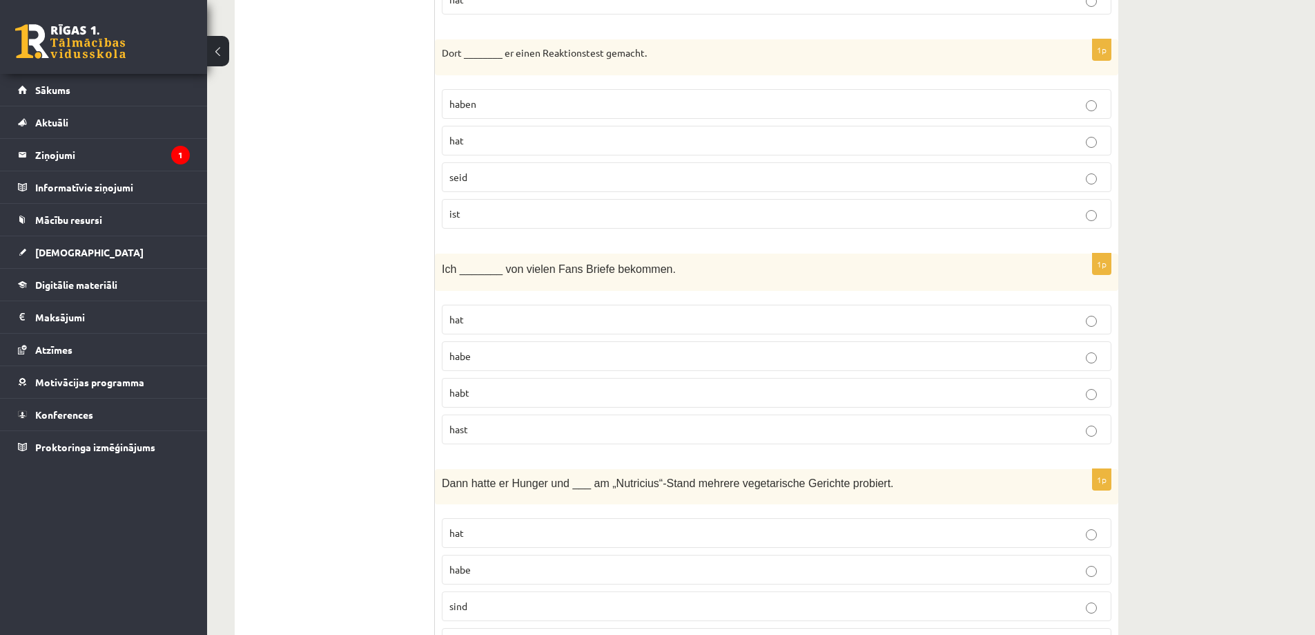
scroll to position [1803, 0]
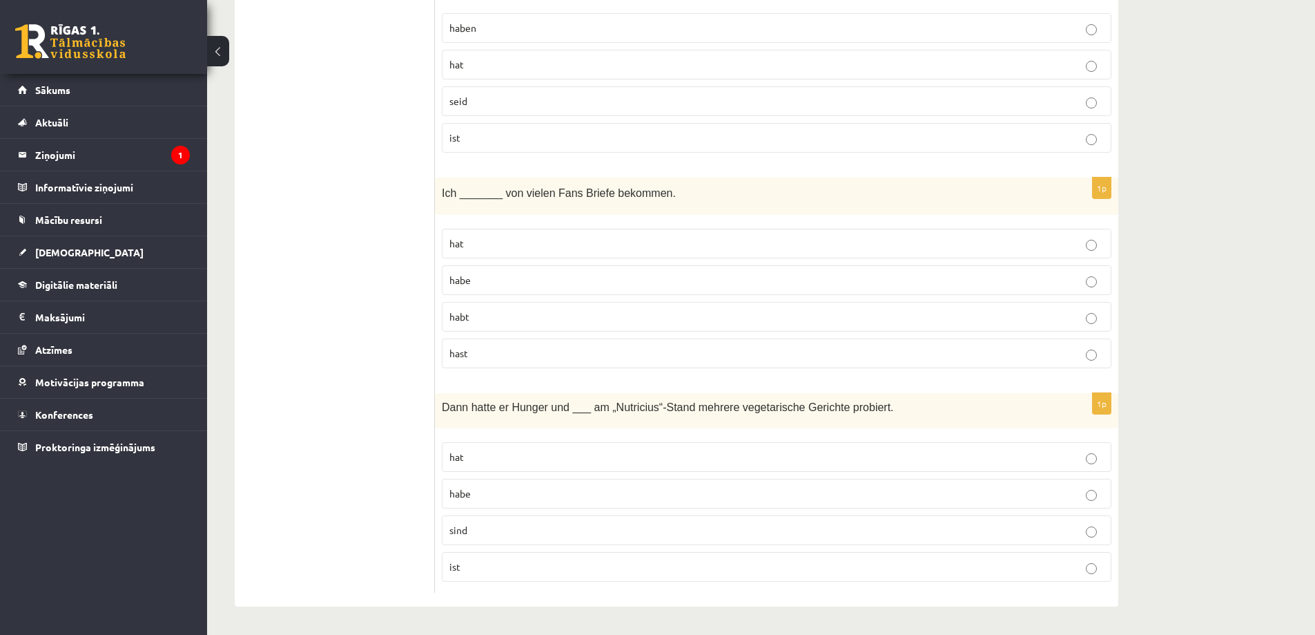
click at [490, 285] on p "habe" at bounding box center [777, 280] width 655 height 15
click at [471, 462] on p "hat" at bounding box center [777, 457] width 655 height 15
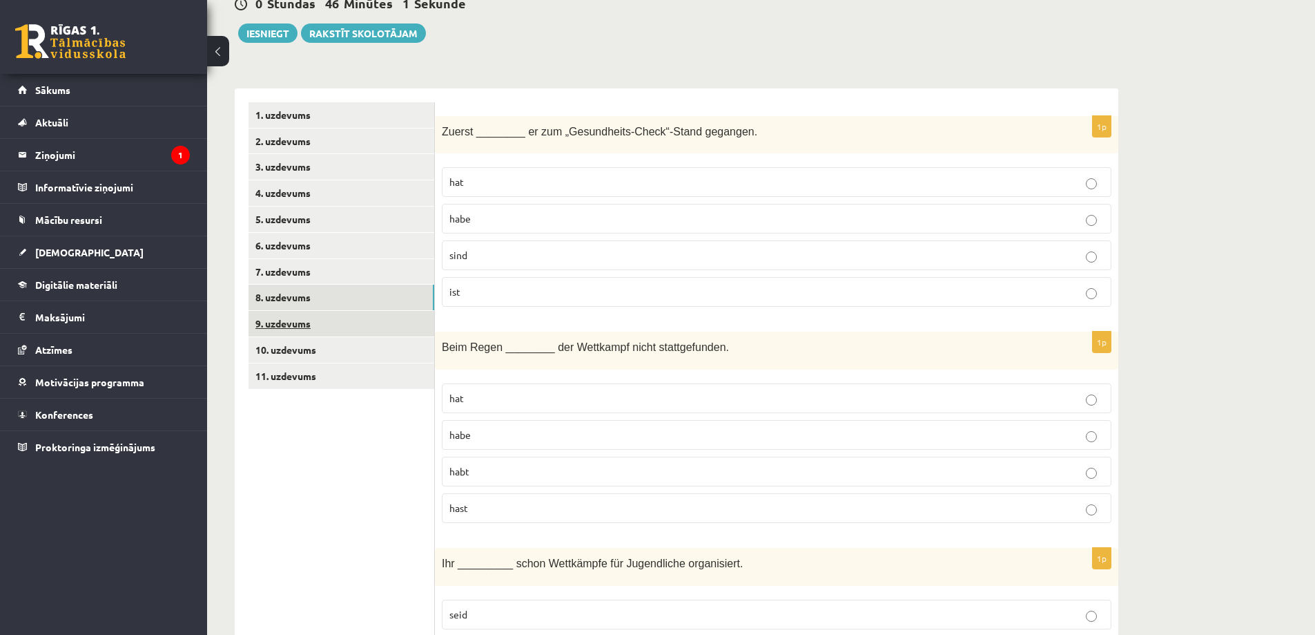
click at [305, 322] on link "9. uzdevums" at bounding box center [342, 324] width 186 height 26
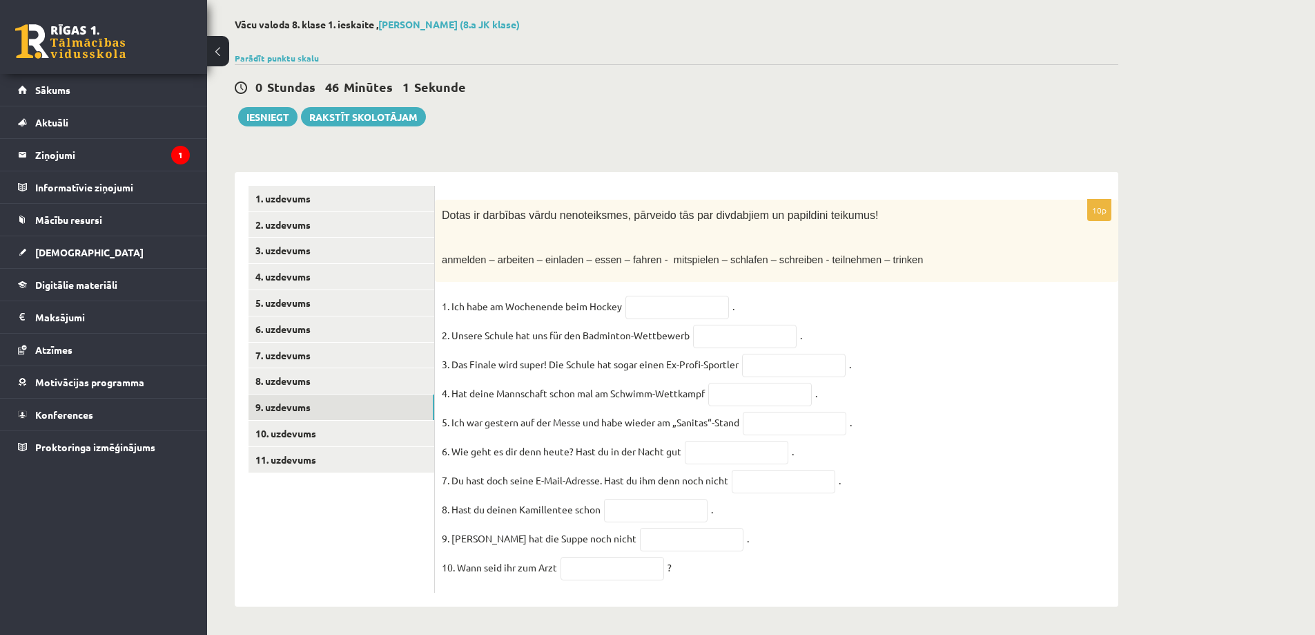
scroll to position [77, 0]
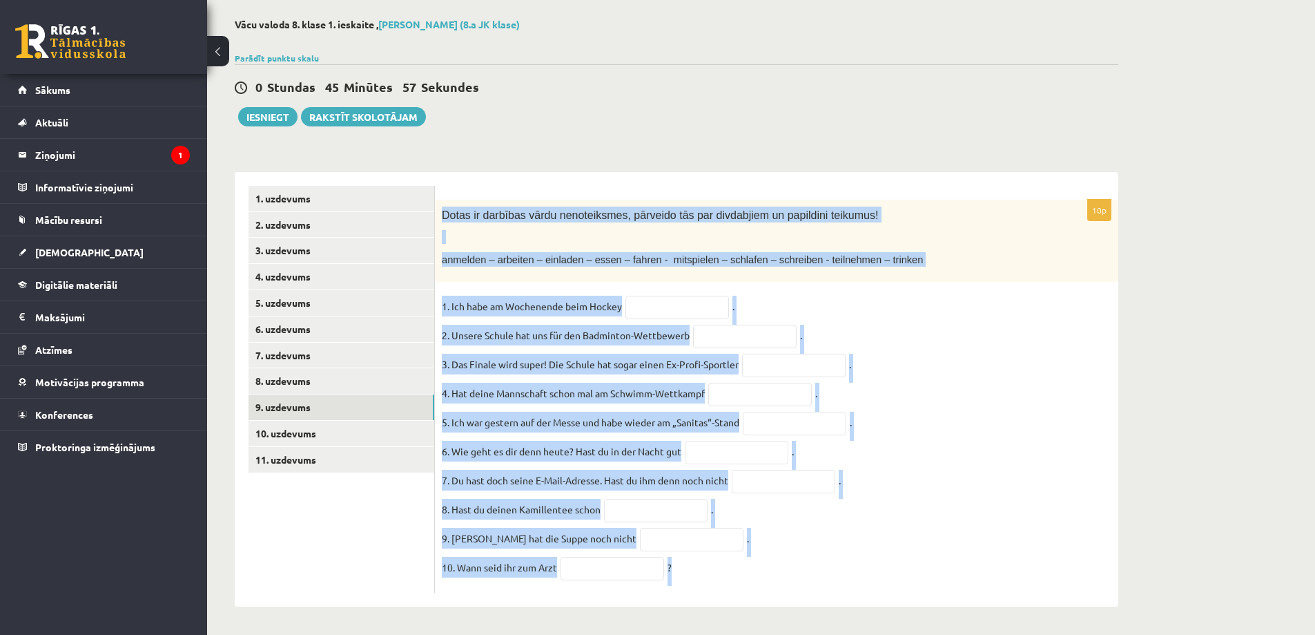
drag, startPoint x: 444, startPoint y: 202, endPoint x: 918, endPoint y: 597, distance: 616.8
click at [920, 603] on div "10p Dotas ir darbības vārdu nenoteiksmes, pārveido tās par divdabjiem un papild…" at bounding box center [777, 389] width 684 height 434
copy div "Dotas ir darbības vārdu nenoteiksmes, pārveido tās par divdabjiem un papildini …"
click at [1059, 339] on fieldset "1. Ich habe am Wochenende beim Hockey . 2. Unsere Schule hat uns für den Badmin…" at bounding box center [777, 441] width 670 height 290
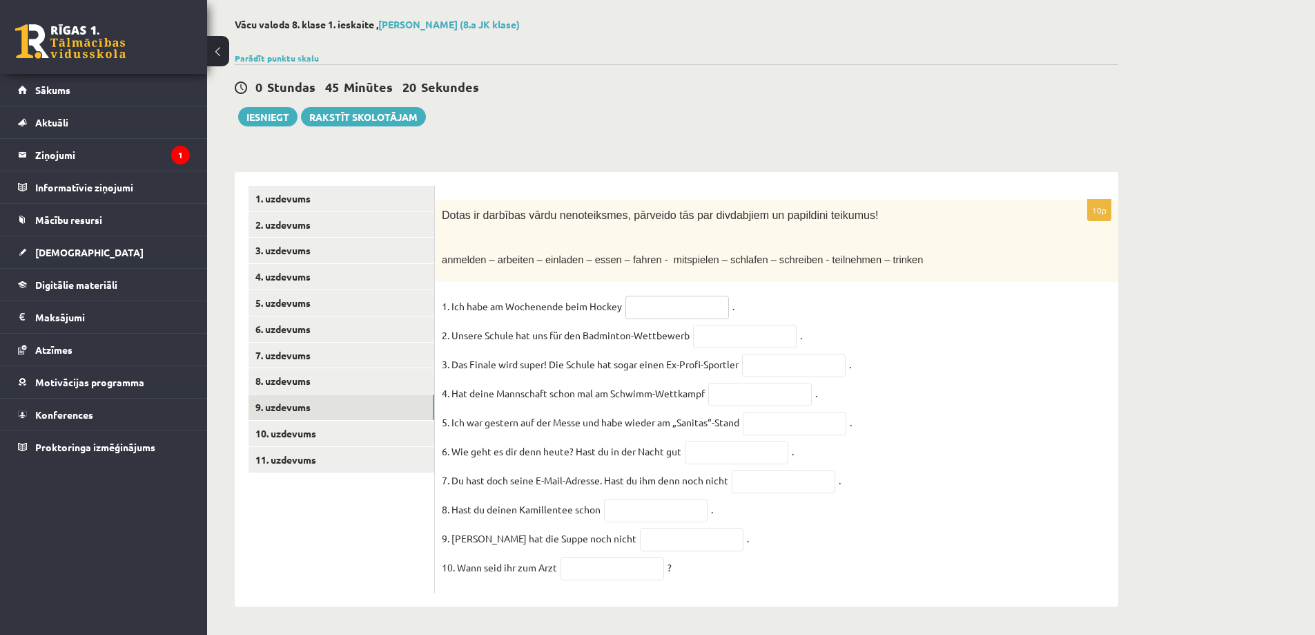
click at [691, 296] on input "text" at bounding box center [678, 307] width 104 height 23
click at [698, 254] on span "anmelden – arbeiten – einladen – essen – fahren - mitspielen – schlafen – schre…" at bounding box center [682, 259] width 481 height 11
click at [673, 296] on input "text" at bounding box center [678, 307] width 104 height 23
type input "**********"
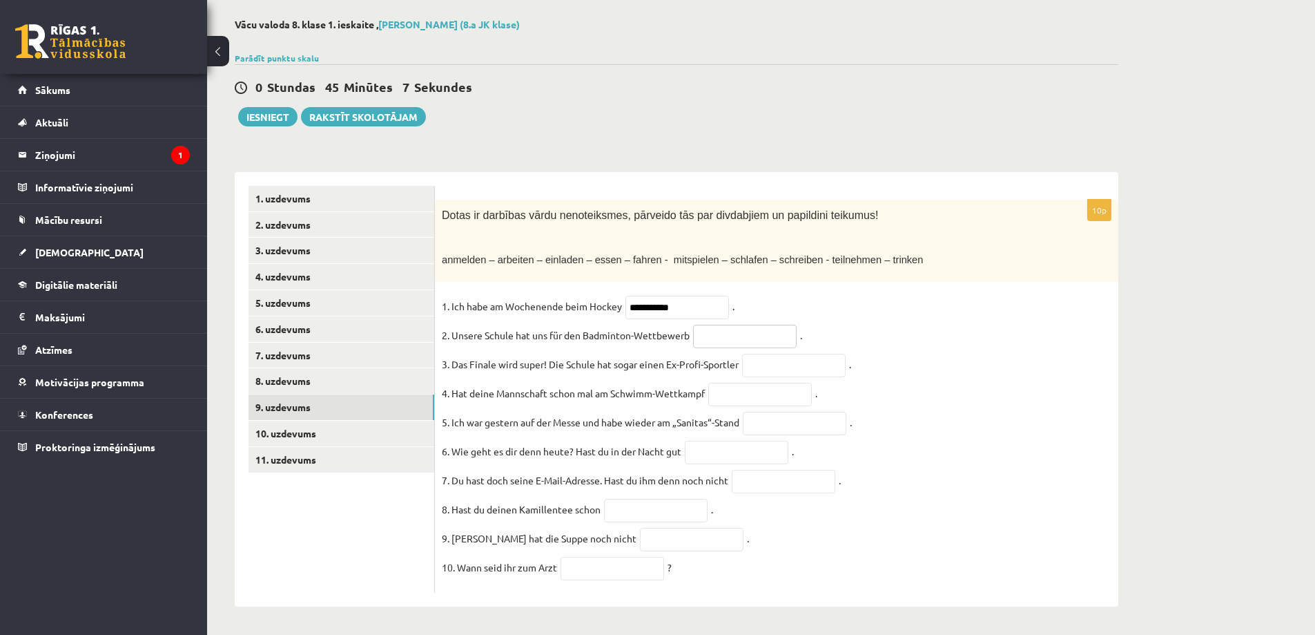
click at [732, 328] on input "text" at bounding box center [745, 336] width 104 height 23
type input "**********"
click at [779, 363] on input "text" at bounding box center [794, 365] width 104 height 23
type input "**********"
click at [739, 386] on input "text" at bounding box center [761, 394] width 104 height 23
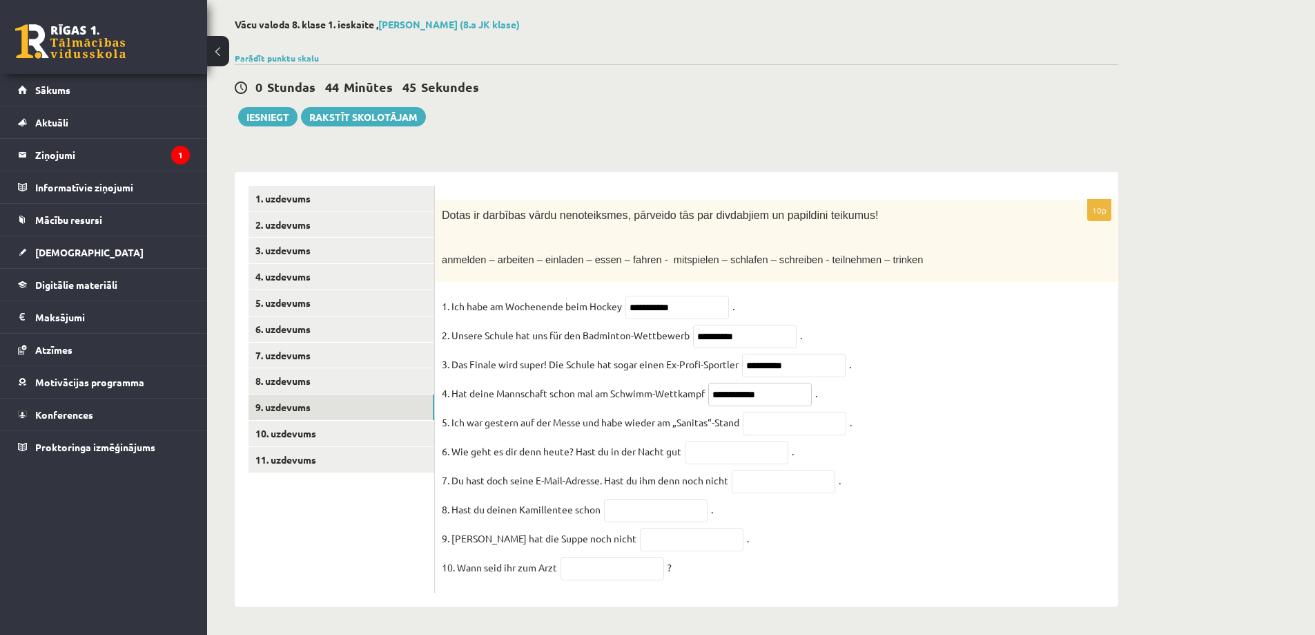
type input "**********"
click at [763, 416] on input "text" at bounding box center [795, 423] width 104 height 23
type input "**********"
click at [726, 445] on input "text" at bounding box center [737, 452] width 104 height 23
type input "**********"
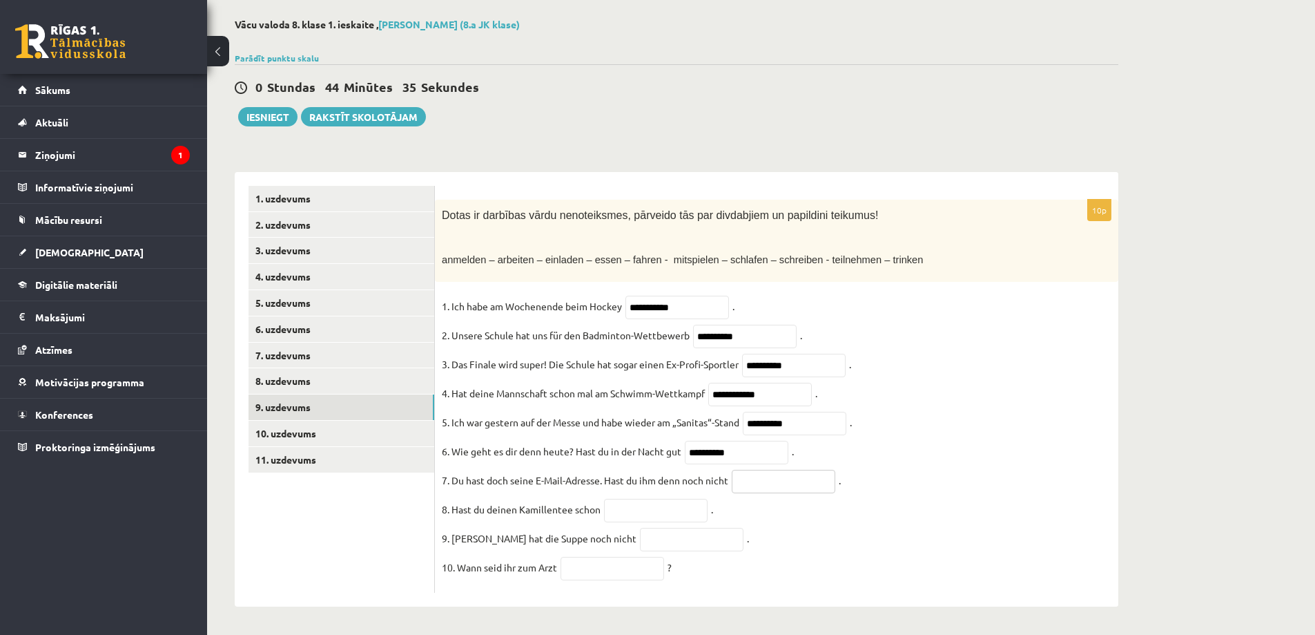
click at [755, 476] on input "text" at bounding box center [784, 481] width 104 height 23
type input "**********"
click at [656, 506] on input "text" at bounding box center [656, 510] width 104 height 23
type input "*********"
click at [642, 541] on input "text" at bounding box center [692, 539] width 104 height 23
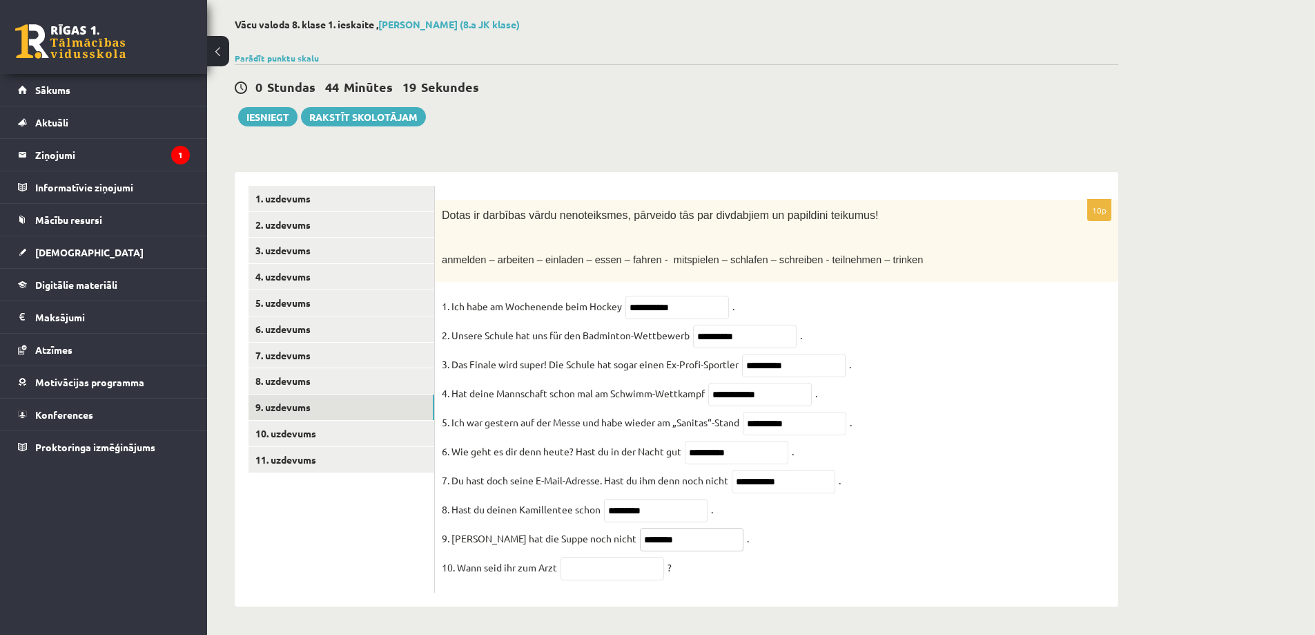
type input "********"
click at [610, 577] on input "text" at bounding box center [613, 568] width 104 height 23
type input "********"
click at [309, 421] on link "10. uzdevums" at bounding box center [342, 434] width 186 height 26
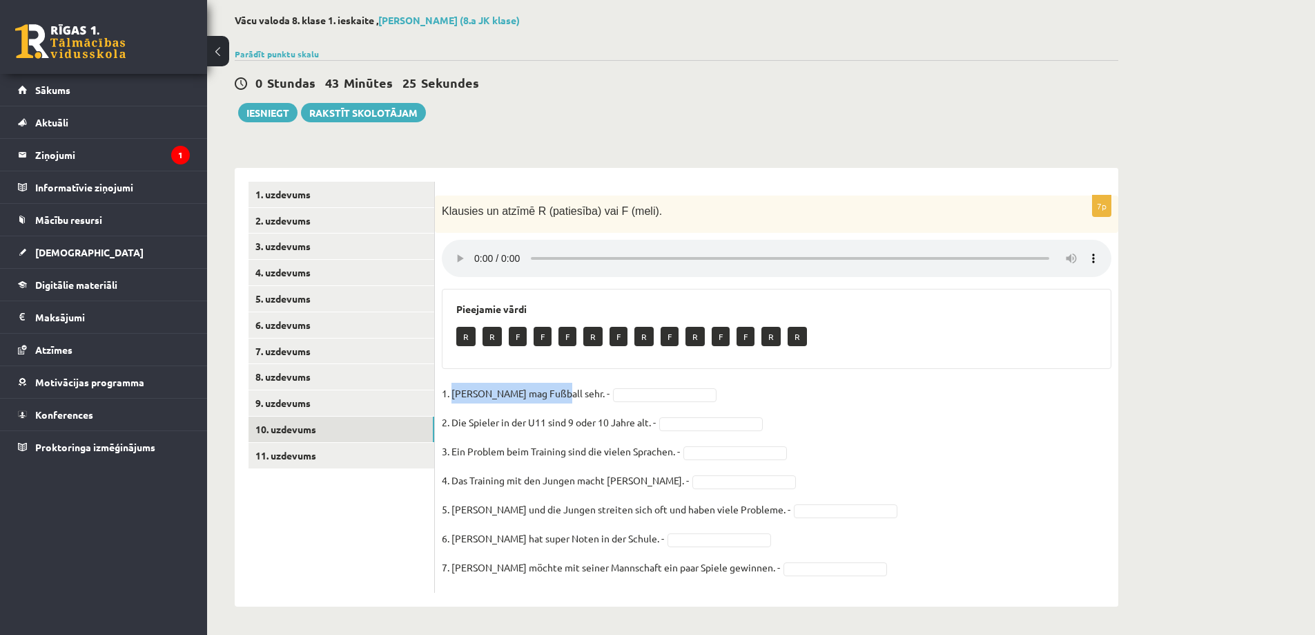
drag, startPoint x: 452, startPoint y: 393, endPoint x: 459, endPoint y: 399, distance: 9.8
click at [544, 396] on p "1. Fabio mag Fußball sehr. -" at bounding box center [526, 393] width 168 height 21
click at [441, 378] on div "7p Klausies un atzīmē R (patiesība) vai F (meli). Pieejamie vārdi R R F F F R F…" at bounding box center [777, 393] width 684 height 397
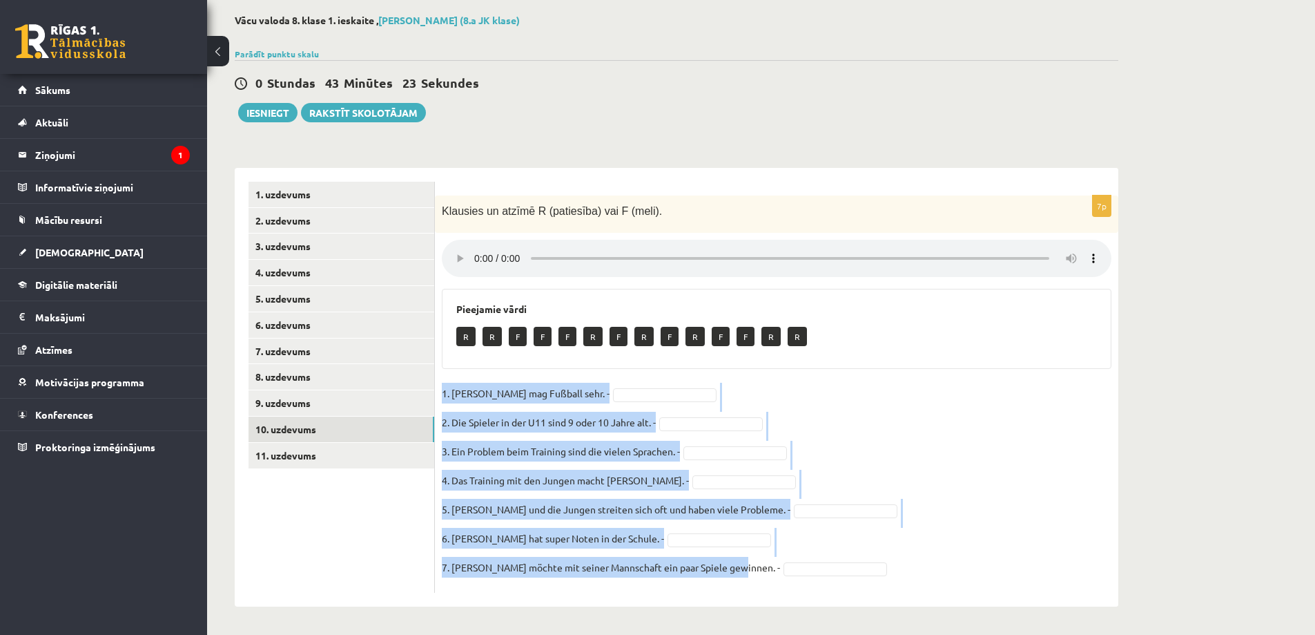
drag, startPoint x: 443, startPoint y: 392, endPoint x: 668, endPoint y: 621, distance: 321.3
click at [668, 621] on div "**********" at bounding box center [676, 310] width 939 height 647
copy fieldset "1. Fabio mag Fußball sehr. - 2. Die Spieler in der U11 sind 9 oder 10 Jahre alt…"
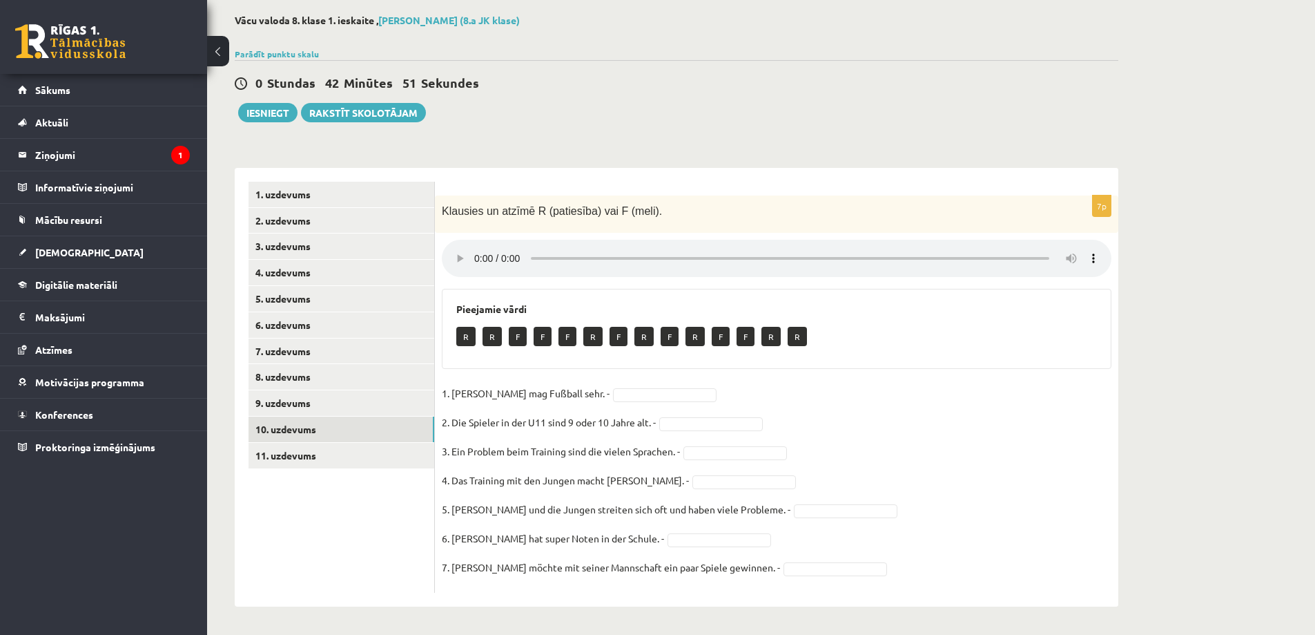
click at [599, 366] on div "Pieejamie vārdi R R F F F R F R F R F F R R" at bounding box center [777, 329] width 670 height 80
drag, startPoint x: 700, startPoint y: 483, endPoint x: 691, endPoint y: 480, distance: 8.7
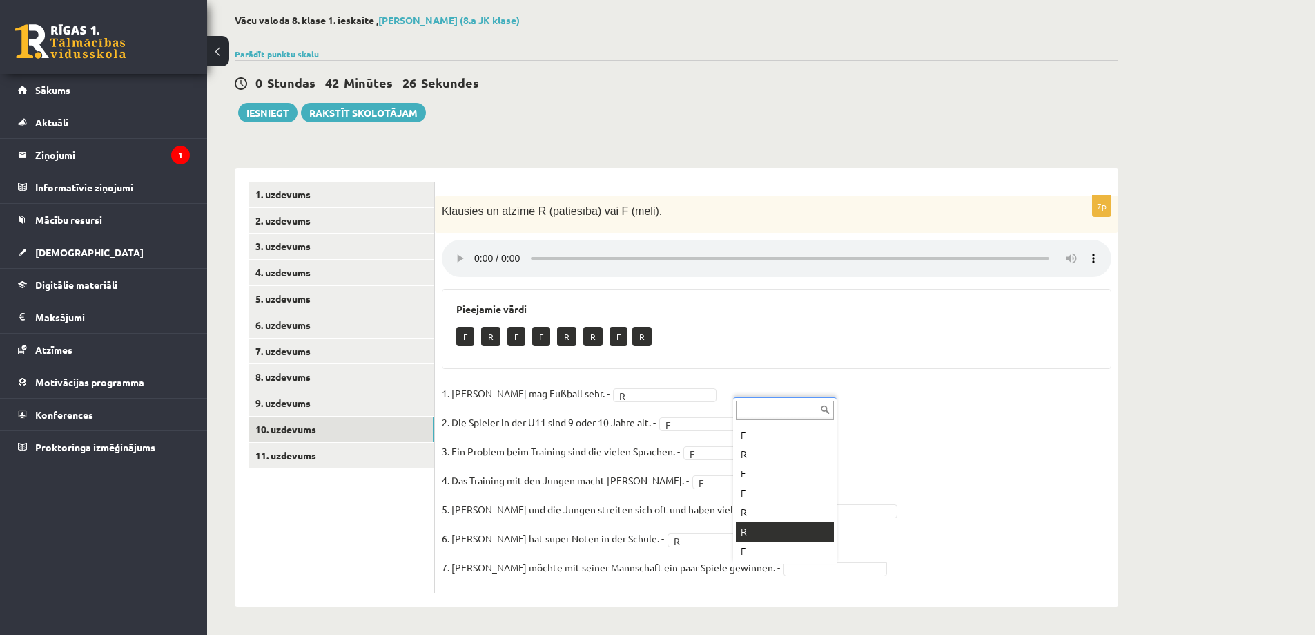
drag, startPoint x: 757, startPoint y: 528, endPoint x: 747, endPoint y: 526, distance: 9.8
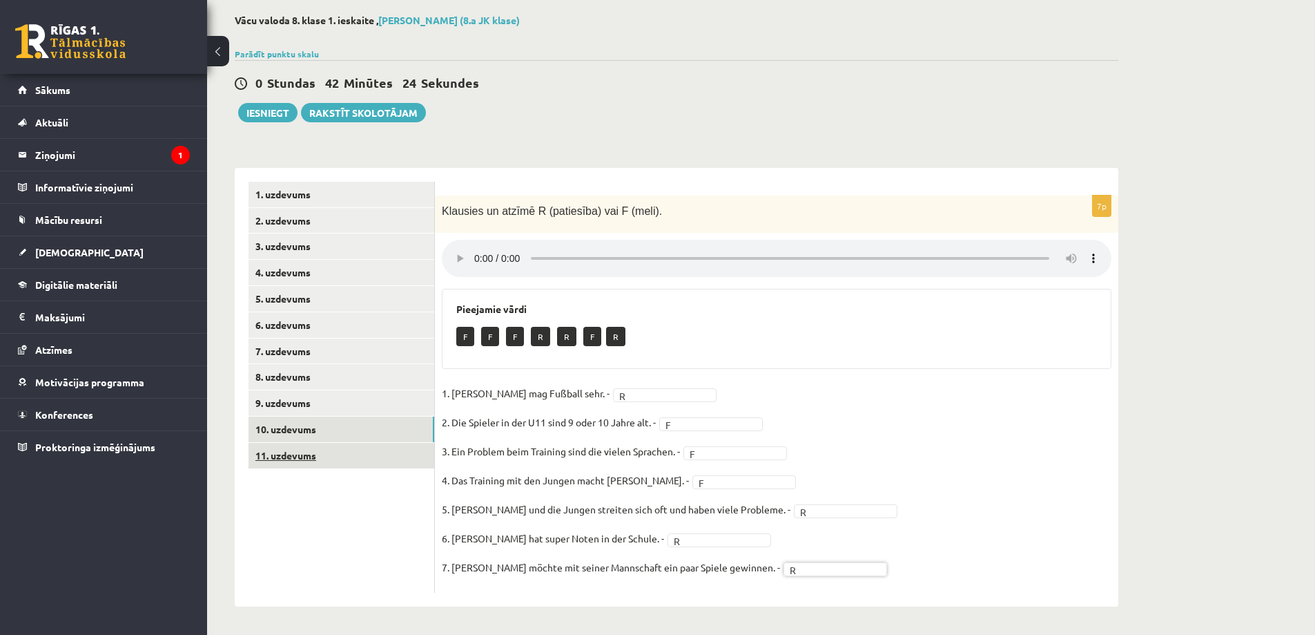
click at [351, 450] on link "11. uzdevums" at bounding box center [342, 456] width 186 height 26
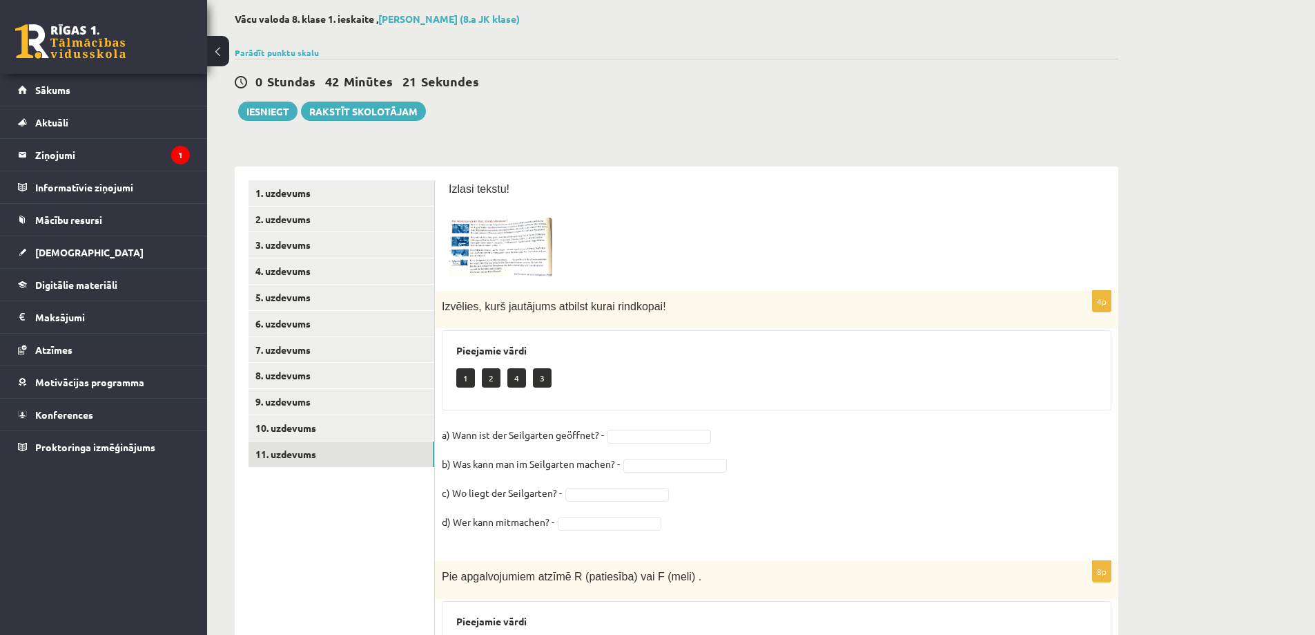
click at [474, 271] on img at bounding box center [501, 247] width 104 height 59
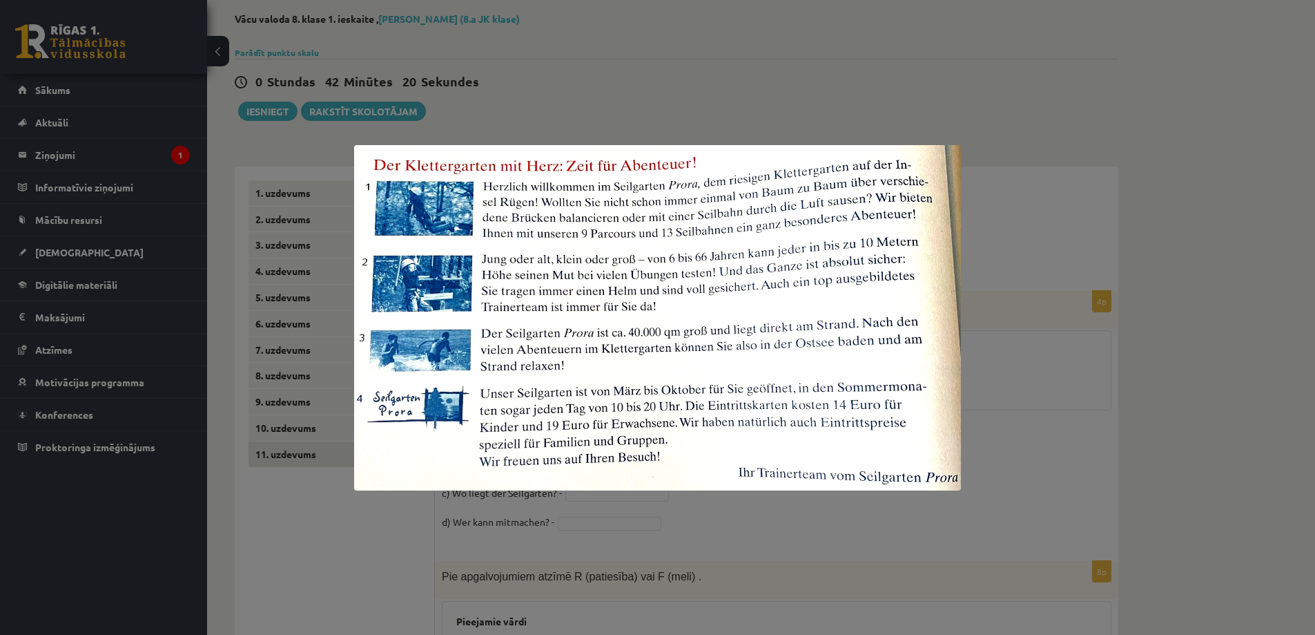
click at [778, 527] on div at bounding box center [657, 317] width 1315 height 635
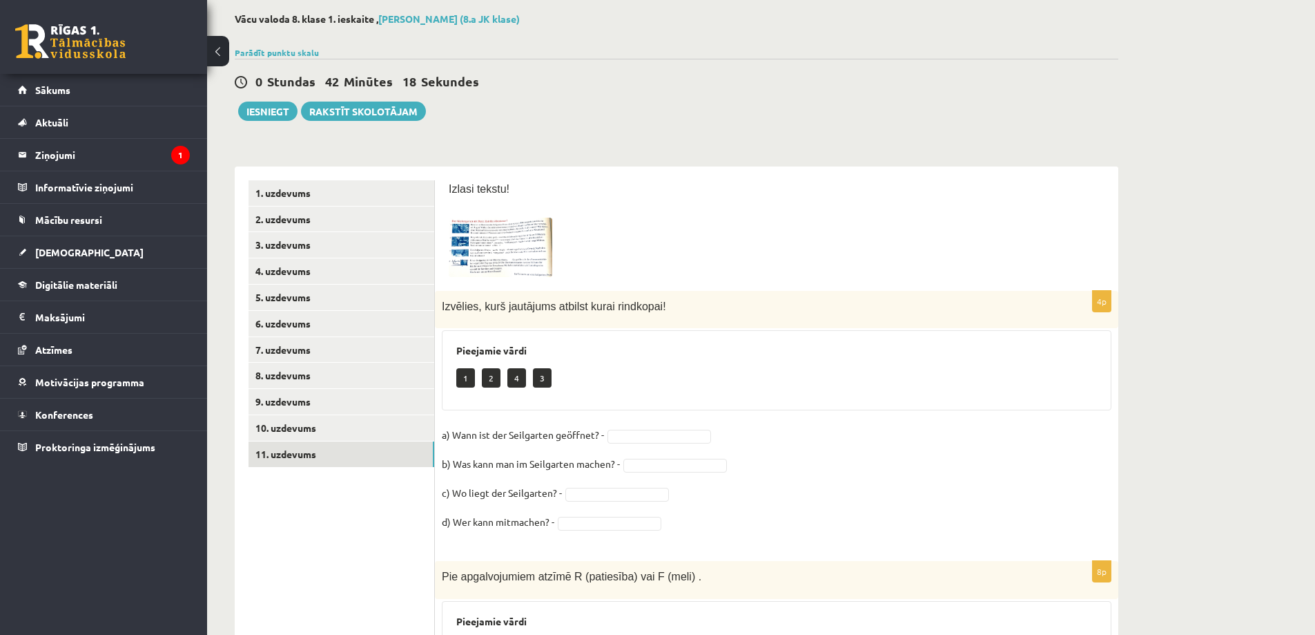
scroll to position [137, 0]
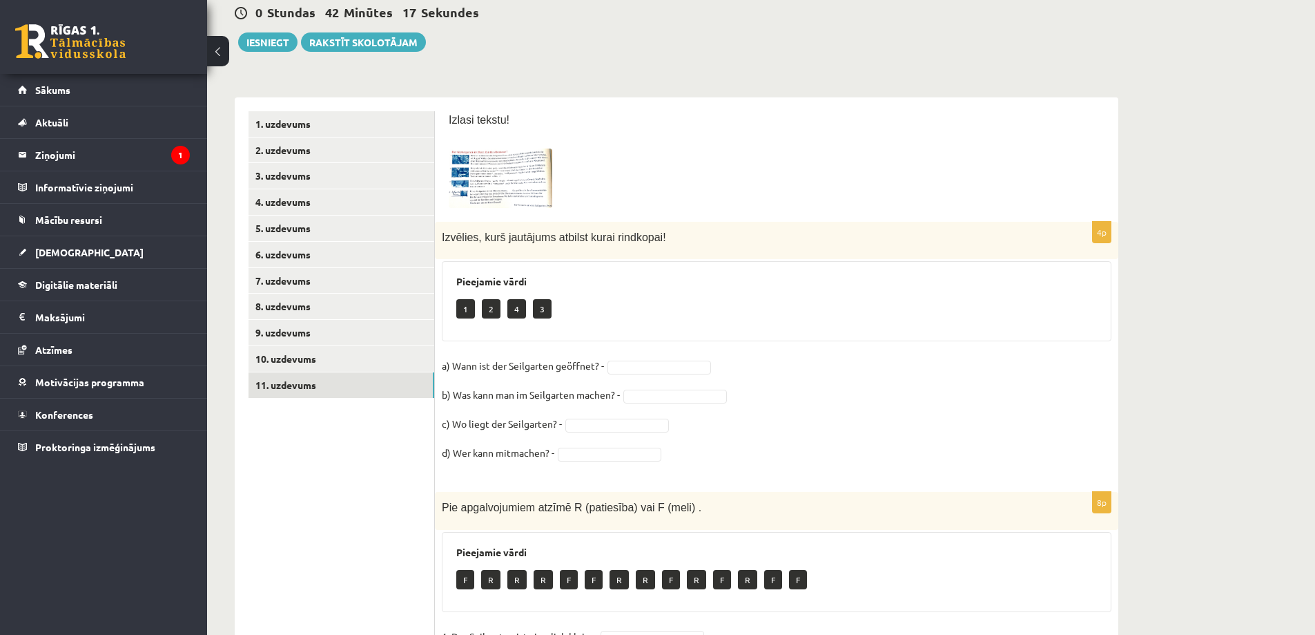
click at [517, 171] on img at bounding box center [501, 177] width 104 height 59
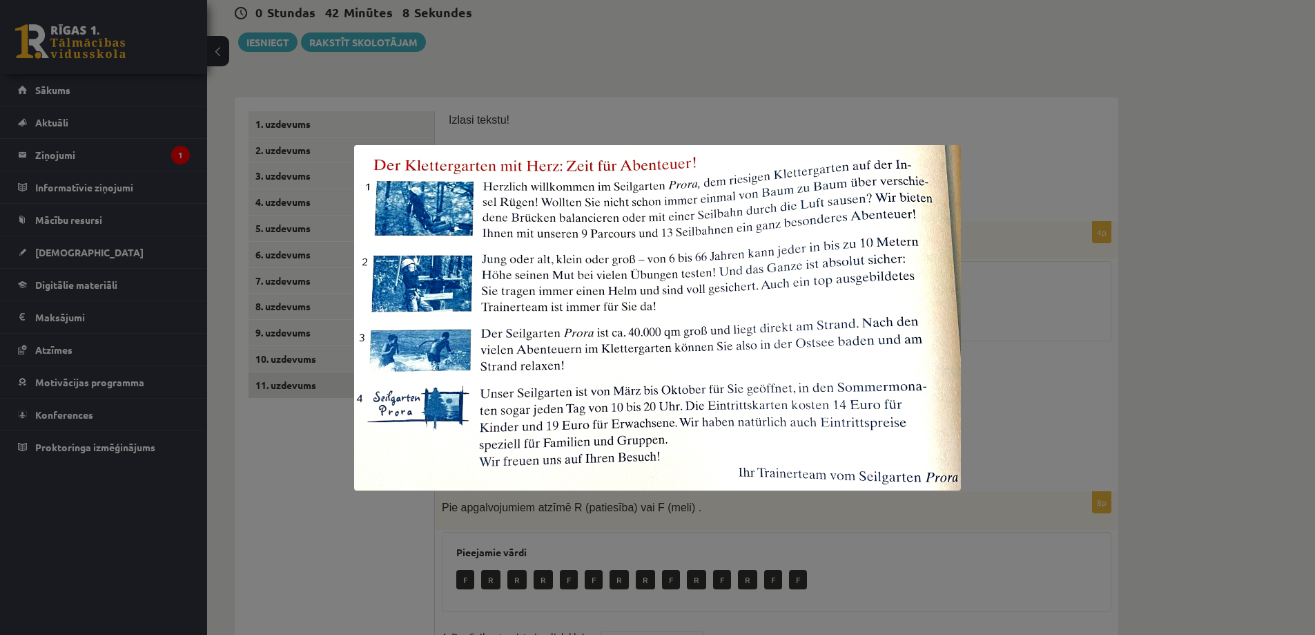
click at [613, 92] on div at bounding box center [657, 317] width 1315 height 635
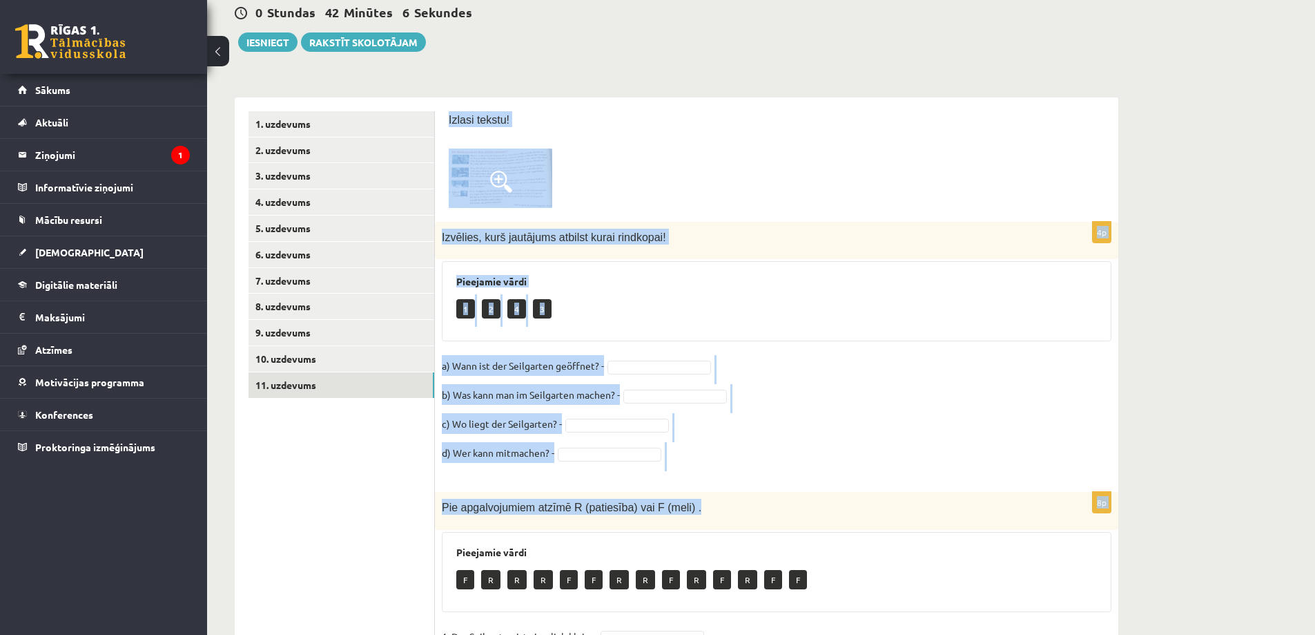
scroll to position [409, 0]
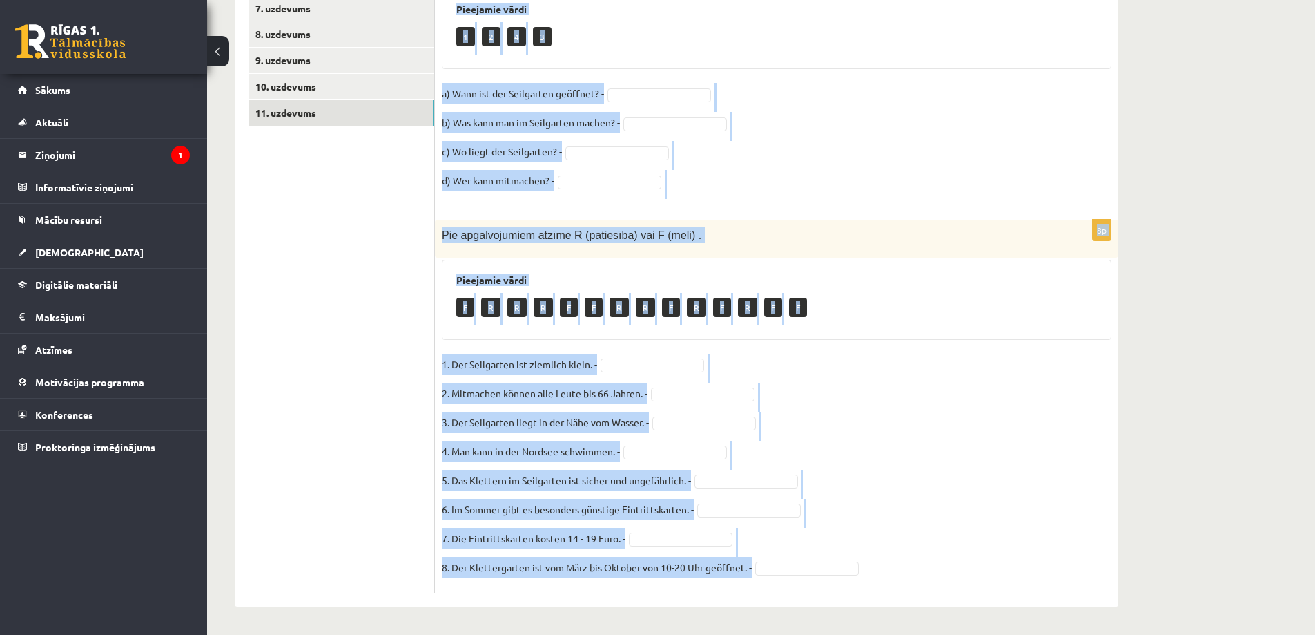
drag, startPoint x: 449, startPoint y: 122, endPoint x: 928, endPoint y: 557, distance: 647.3
click at [928, 558] on form "Izlasi tekstu! 4p Izvēlies, kurš jautājums atbilst kurai rindkopai! Pieejamie v…" at bounding box center [777, 215] width 656 height 753
copy form "Izlasi tekstu! 4p Izvēlies, kurš jautājums atbilst kurai rindkopai! Pieejamie v…"
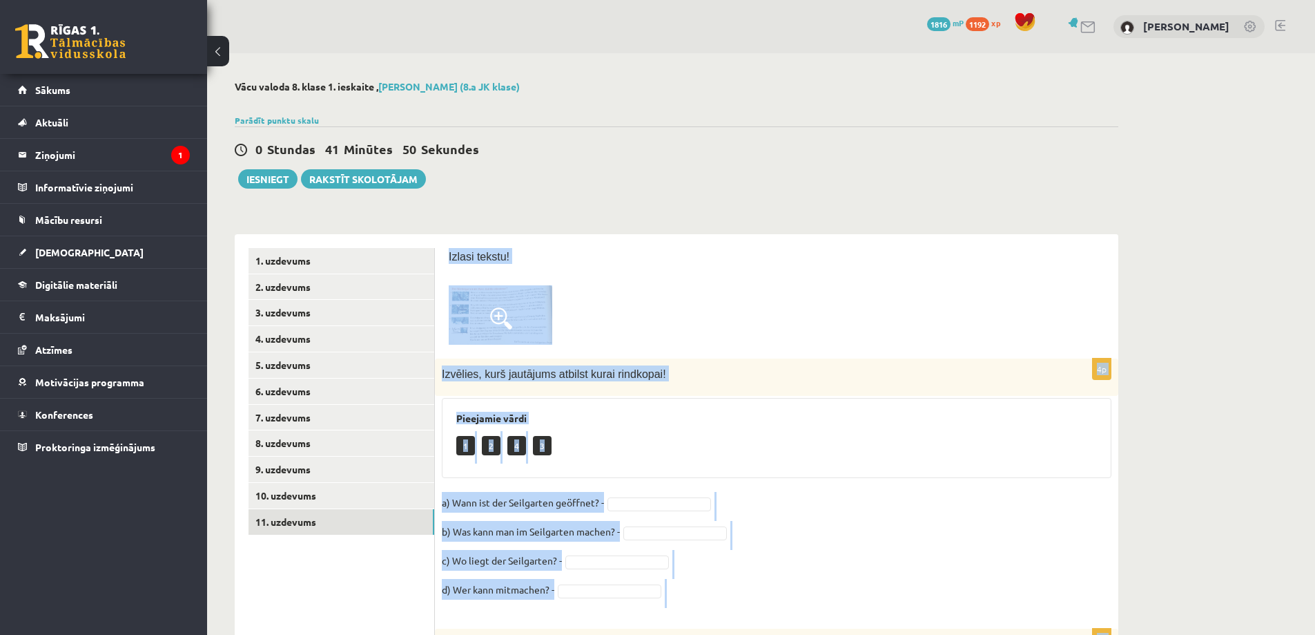
click at [1244, 253] on div "**********" at bounding box center [761, 548] width 1108 height 990
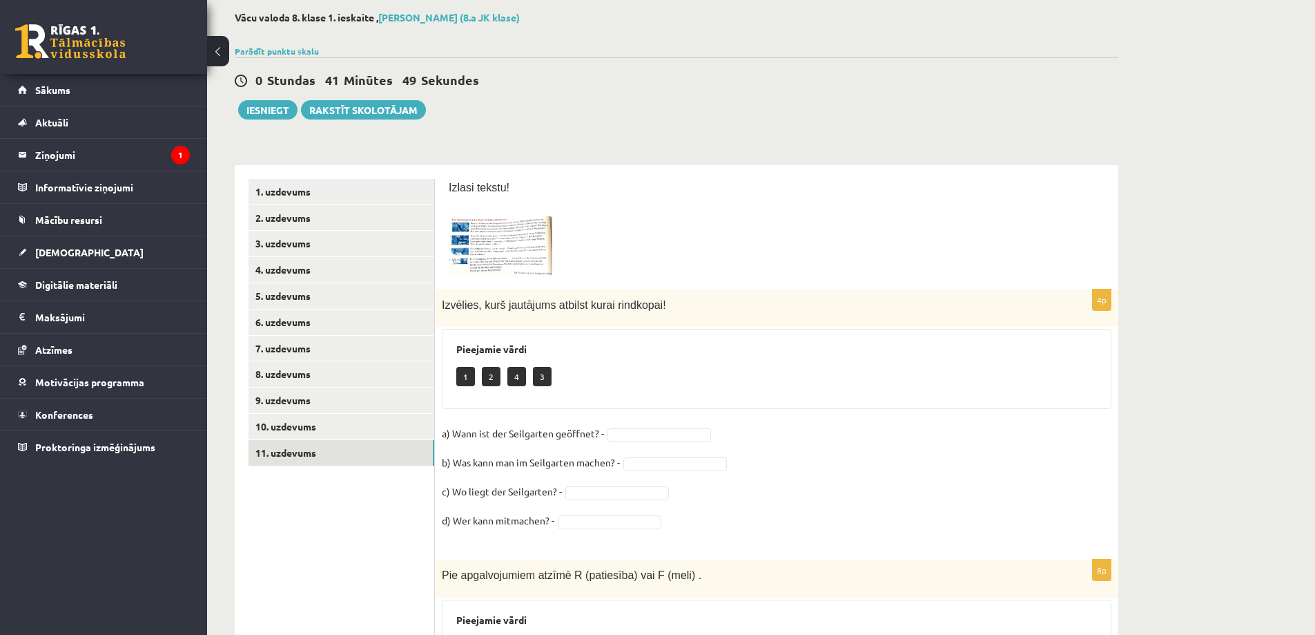
scroll to position [138, 0]
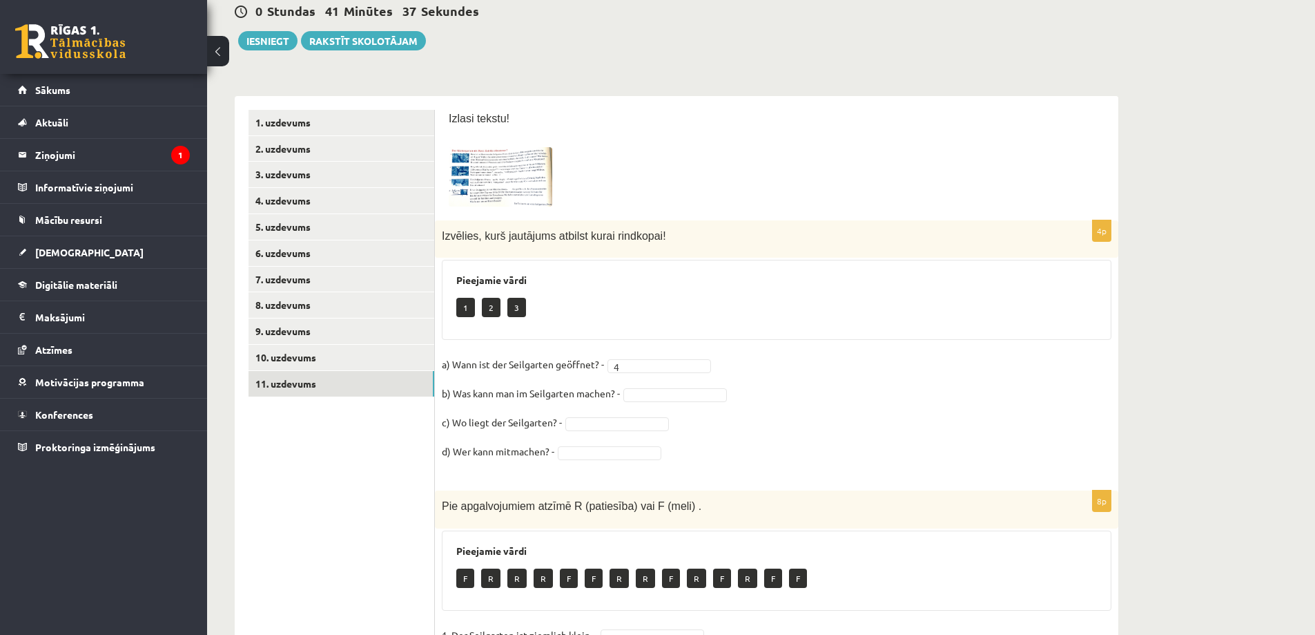
click at [652, 384] on fieldset "a) Wann ist der Seilgarten geöffnet? - 4 * b) Was kann man im Seilgarten machen…" at bounding box center [777, 412] width 670 height 116
drag, startPoint x: 644, startPoint y: 446, endPoint x: 615, endPoint y: 432, distance: 32.4
click at [592, 460] on fieldset "a) Wann ist der Seilgarten geöffnet? - 4 * b) Was kann man im Seilgarten machen…" at bounding box center [777, 412] width 670 height 116
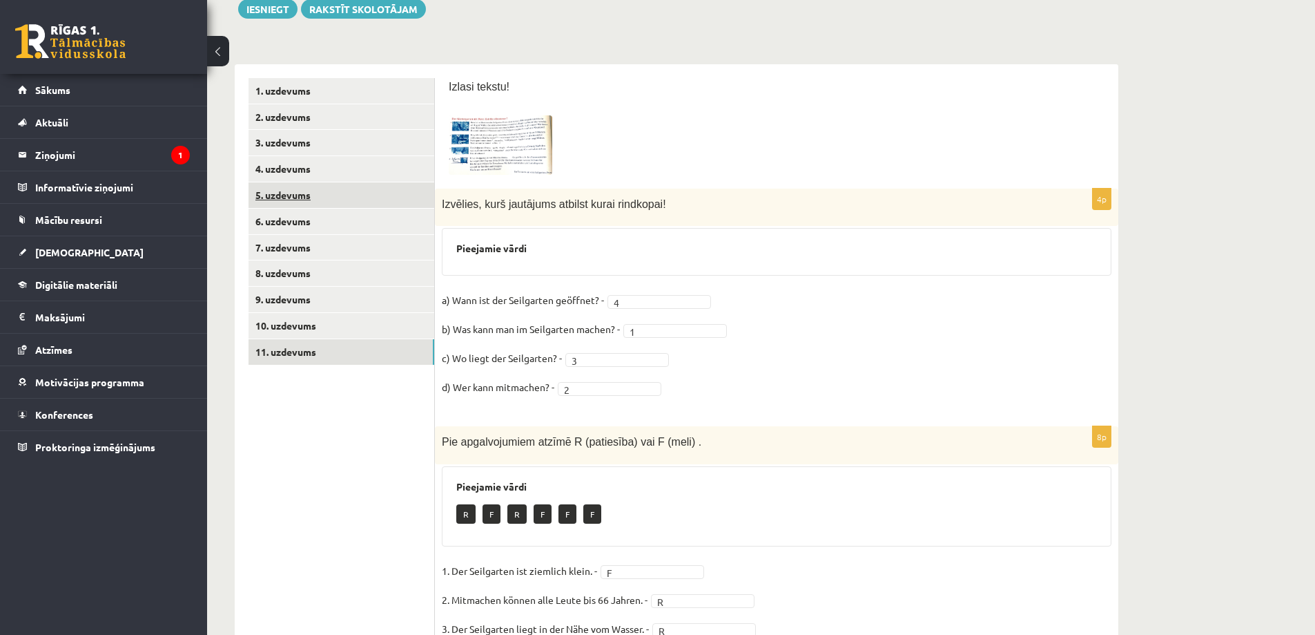
scroll to position [0, 0]
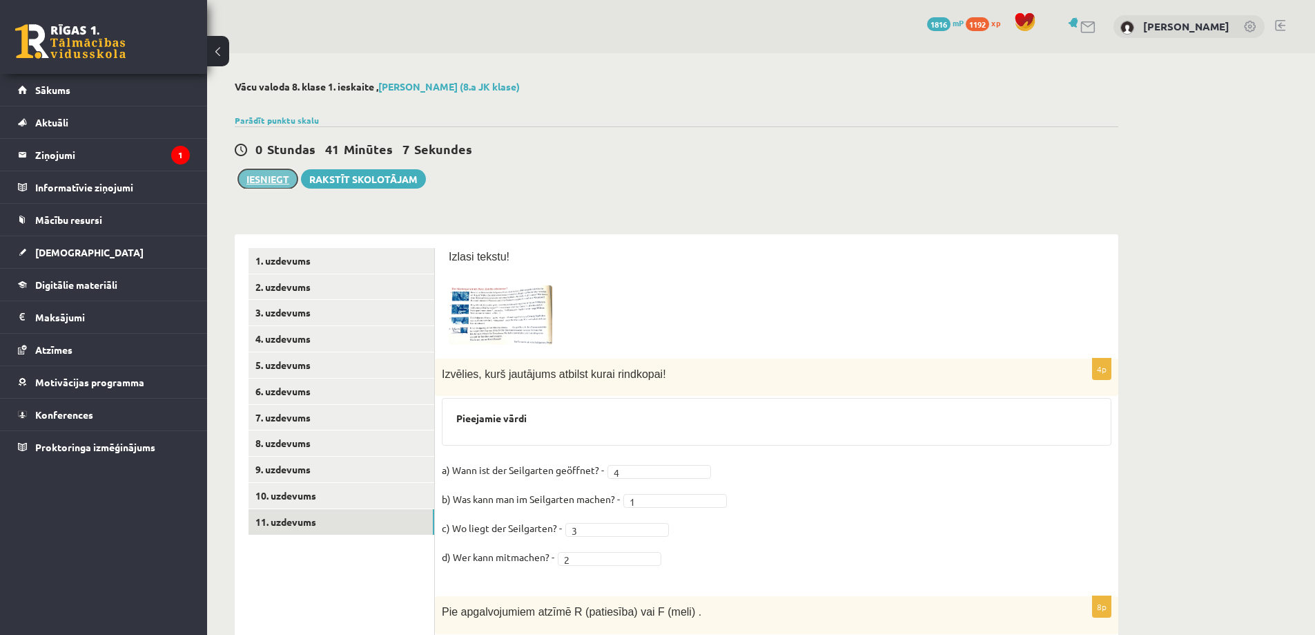
click at [273, 186] on button "Iesniegt" at bounding box center [267, 178] width 59 height 19
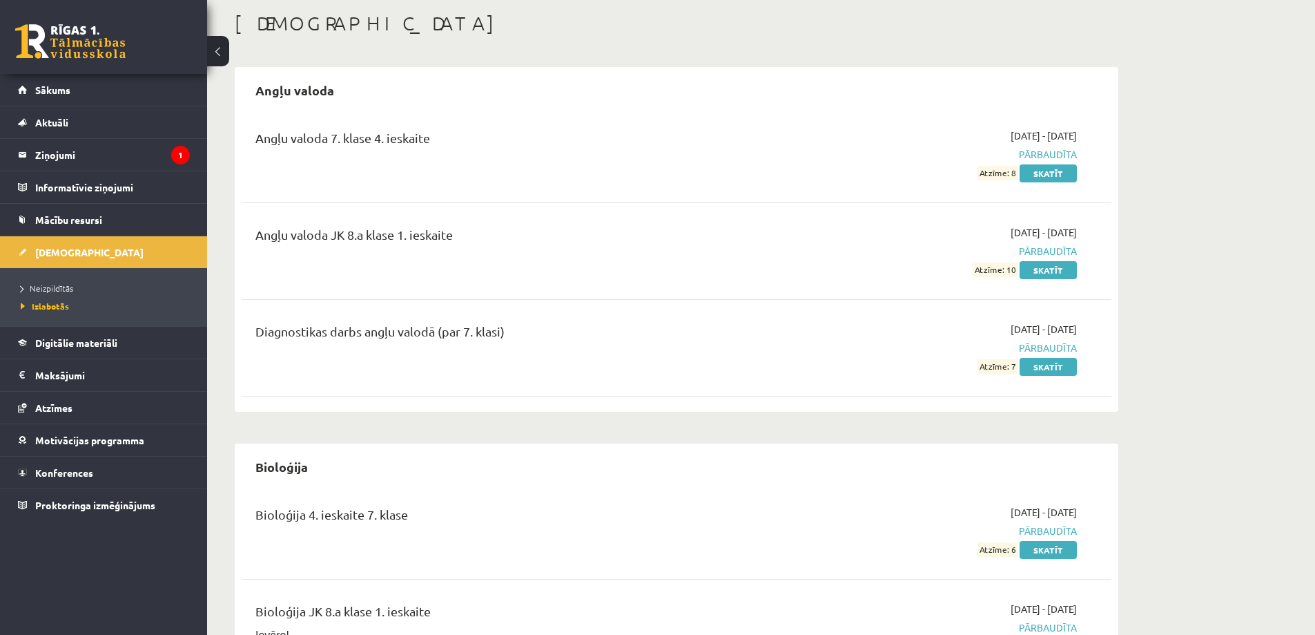
scroll to position [138, 0]
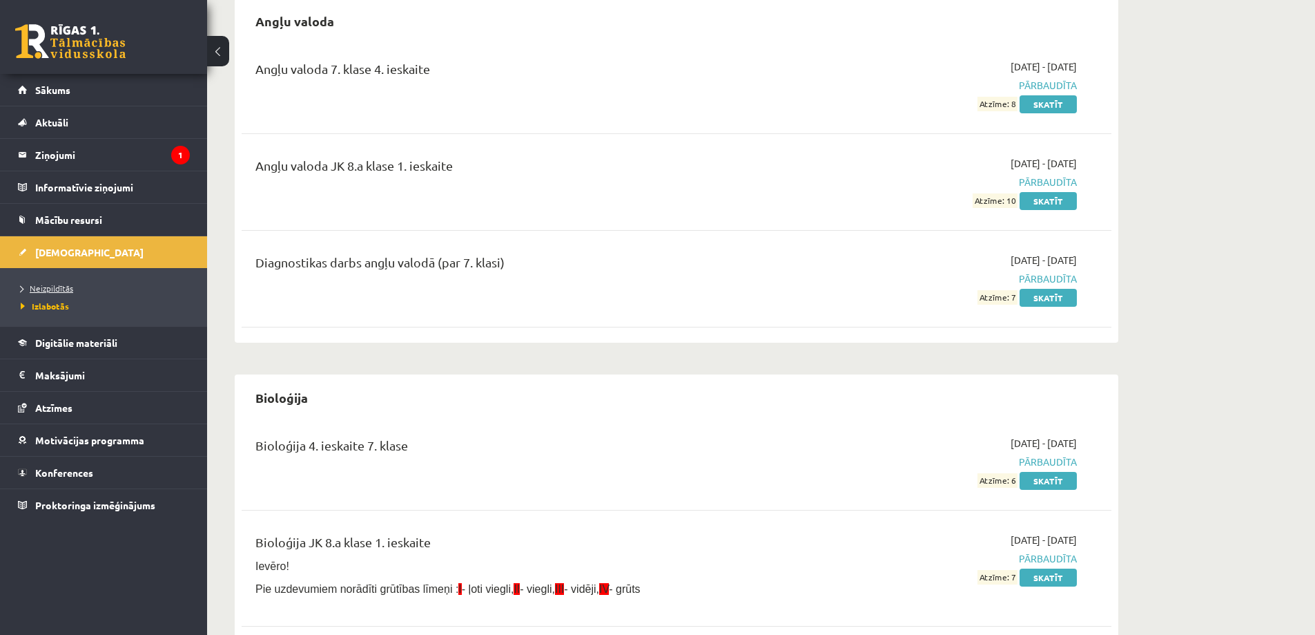
click at [41, 286] on span "Neizpildītās" at bounding box center [47, 287] width 52 height 11
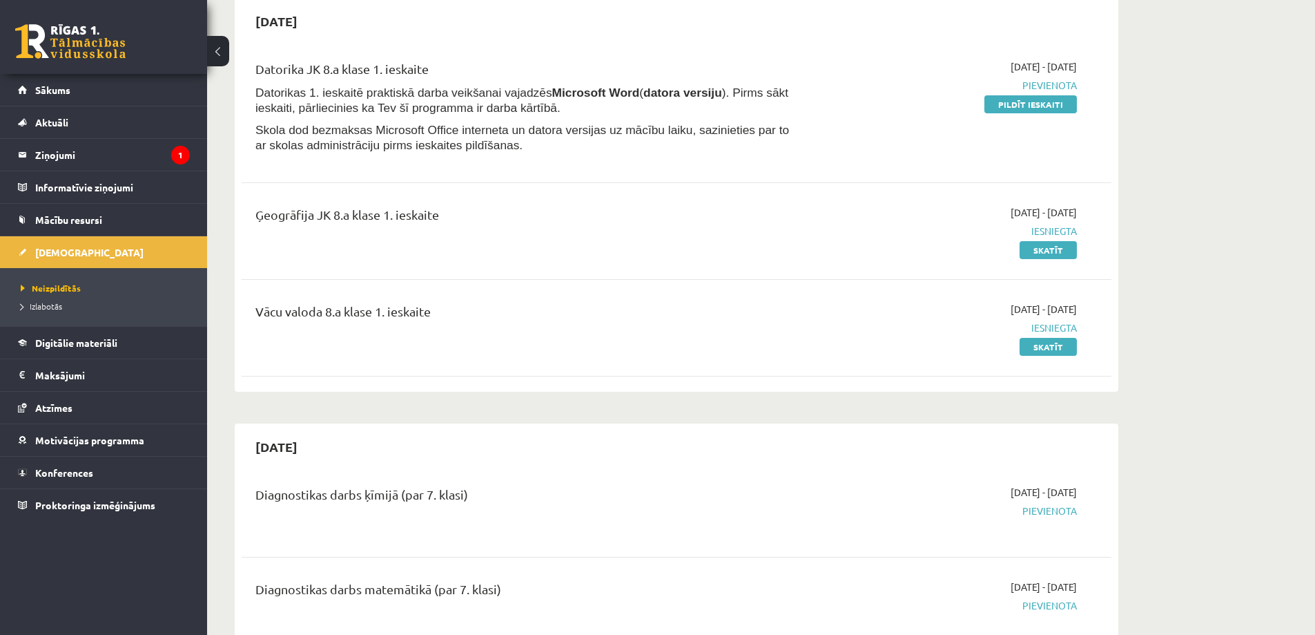
scroll to position [69, 0]
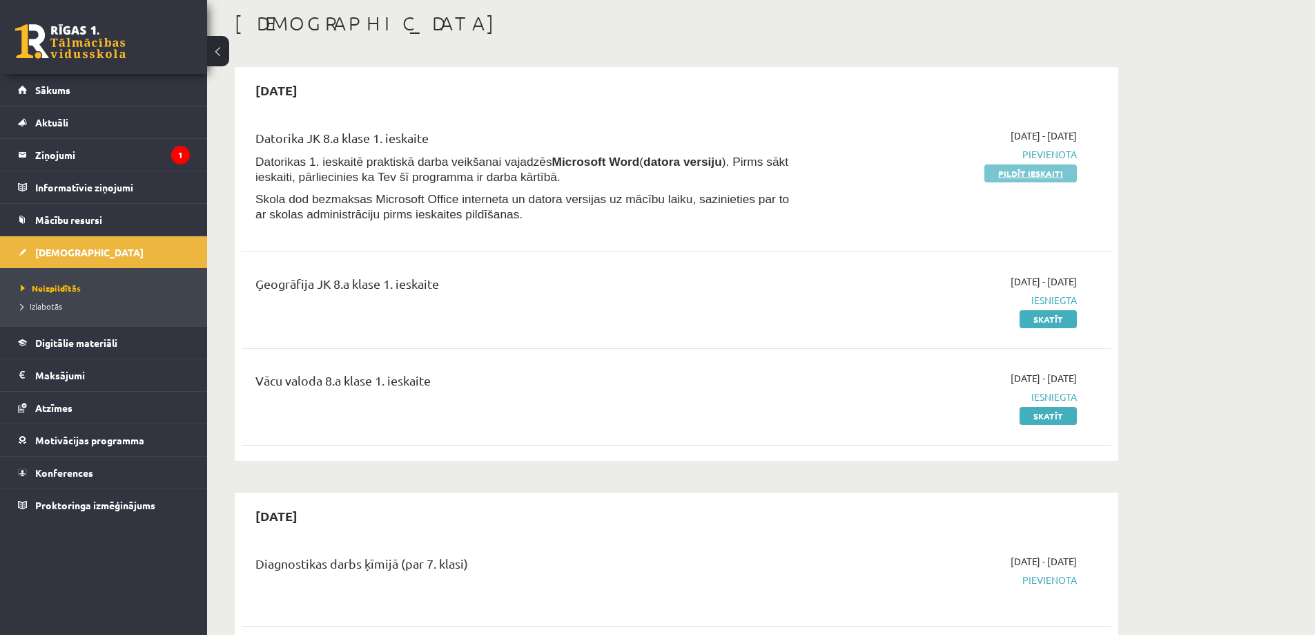
click at [1026, 175] on link "Pildīt ieskaiti" at bounding box center [1031, 173] width 93 height 18
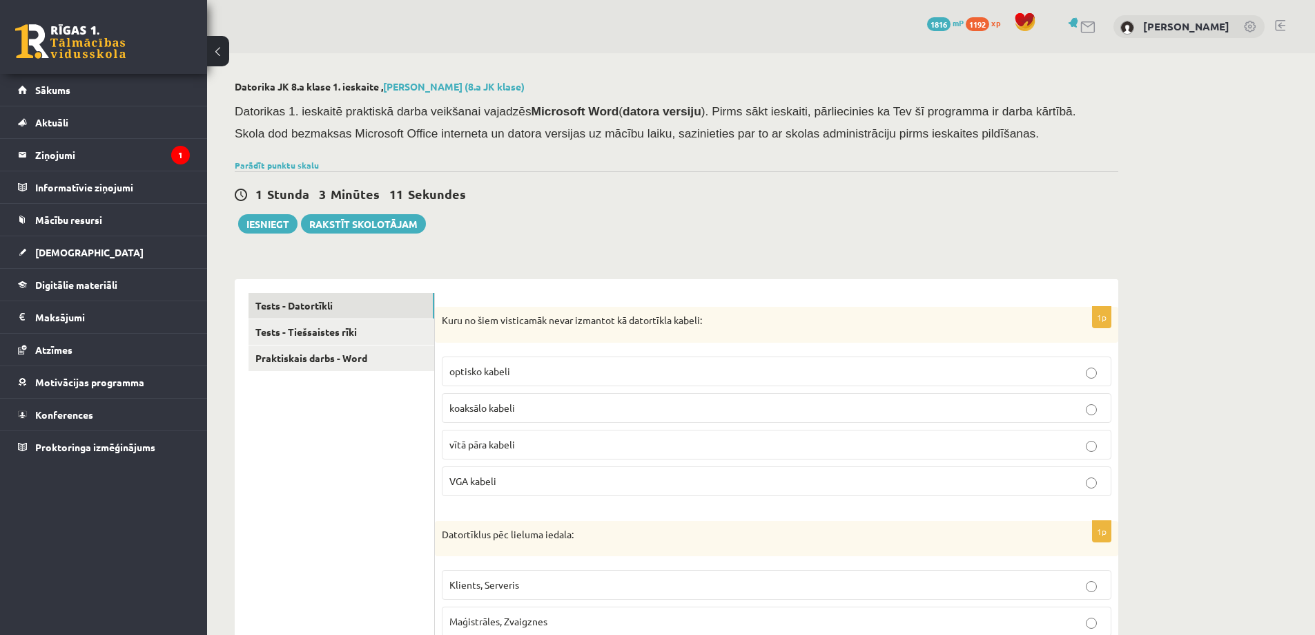
scroll to position [138, 0]
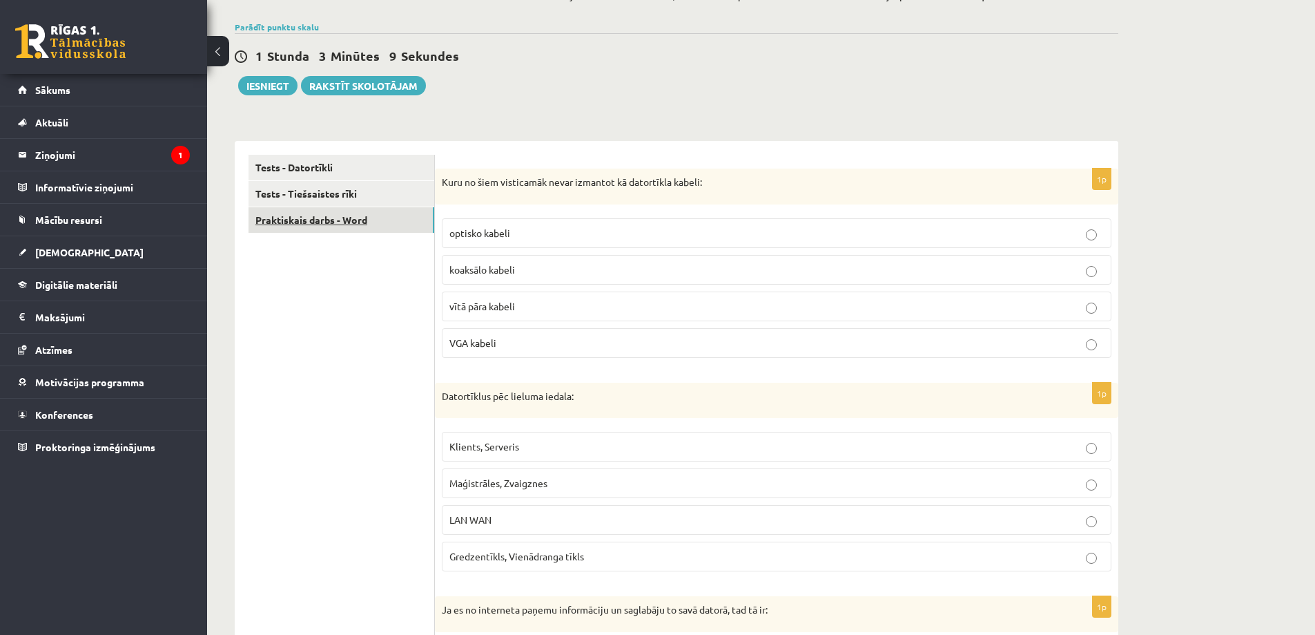
click at [375, 222] on link "Praktiskais darbs - Word" at bounding box center [342, 220] width 186 height 26
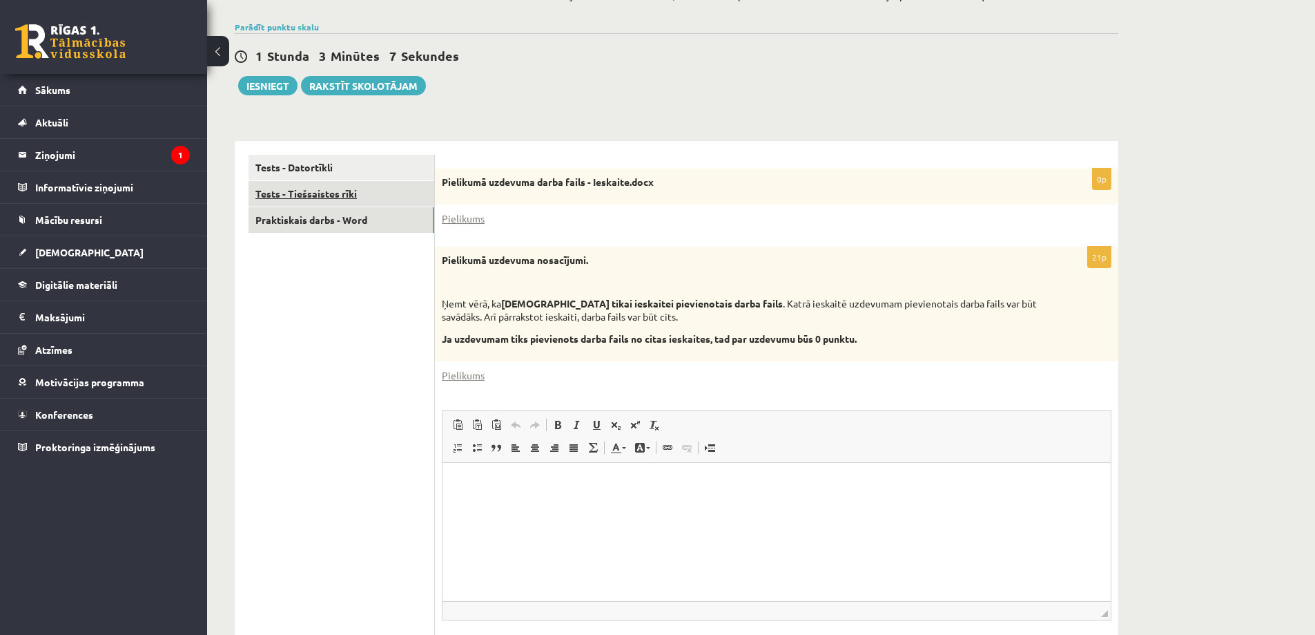
scroll to position [0, 0]
click at [370, 172] on link "Tests - Datortīkli" at bounding box center [342, 168] width 186 height 26
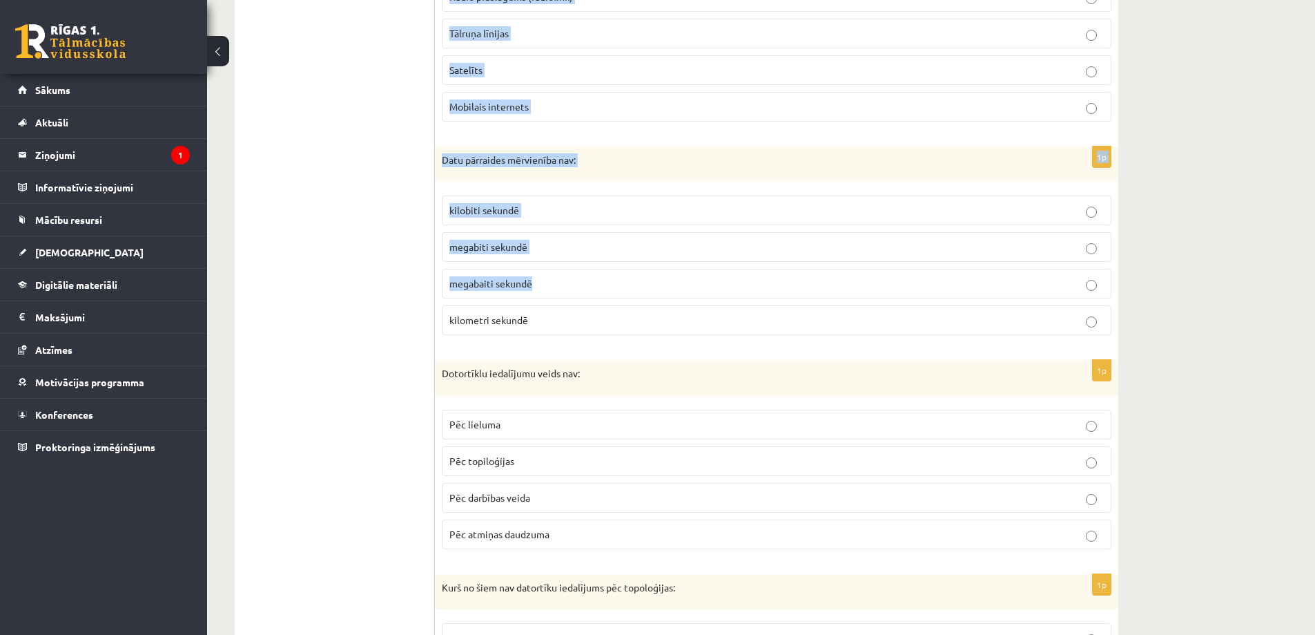
scroll to position [1639, 0]
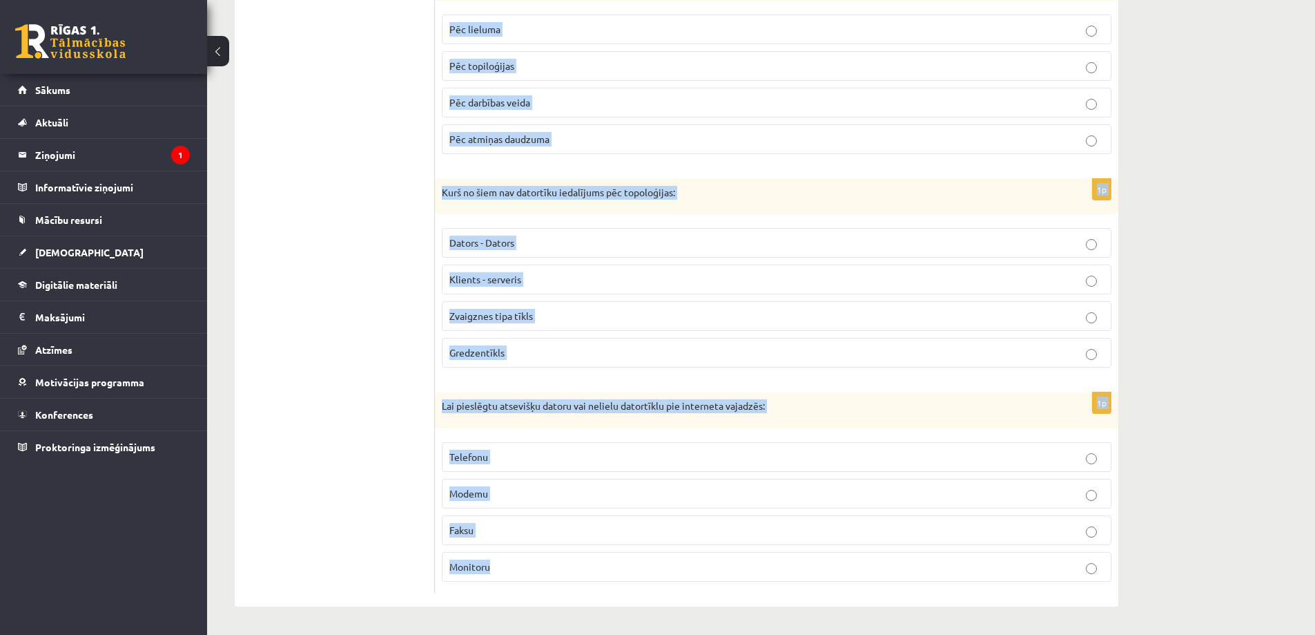
drag, startPoint x: 441, startPoint y: 182, endPoint x: 837, endPoint y: 604, distance: 578.4
copy form "Kuru no šiem visticamāk nevar izmantot kā datortīkla kabeli: optisko kabeli koa…"
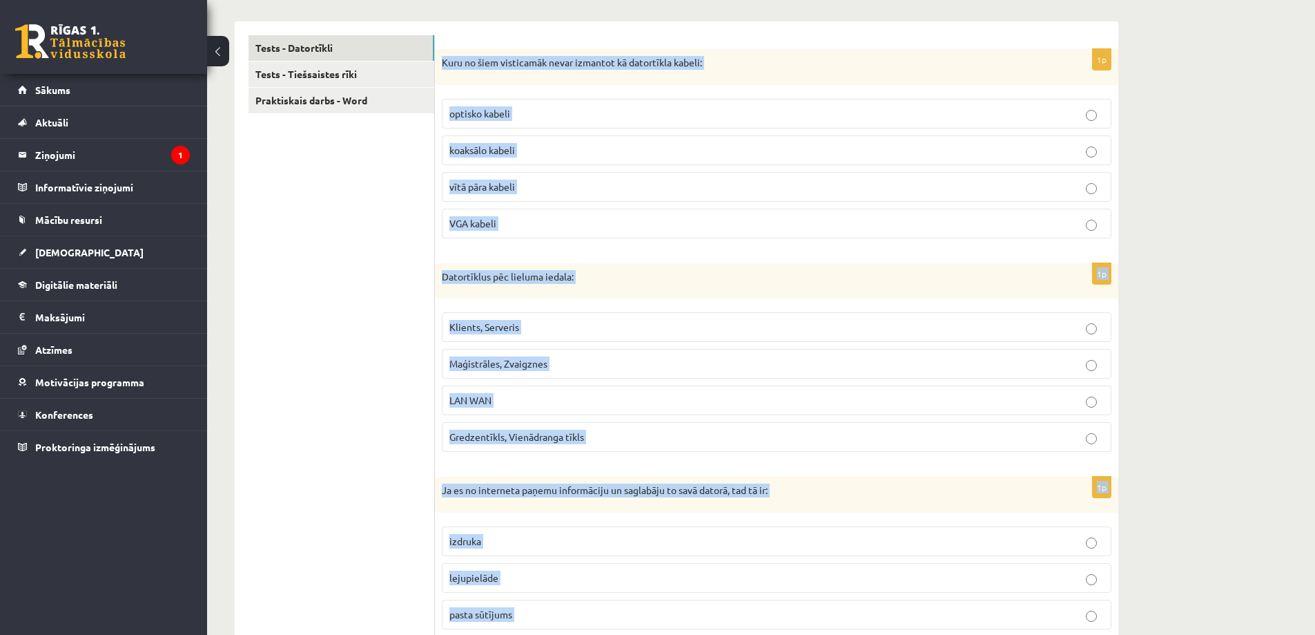
scroll to position [50, 0]
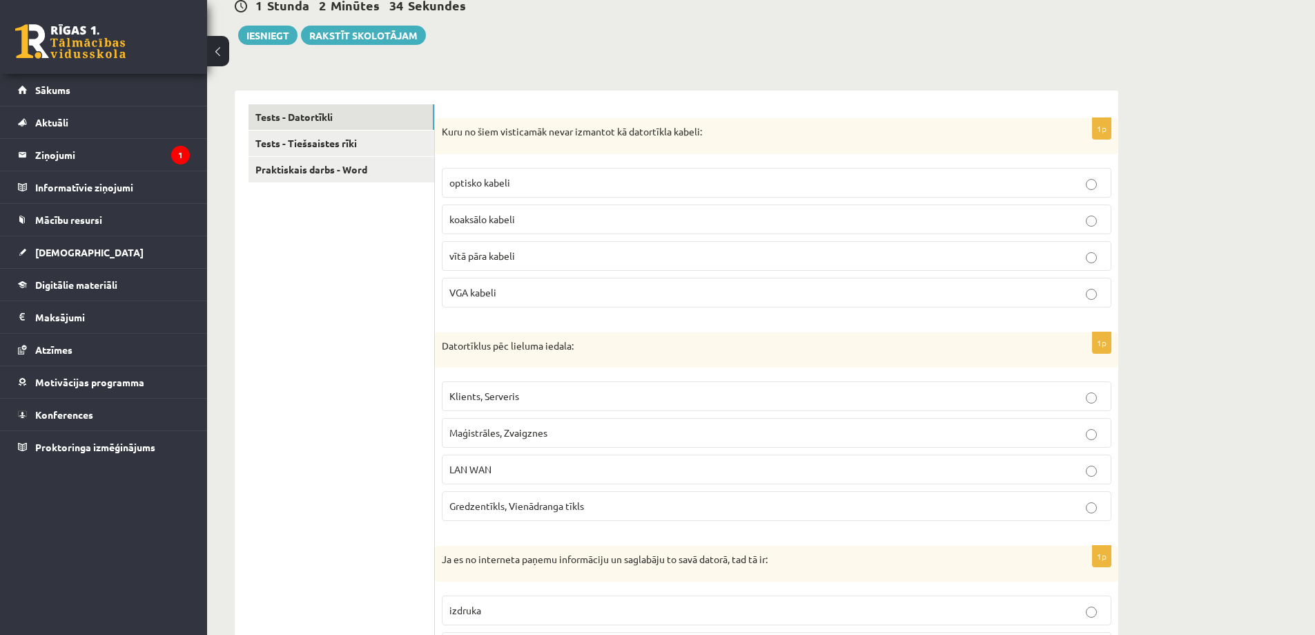
click at [496, 291] on span "VGA kabeli" at bounding box center [473, 292] width 47 height 12
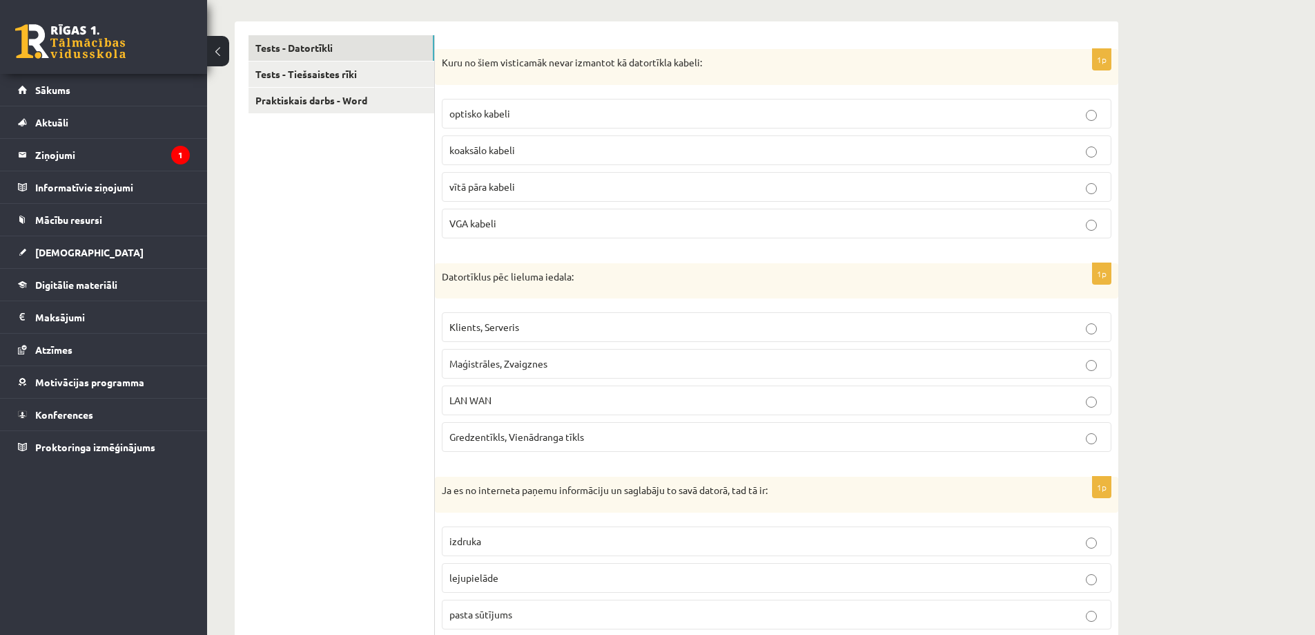
click at [503, 402] on p "LAN WAN" at bounding box center [777, 400] width 655 height 15
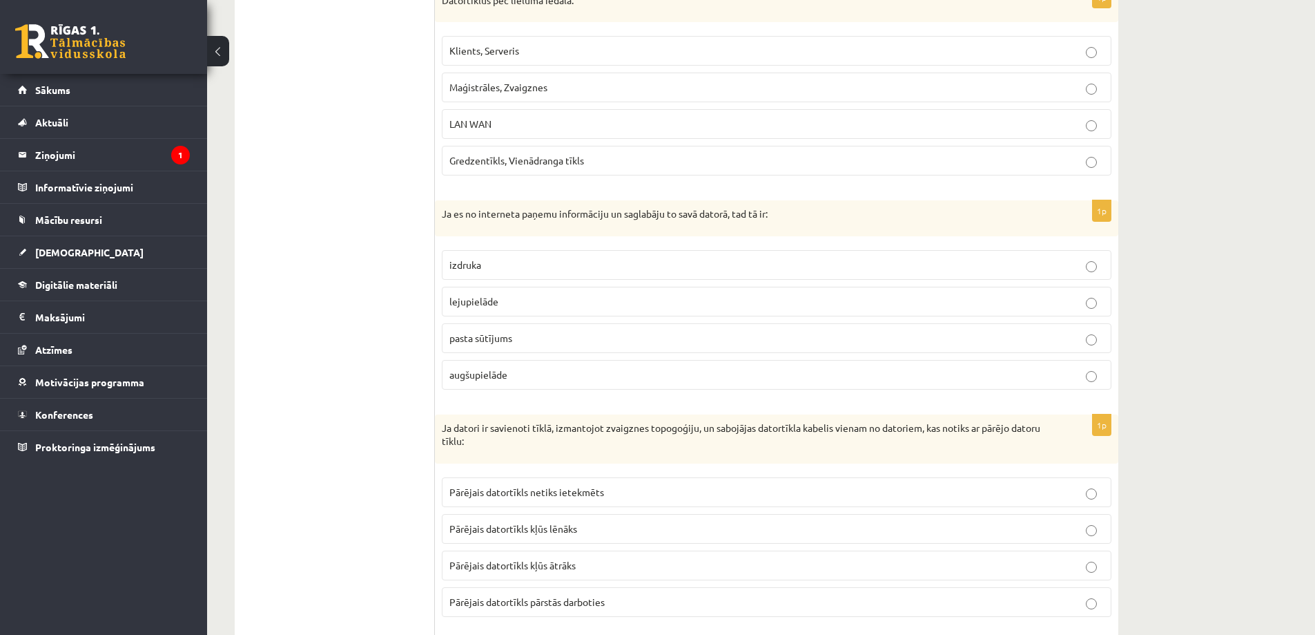
click at [486, 309] on p "lejupielāde" at bounding box center [777, 301] width 655 height 15
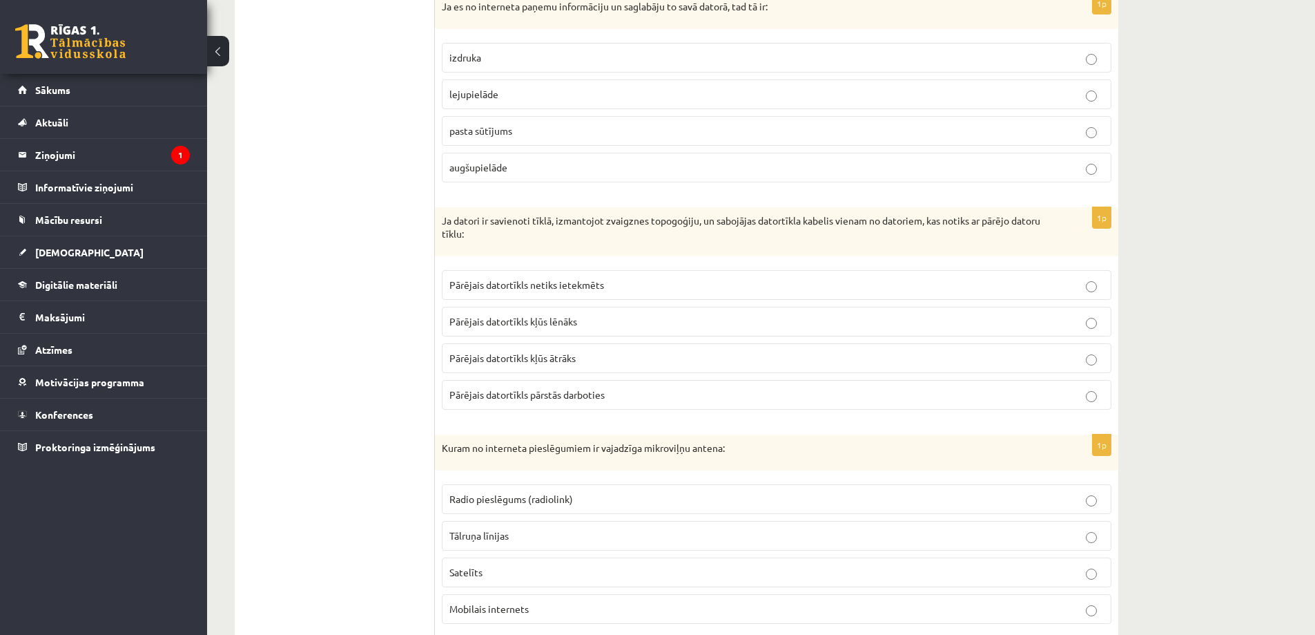
click at [527, 287] on span "Pārējais datortīkls netiks ietekmēts" at bounding box center [527, 284] width 155 height 12
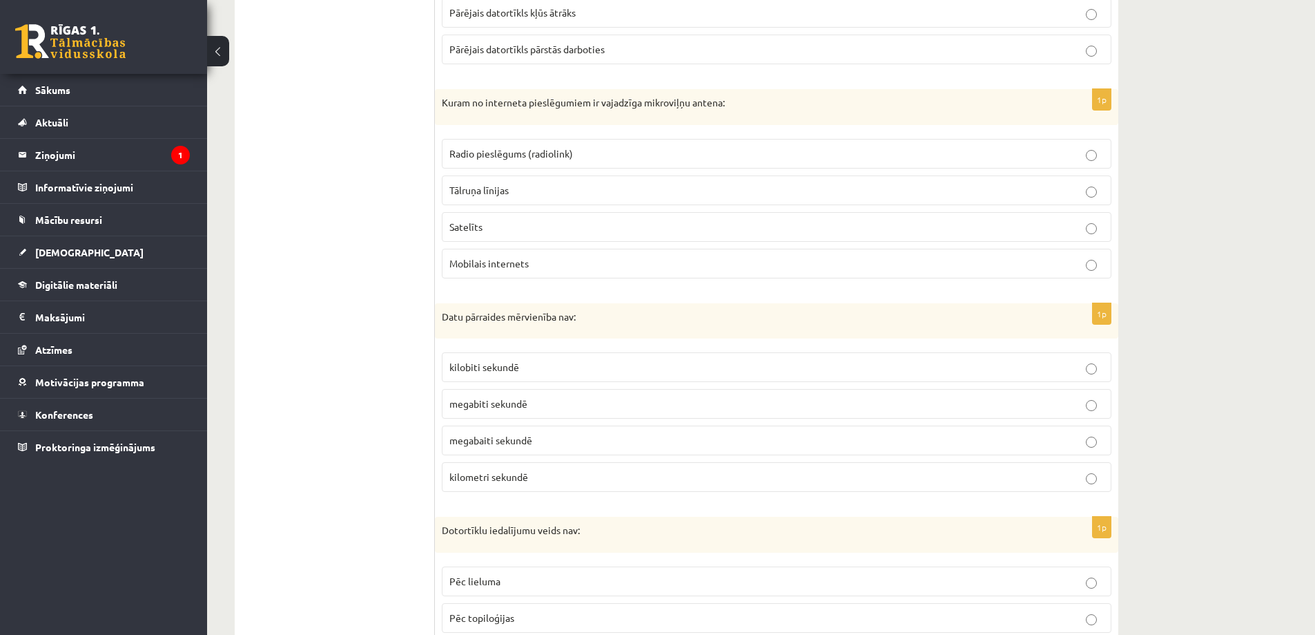
scroll to position [1155, 0]
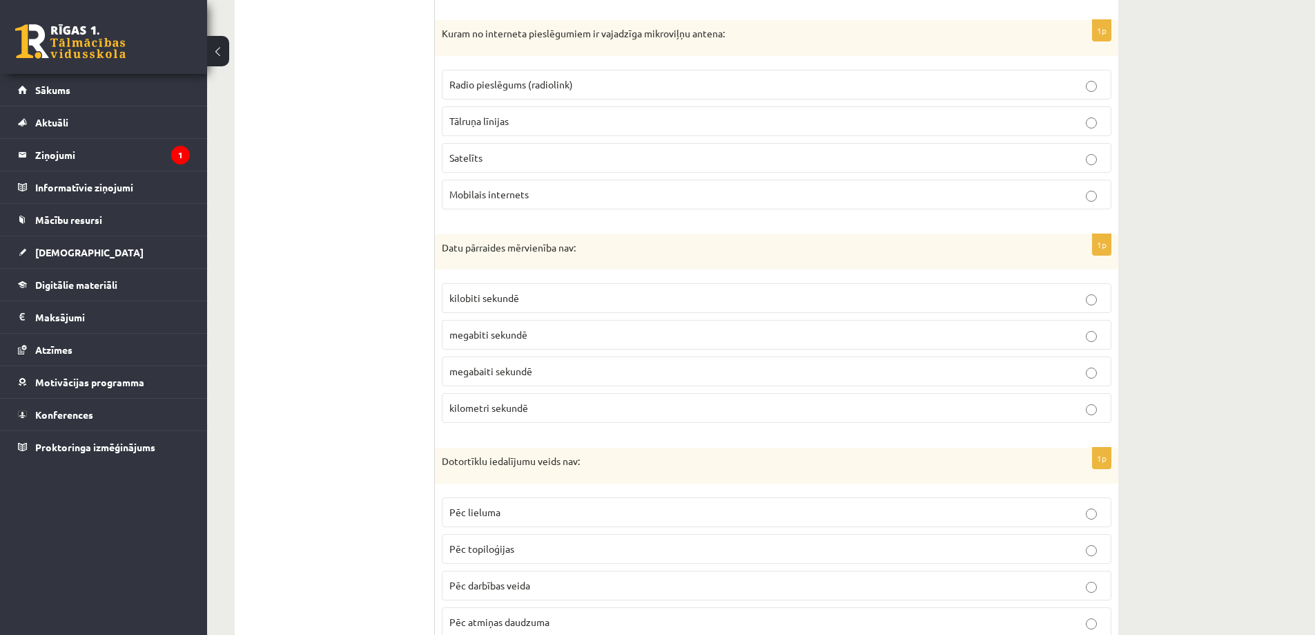
click at [519, 77] on p "Radio pieslēgums (radiolink)" at bounding box center [777, 84] width 655 height 15
click at [515, 419] on label "kilometri sekundē" at bounding box center [777, 408] width 670 height 30
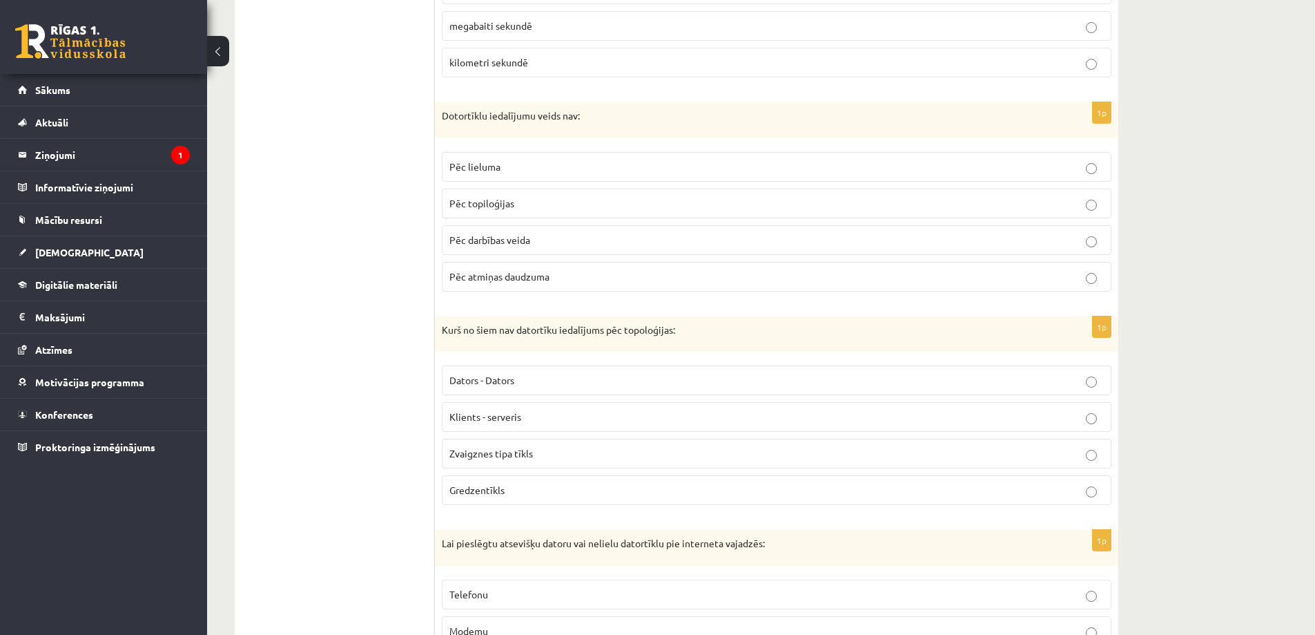
scroll to position [1639, 0]
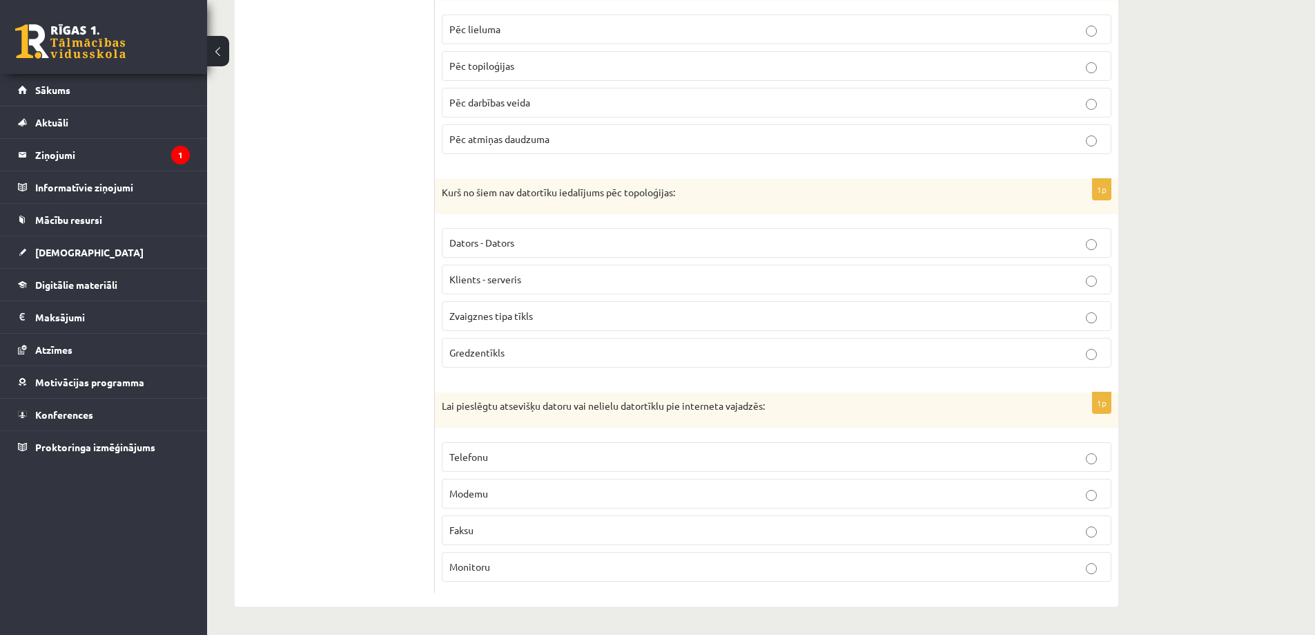
click at [505, 146] on label "Pēc atmiņas daudzuma" at bounding box center [777, 139] width 670 height 30
click at [510, 281] on span "Klients - serveris" at bounding box center [486, 279] width 72 height 12
click at [499, 501] on label "Modemu" at bounding box center [777, 494] width 670 height 30
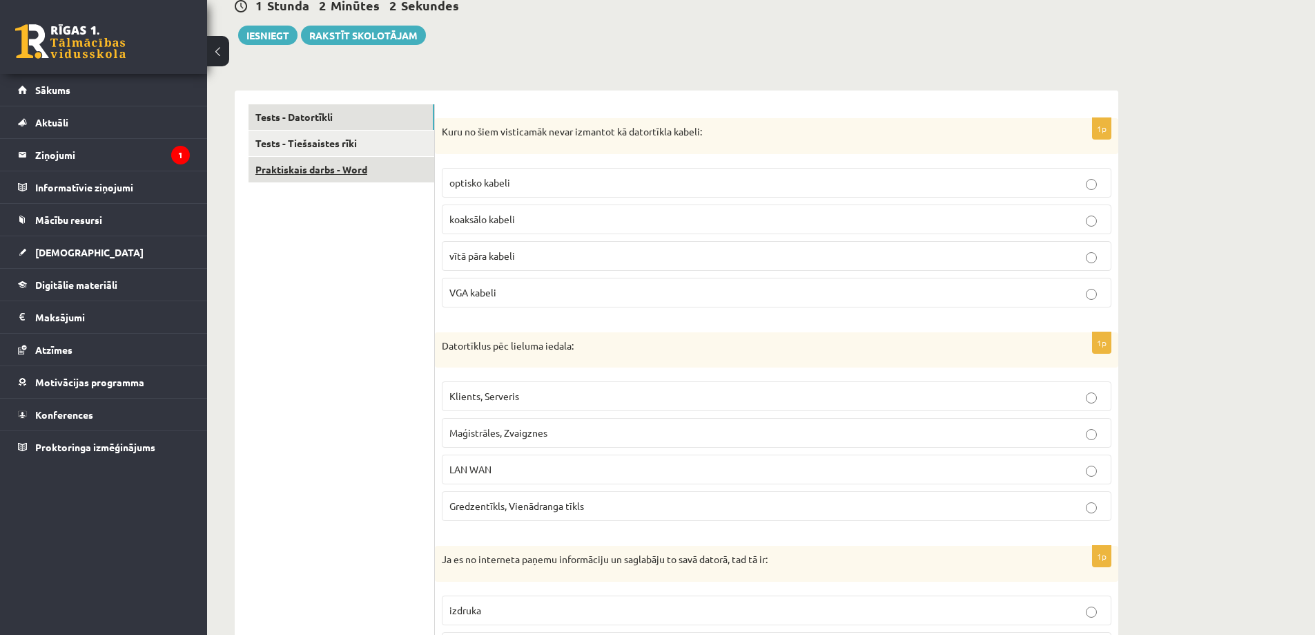
scroll to position [50, 0]
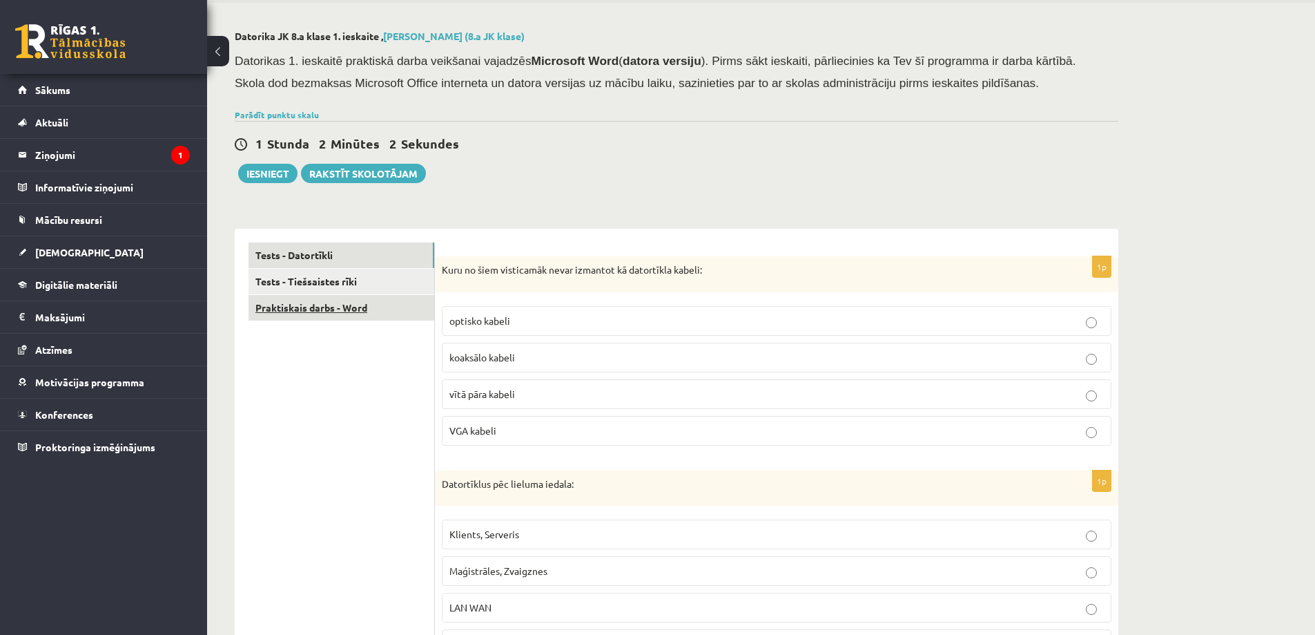
click at [333, 298] on link "Praktiskais darbs - Word" at bounding box center [342, 308] width 186 height 26
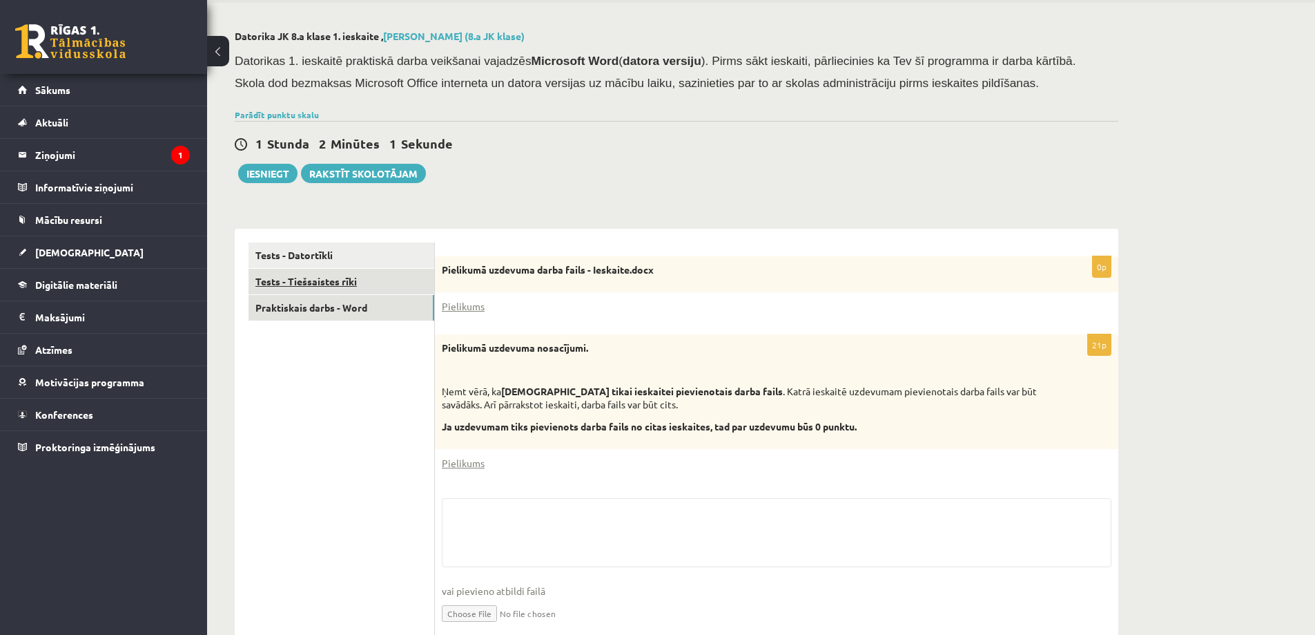
click at [330, 292] on link "Tests - Tiešsaistes rīki" at bounding box center [342, 282] width 186 height 26
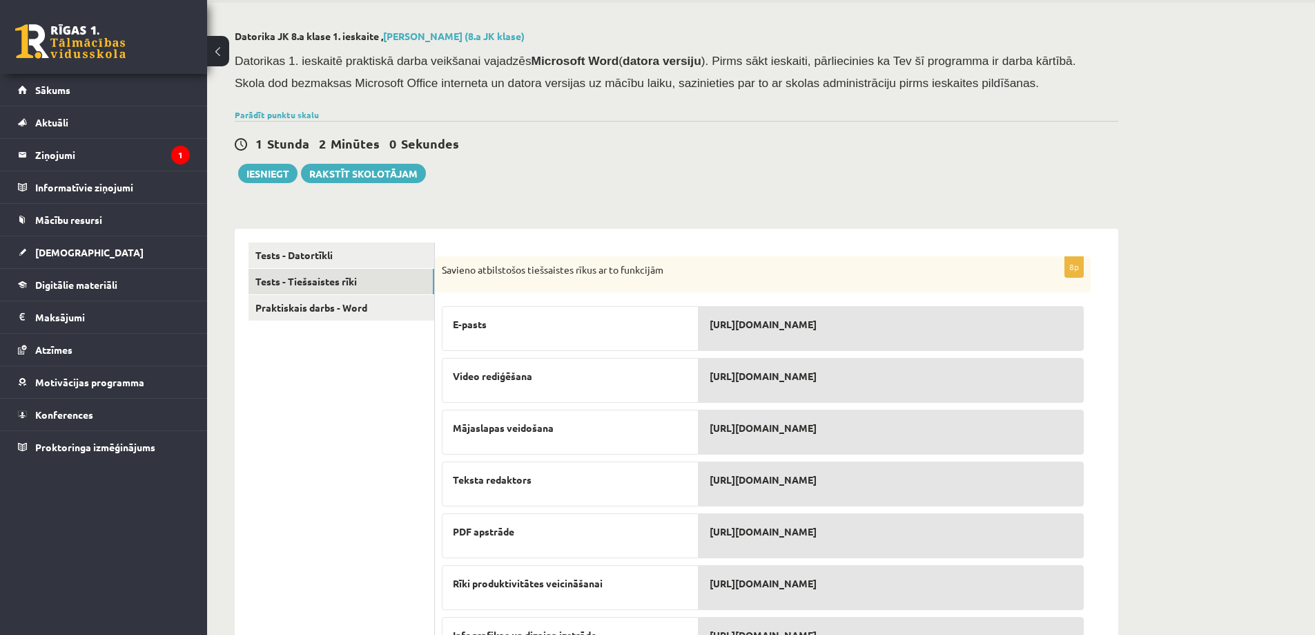
scroll to position [179, 0]
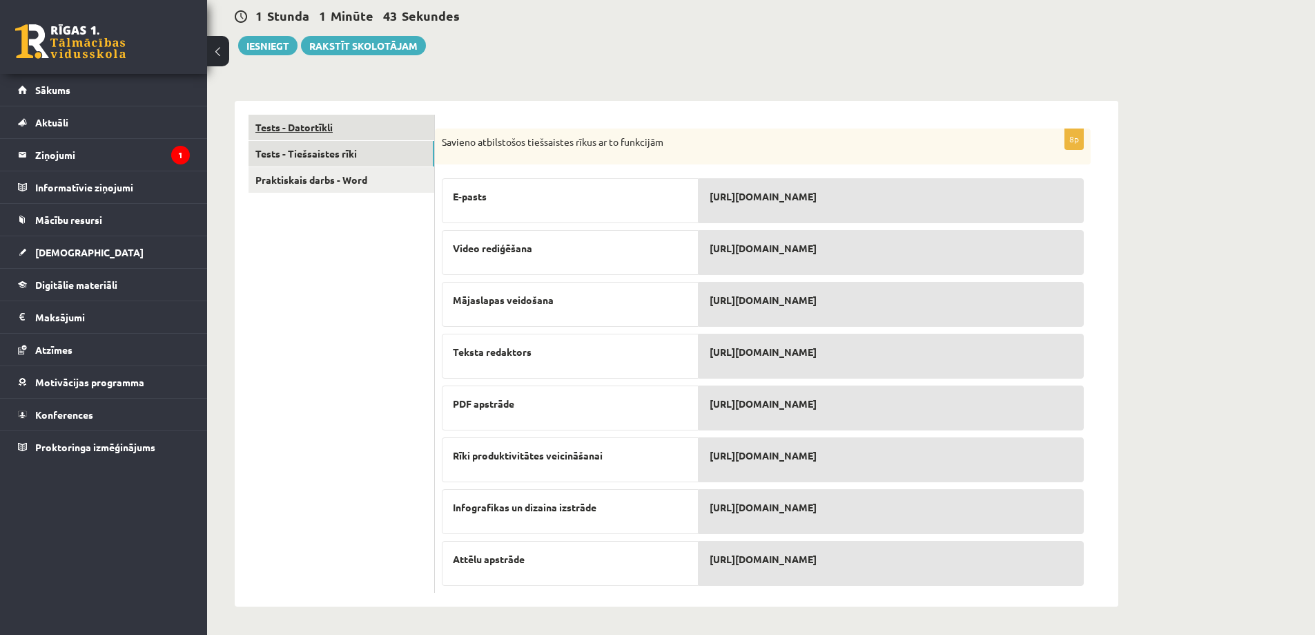
click at [313, 117] on link "Tests - Datortīkli" at bounding box center [342, 128] width 186 height 26
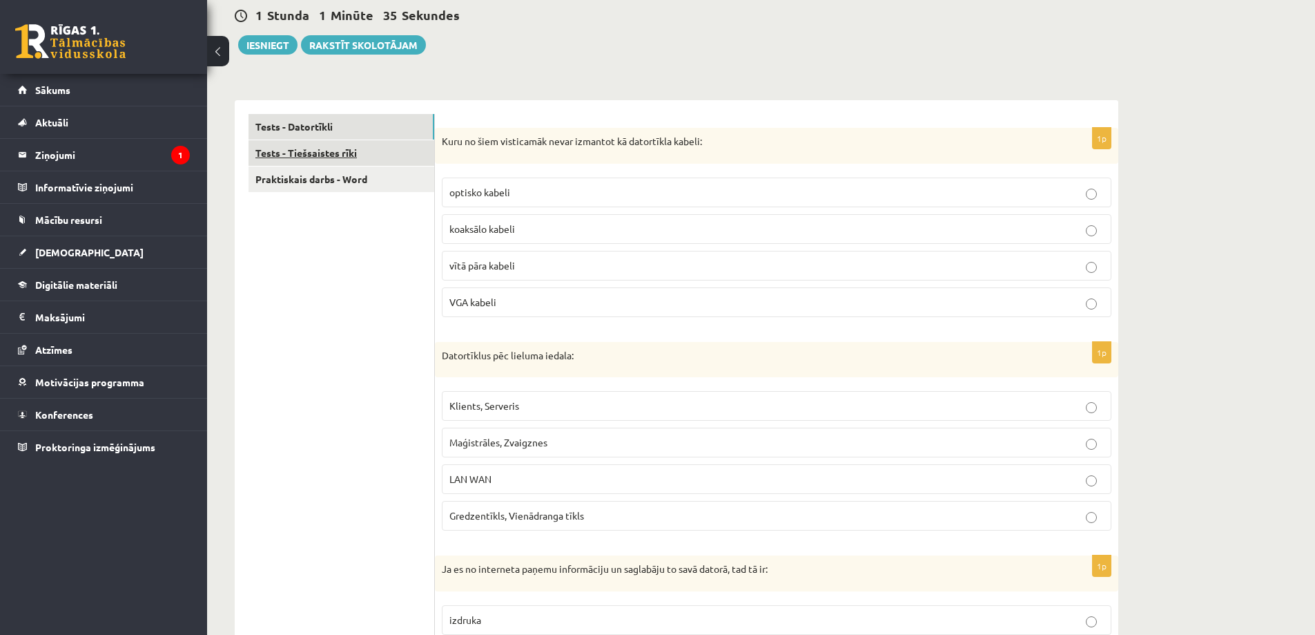
click at [309, 147] on link "Tests - Tiešsaistes rīki" at bounding box center [342, 153] width 186 height 26
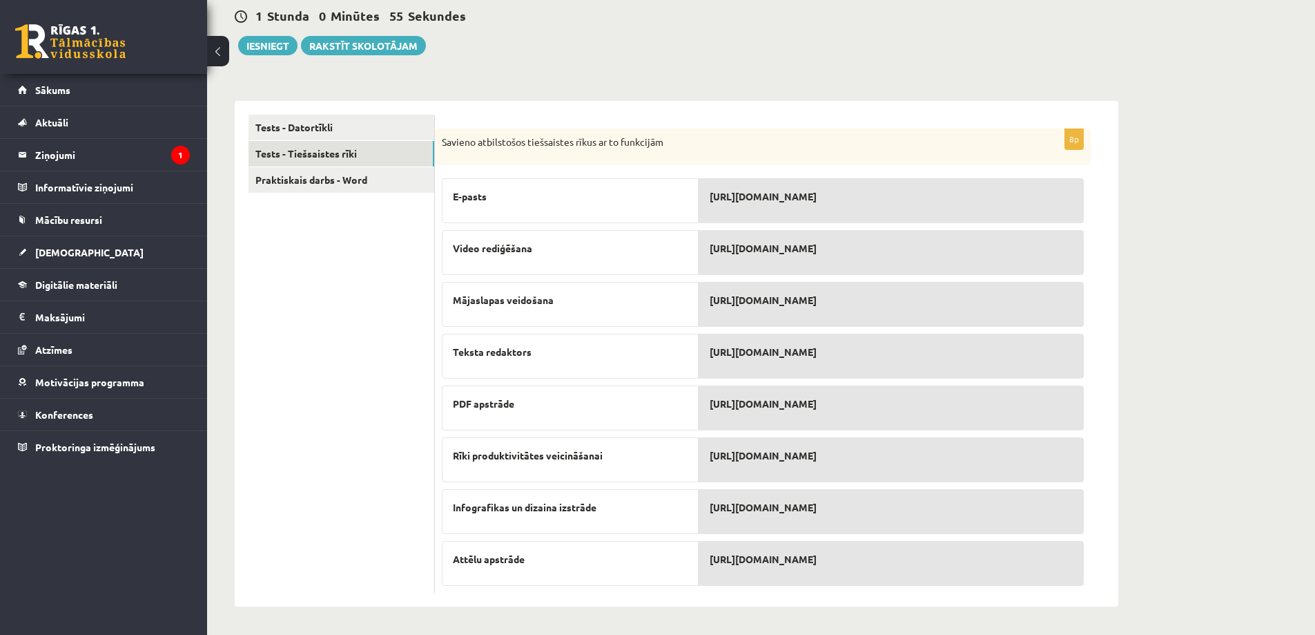
click at [549, 113] on div "8p Savieno atbilstošos tiešsaistes rīkus ar to funkcijām E-pasts Video rediģēša…" at bounding box center [777, 353] width 684 height 505
click at [345, 195] on ul "Tests - Datortīkli Tests - Tiešsaistes rīki Praktiskais darbs - Word" at bounding box center [342, 354] width 186 height 478
click at [345, 193] on ul "Tests - Datortīkli Tests - Tiešsaistes rīki Praktiskais darbs - Word" at bounding box center [342, 354] width 186 height 478
click at [344, 188] on link "Praktiskais darbs - Word" at bounding box center [342, 180] width 186 height 26
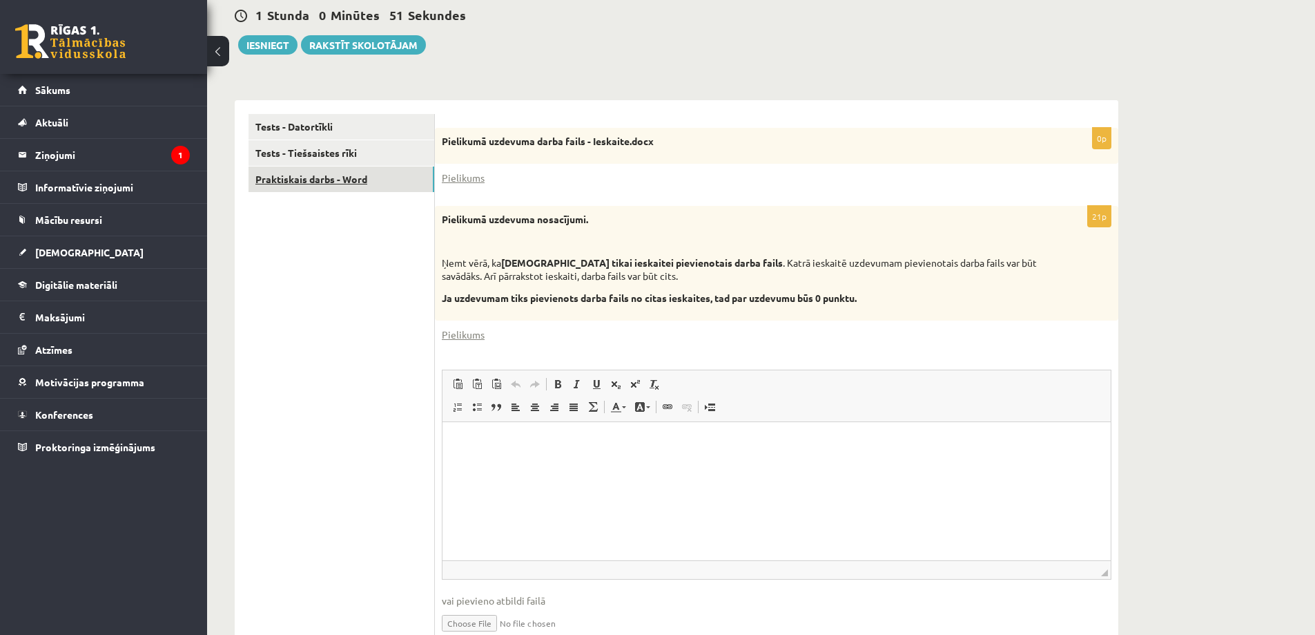
scroll to position [0, 0]
click at [468, 340] on link "Pielikums" at bounding box center [463, 334] width 43 height 15
click at [929, 333] on div "Pielikums" at bounding box center [777, 334] width 670 height 15
click at [366, 155] on link "Tests - Tiešsaistes rīki" at bounding box center [342, 153] width 186 height 26
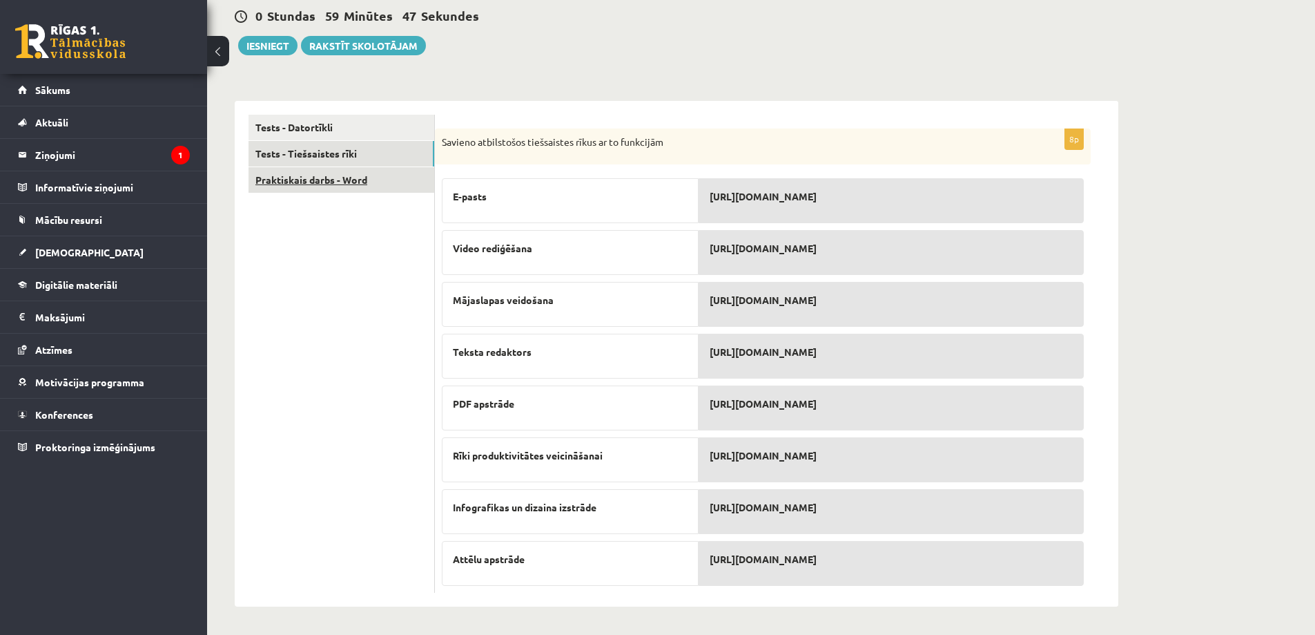
click at [365, 184] on link "Praktiskais darbs - Word" at bounding box center [342, 180] width 186 height 26
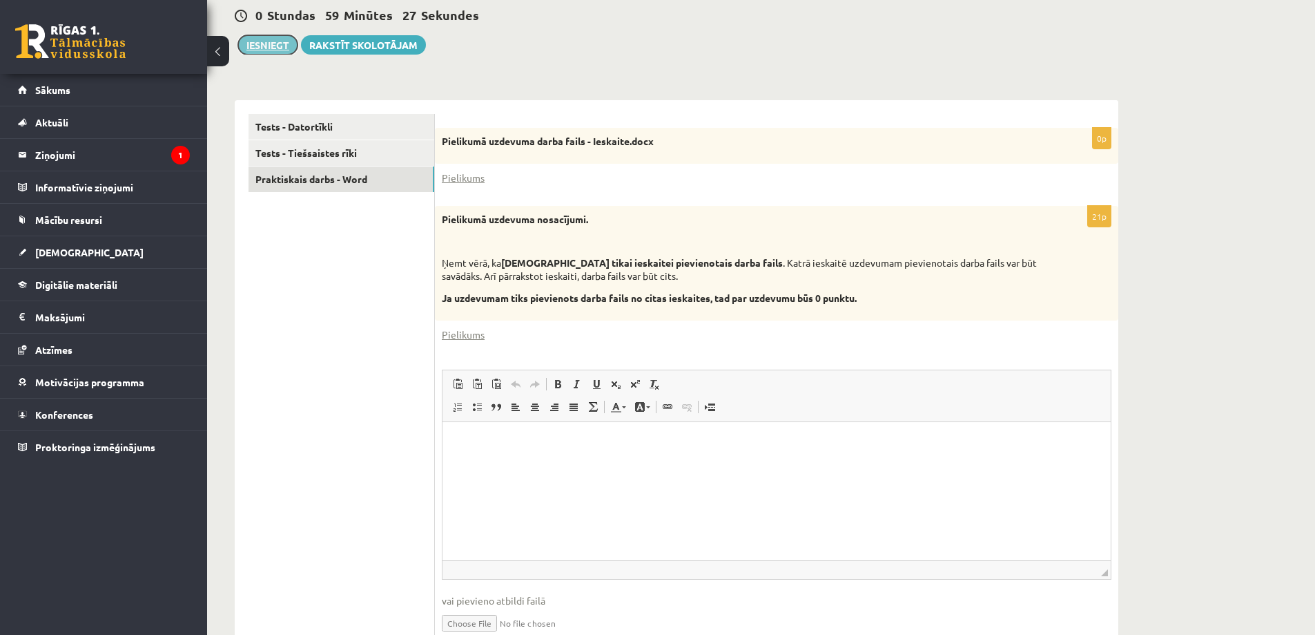
click at [264, 52] on button "Iesniegt" at bounding box center [267, 44] width 59 height 19
click at [468, 182] on link "Pielikums" at bounding box center [463, 178] width 43 height 15
click at [264, 42] on button "Iesniegt" at bounding box center [267, 44] width 59 height 19
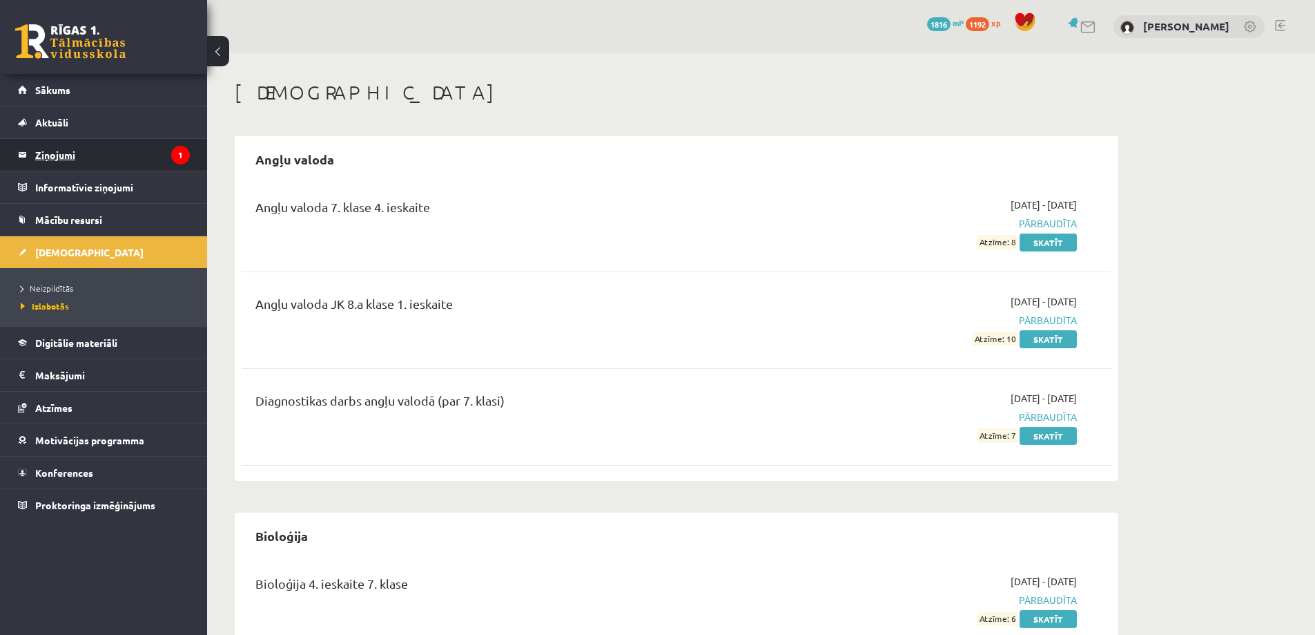
click at [70, 162] on legend "Ziņojumi 1" at bounding box center [112, 155] width 155 height 32
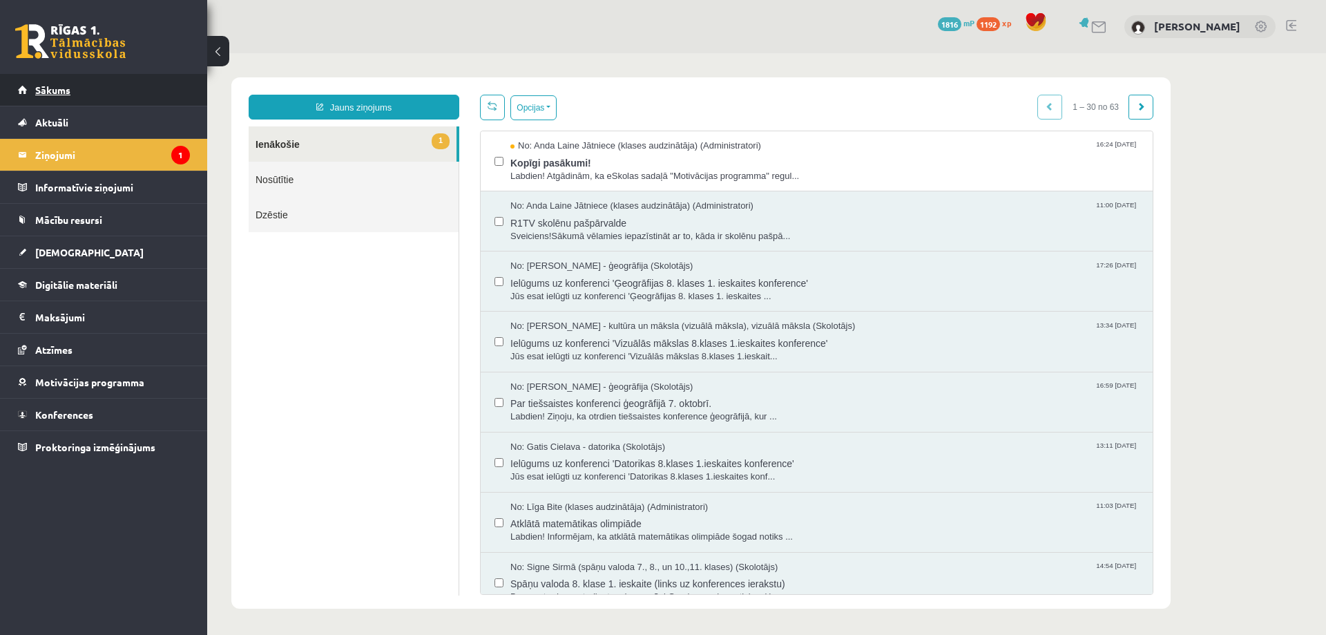
drag, startPoint x: 73, startPoint y: 221, endPoint x: 35, endPoint y: 96, distance: 130.6
click at [35, 96] on link "Sākums" at bounding box center [104, 90] width 172 height 32
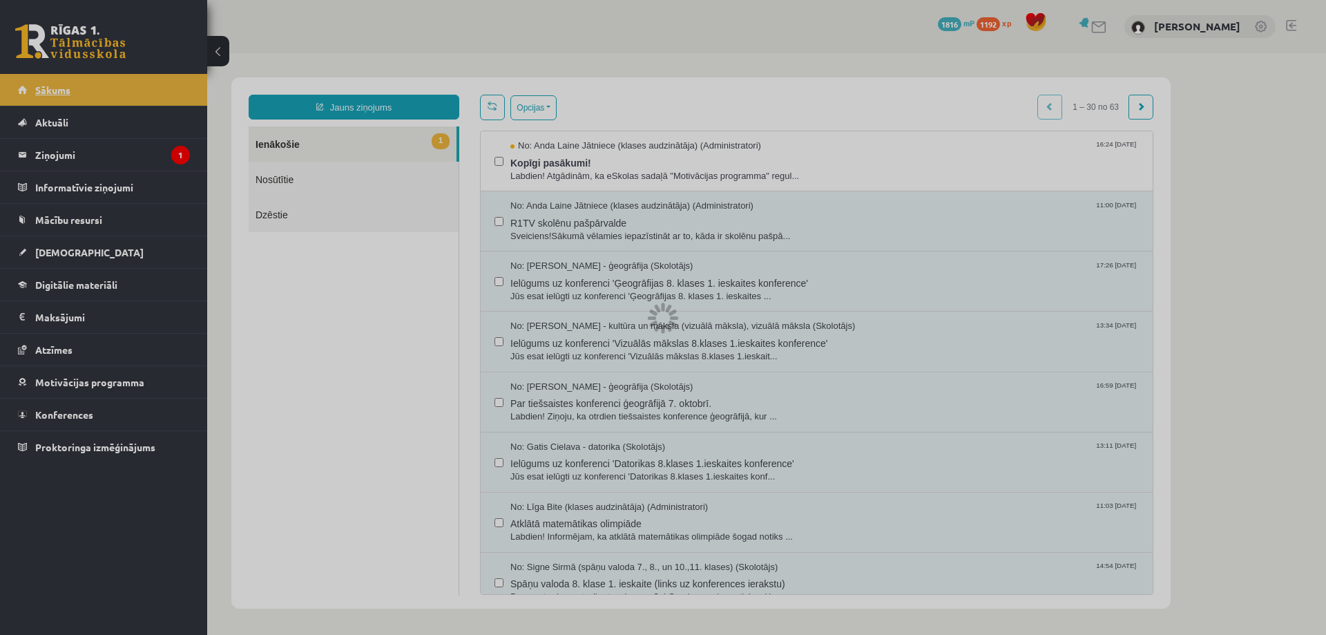
click at [35, 96] on div at bounding box center [663, 317] width 1326 height 635
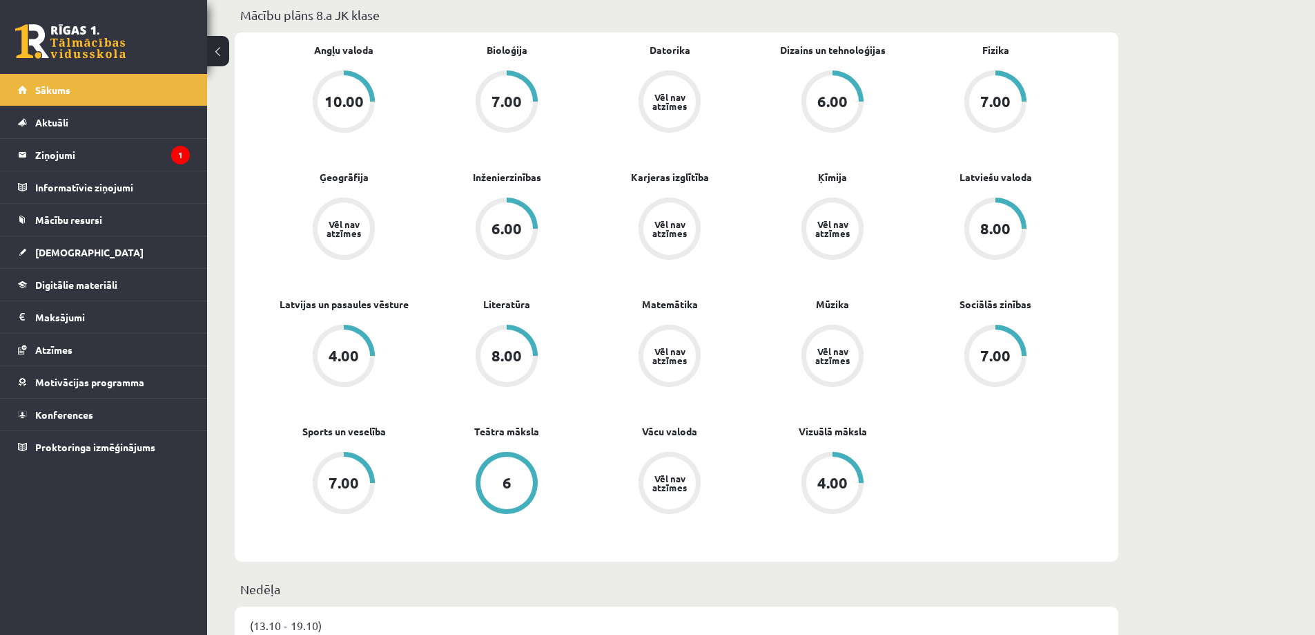
scroll to position [345, 0]
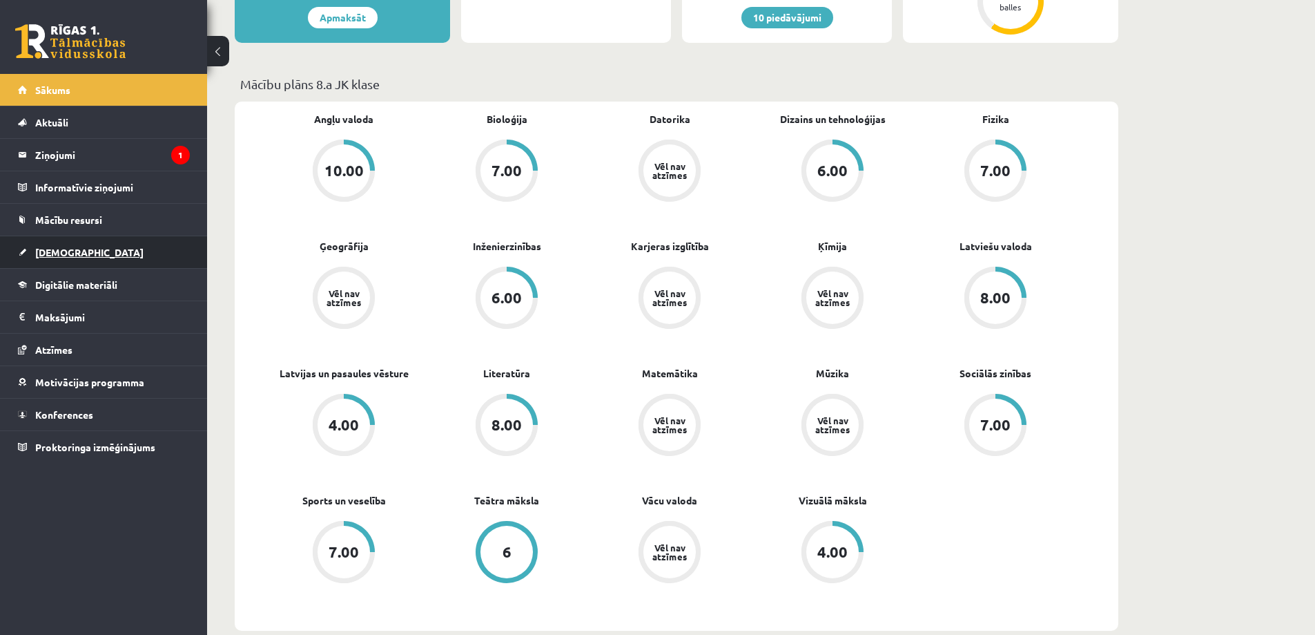
click at [65, 253] on span "[DEMOGRAPHIC_DATA]" at bounding box center [89, 252] width 108 height 12
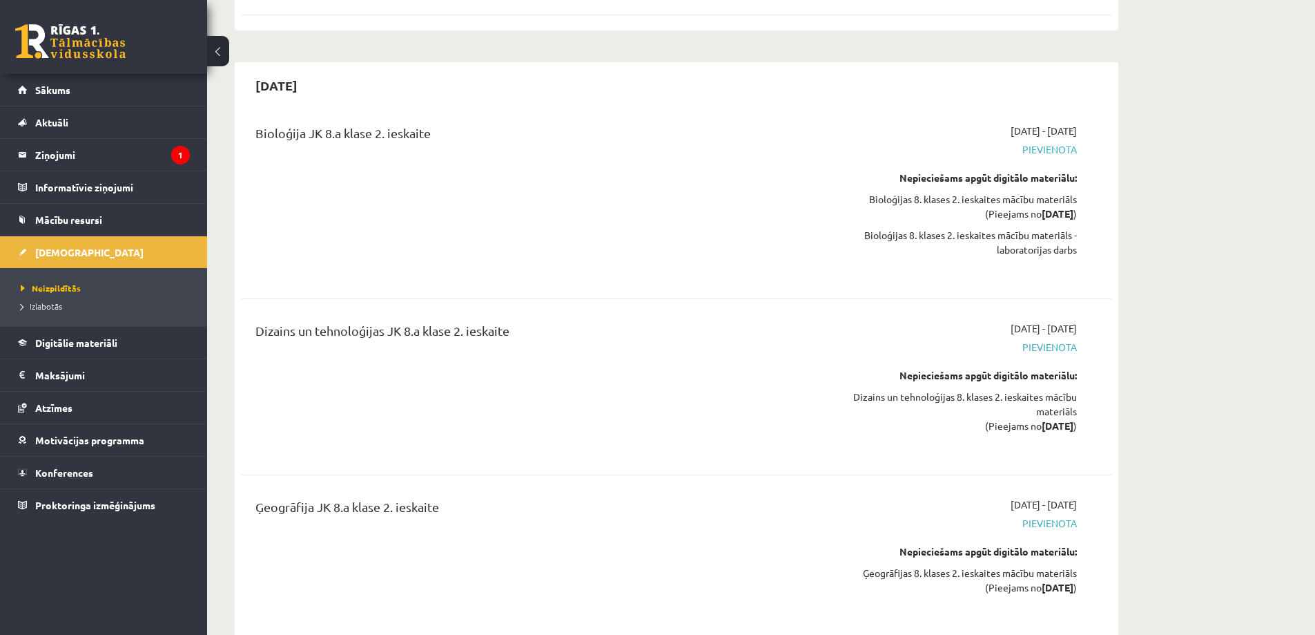
scroll to position [3246, 0]
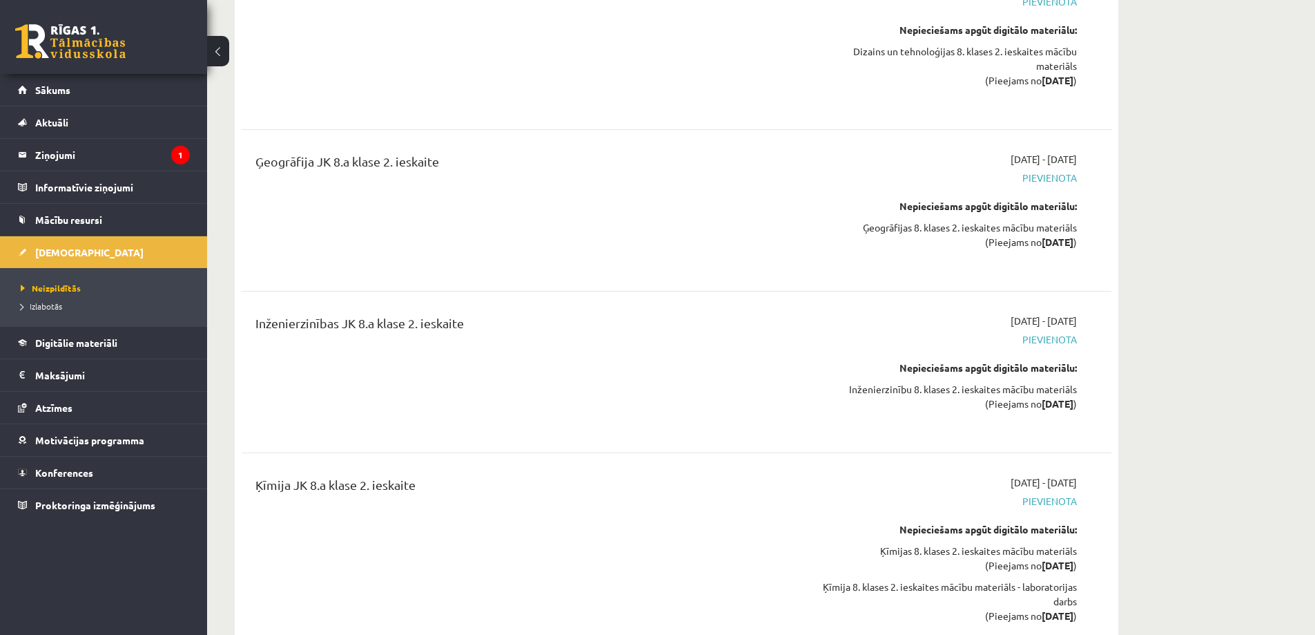
click at [1042, 241] on strong "2025-12-01" at bounding box center [1058, 241] width 32 height 12
click at [999, 212] on div "Nepieciešams apgūt digitālo materiālu:" at bounding box center [947, 206] width 260 height 15
click at [1001, 207] on div "Nepieciešams apgūt digitālo materiālu:" at bounding box center [947, 206] width 260 height 15
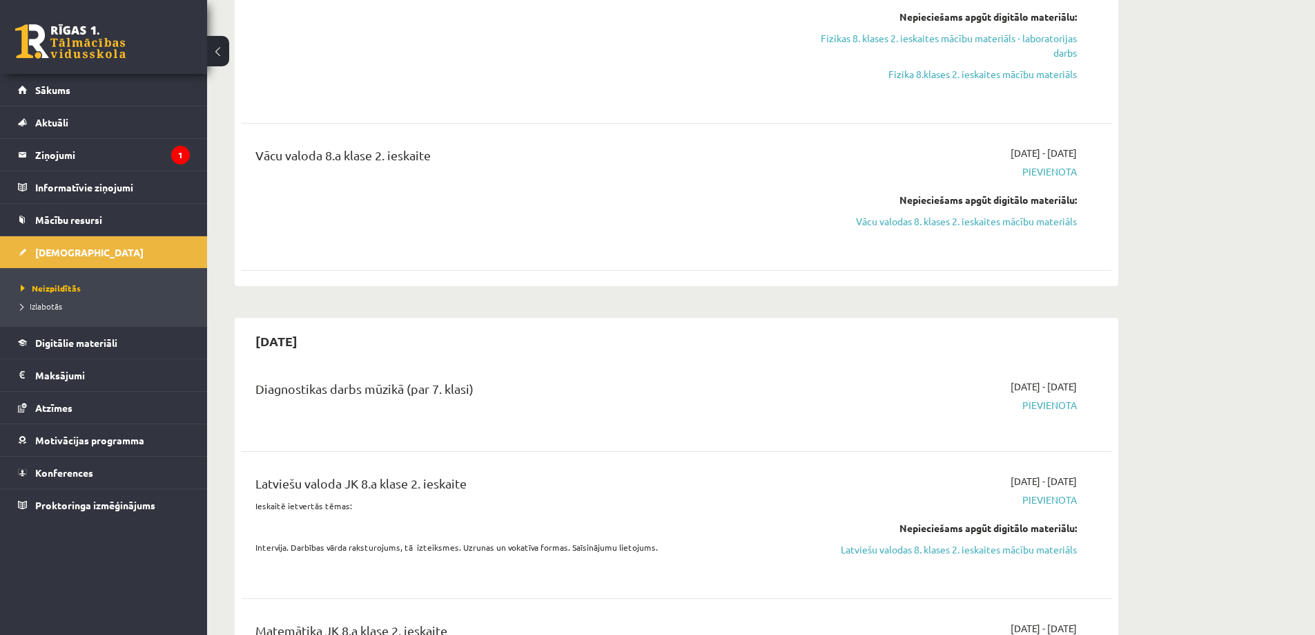
scroll to position [1726, 0]
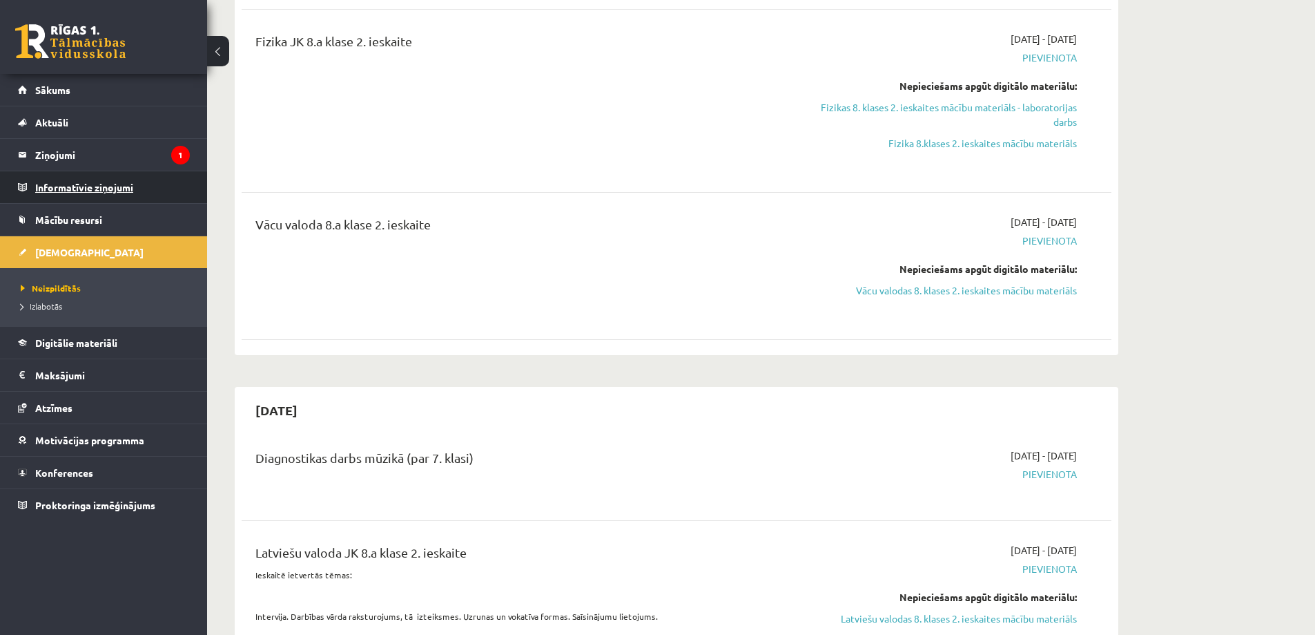
click at [77, 186] on legend "Informatīvie ziņojumi 0" at bounding box center [112, 187] width 155 height 32
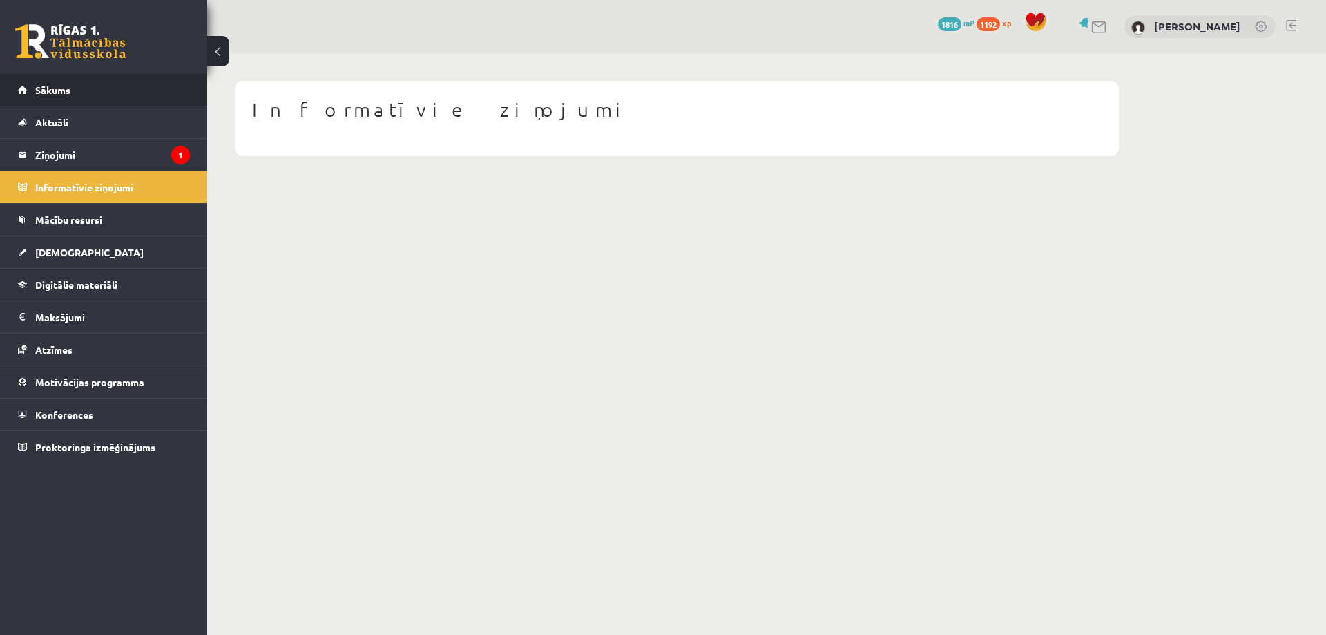
click at [45, 99] on link "Sākums" at bounding box center [104, 90] width 172 height 32
